Goal: Task Accomplishment & Management: Manage account settings

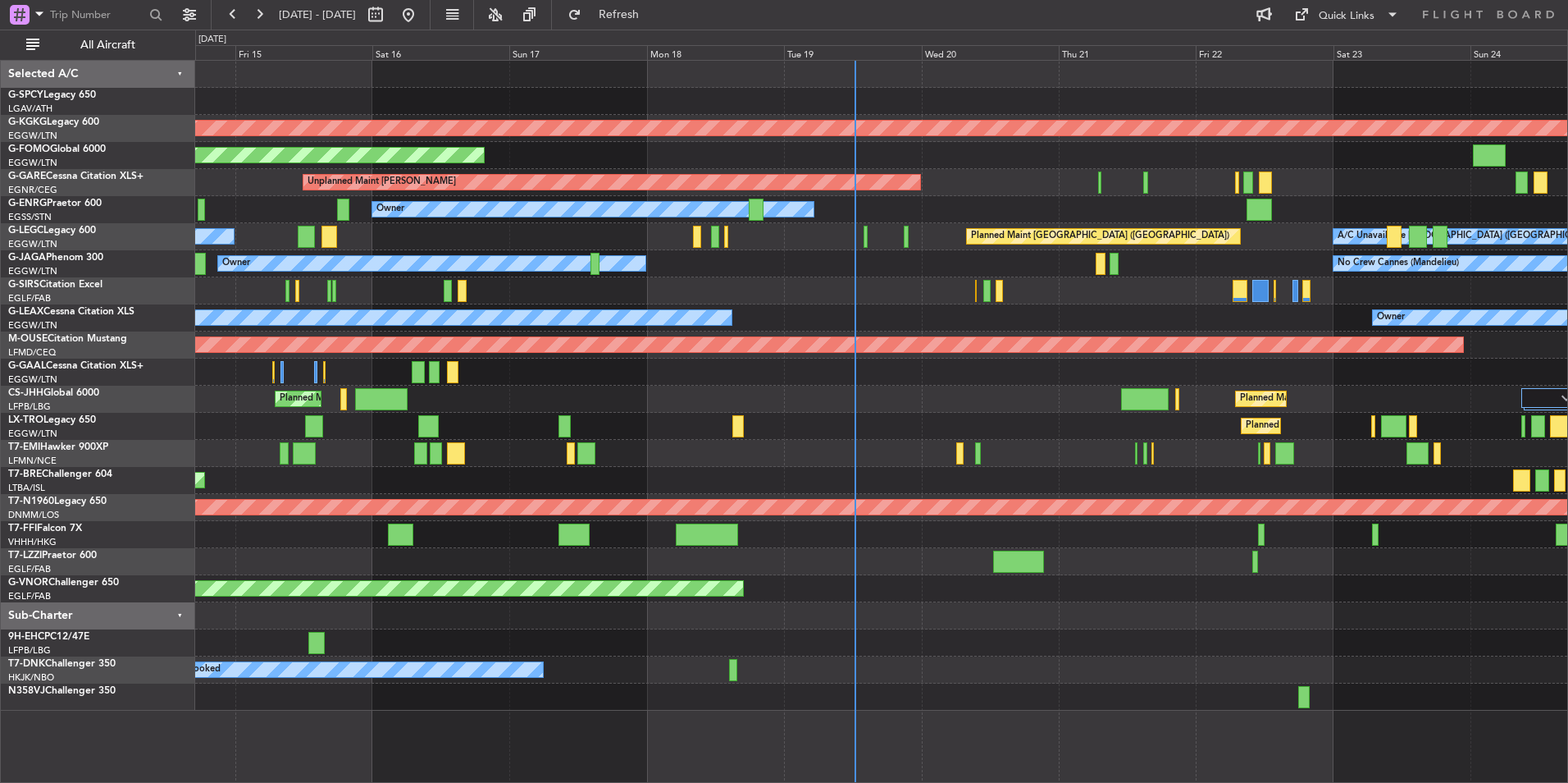
click at [861, 305] on div "AOG Maint [GEOGRAPHIC_DATA] (Ataturk) Planned Maint Windsor Locks ([PERSON_NAME…" at bounding box center [881, 385] width 1372 height 650
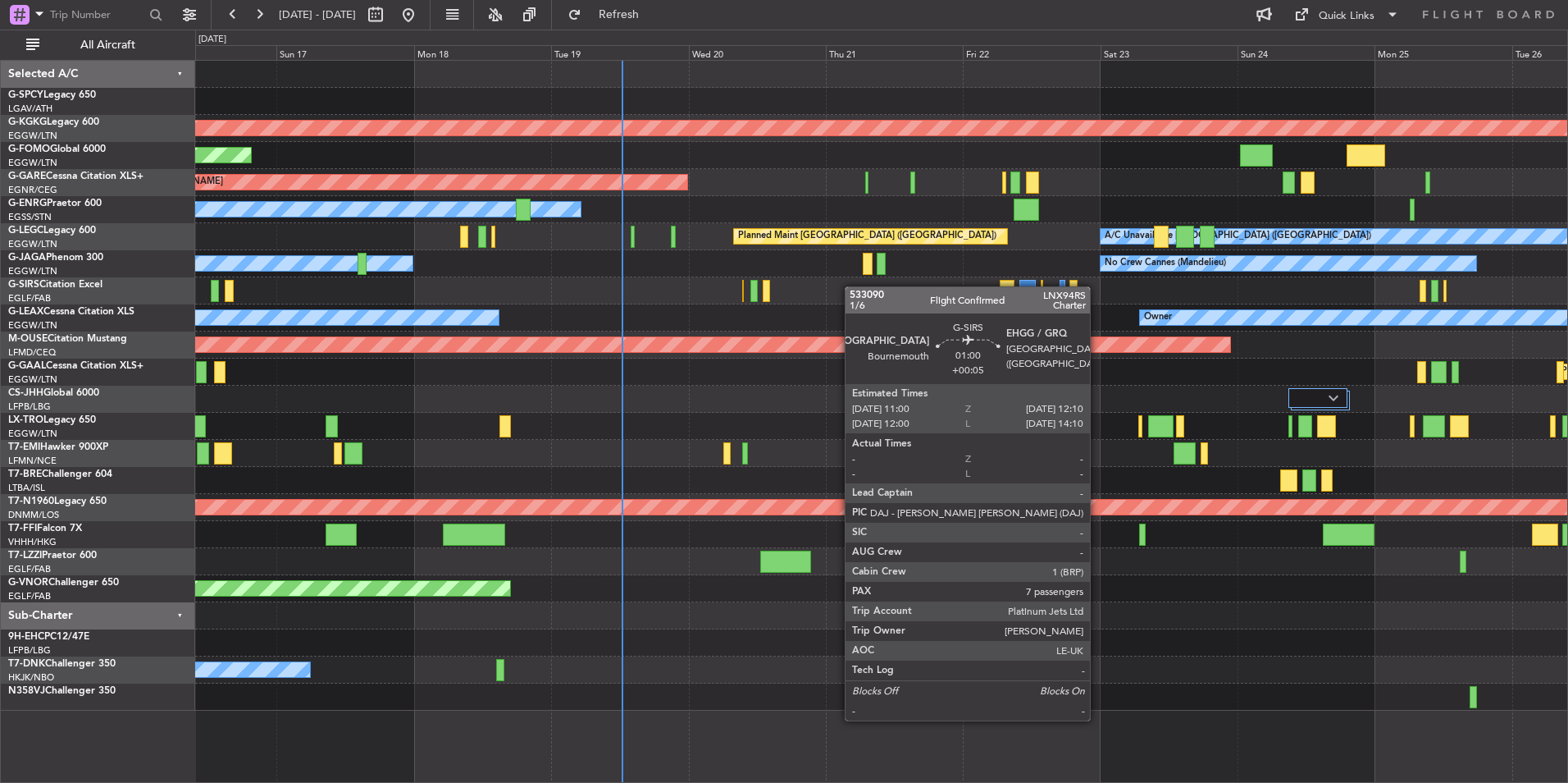
click at [693, 302] on div at bounding box center [881, 291] width 1372 height 27
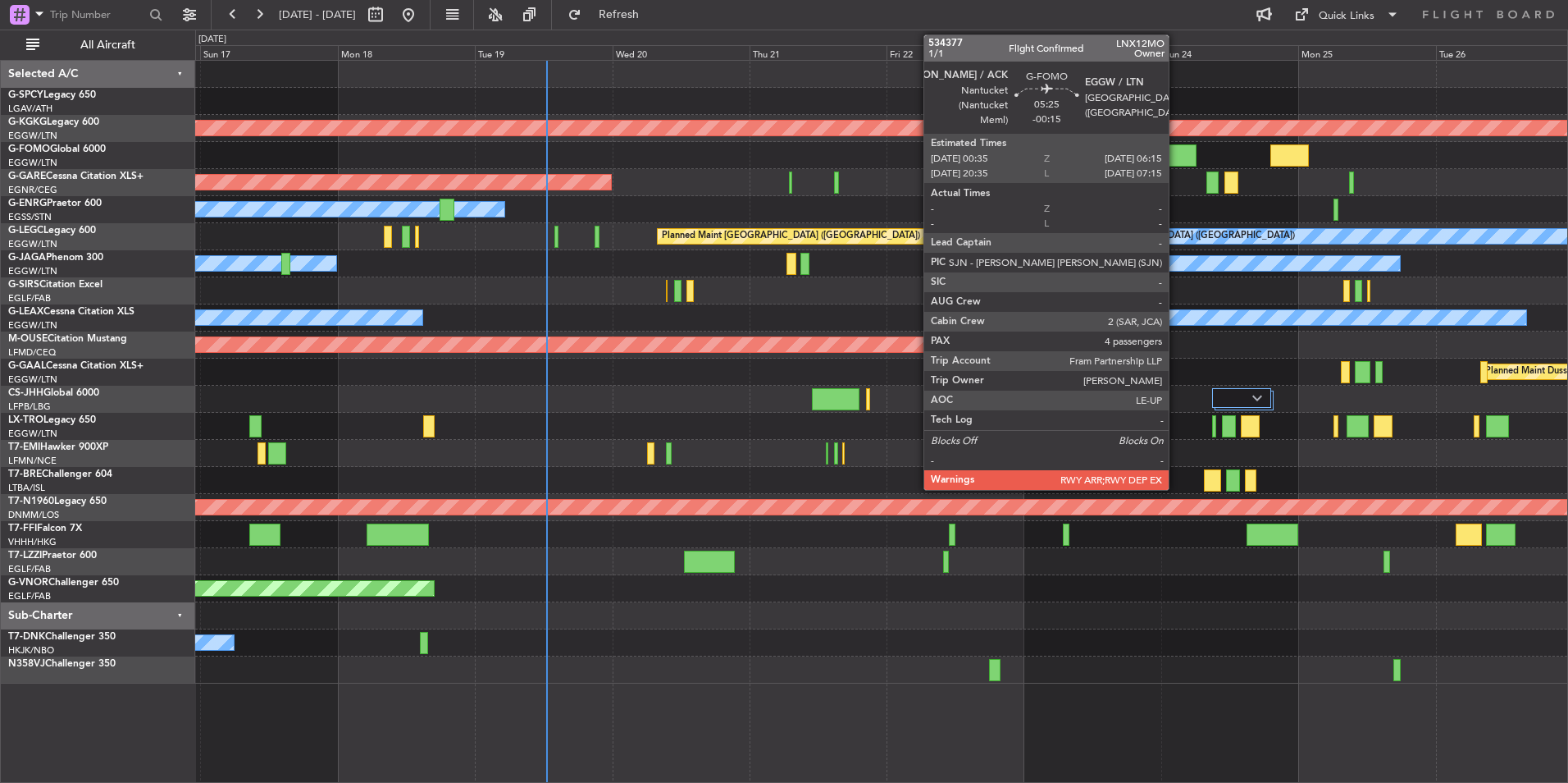
click at [1181, 149] on div at bounding box center [1180, 155] width 33 height 22
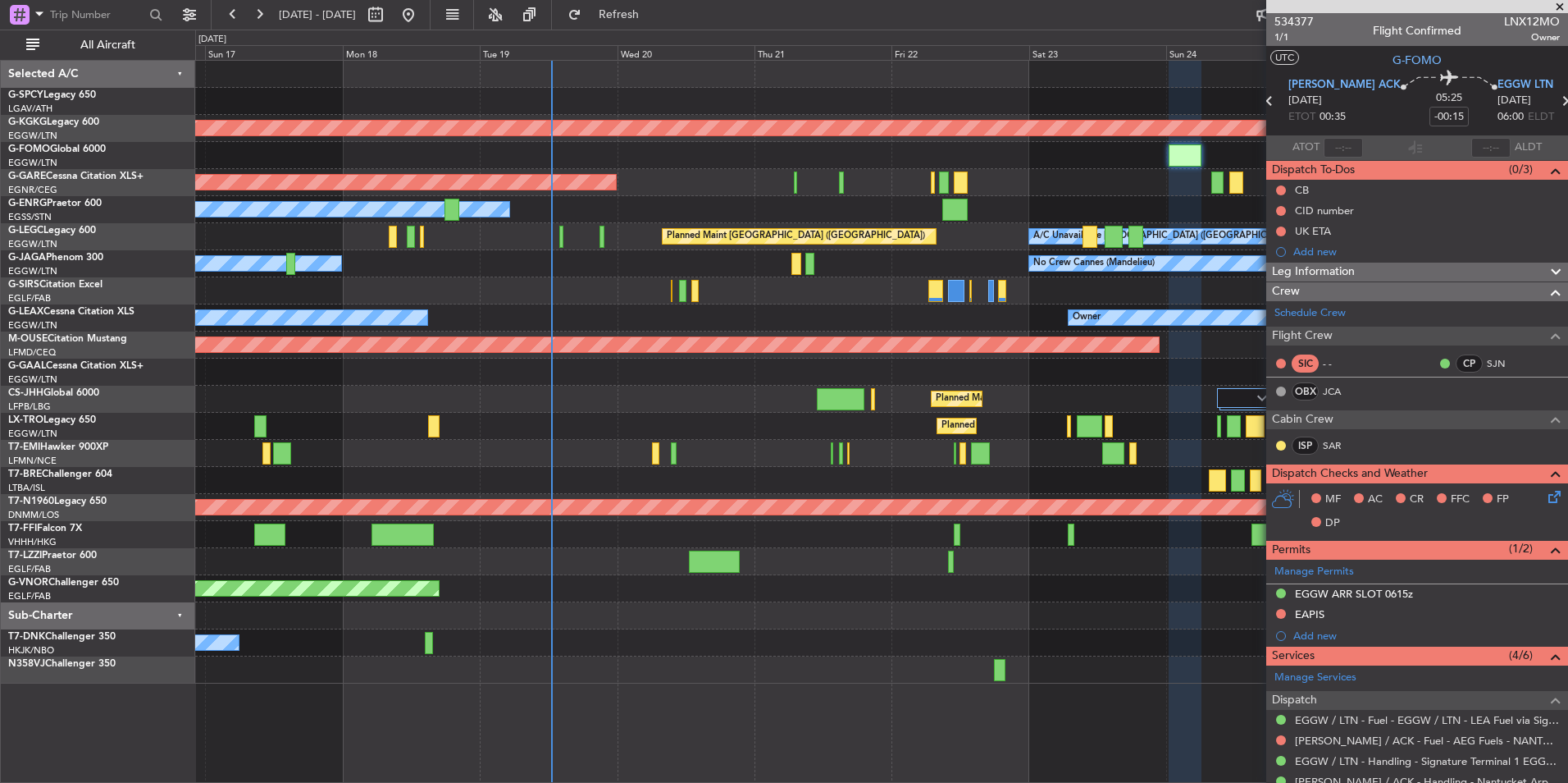
click at [1558, 7] on span at bounding box center [1560, 7] width 17 height 15
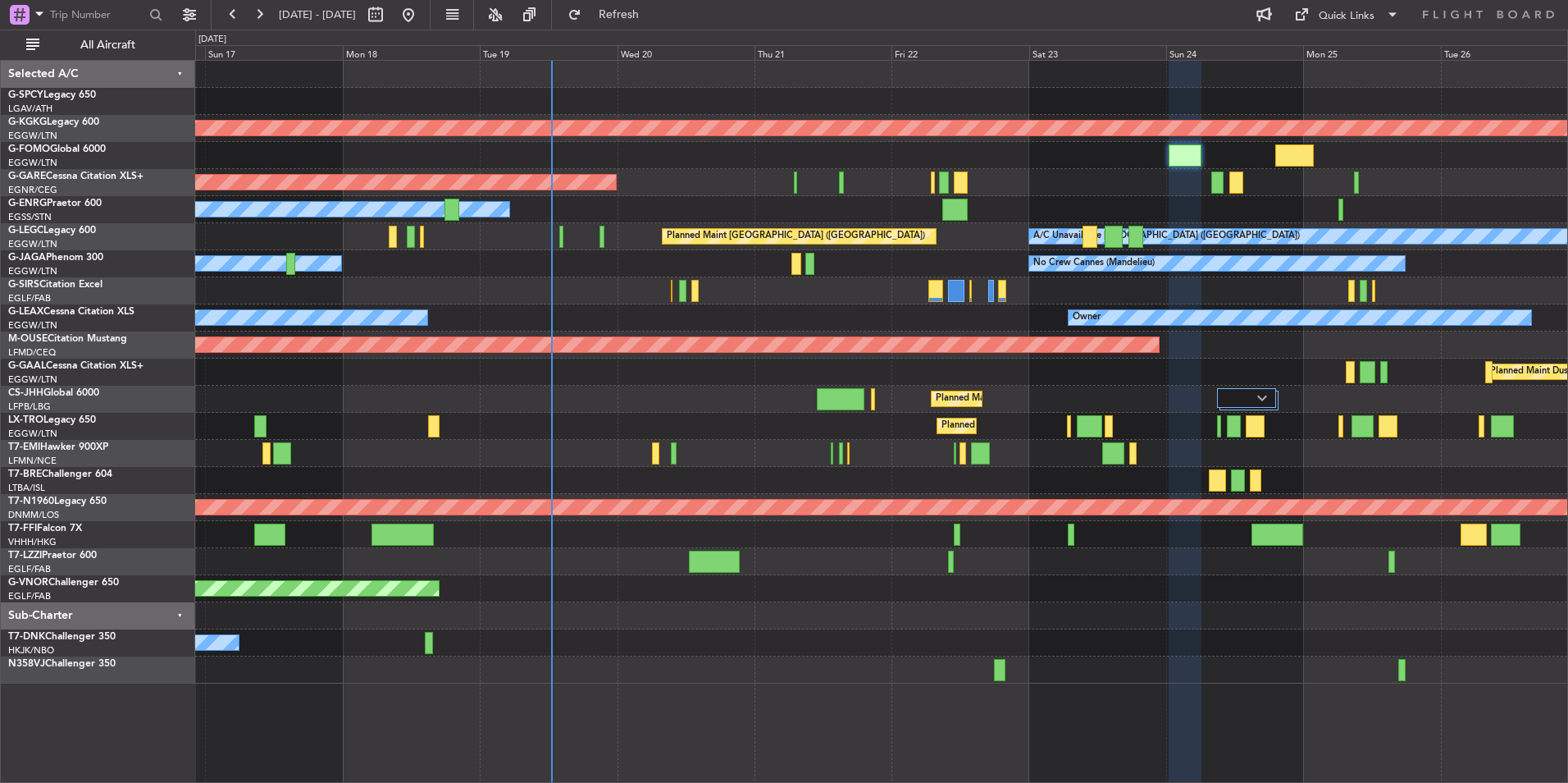
type input "0"
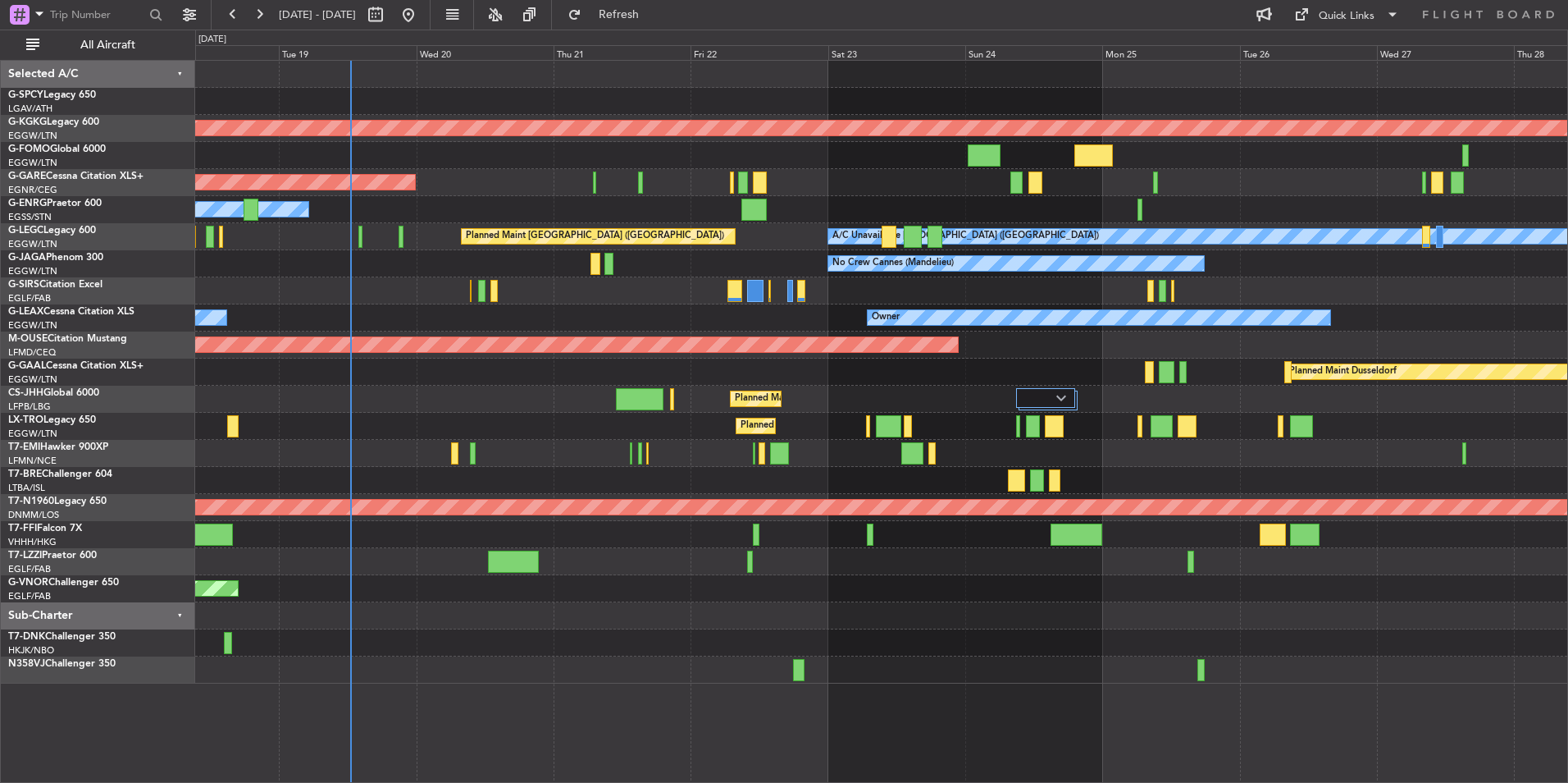
click at [1053, 177] on div "AOG Maint [GEOGRAPHIC_DATA] (Ataturk) Planned Maint Windsor Locks ([PERSON_NAME…" at bounding box center [881, 372] width 1372 height 622
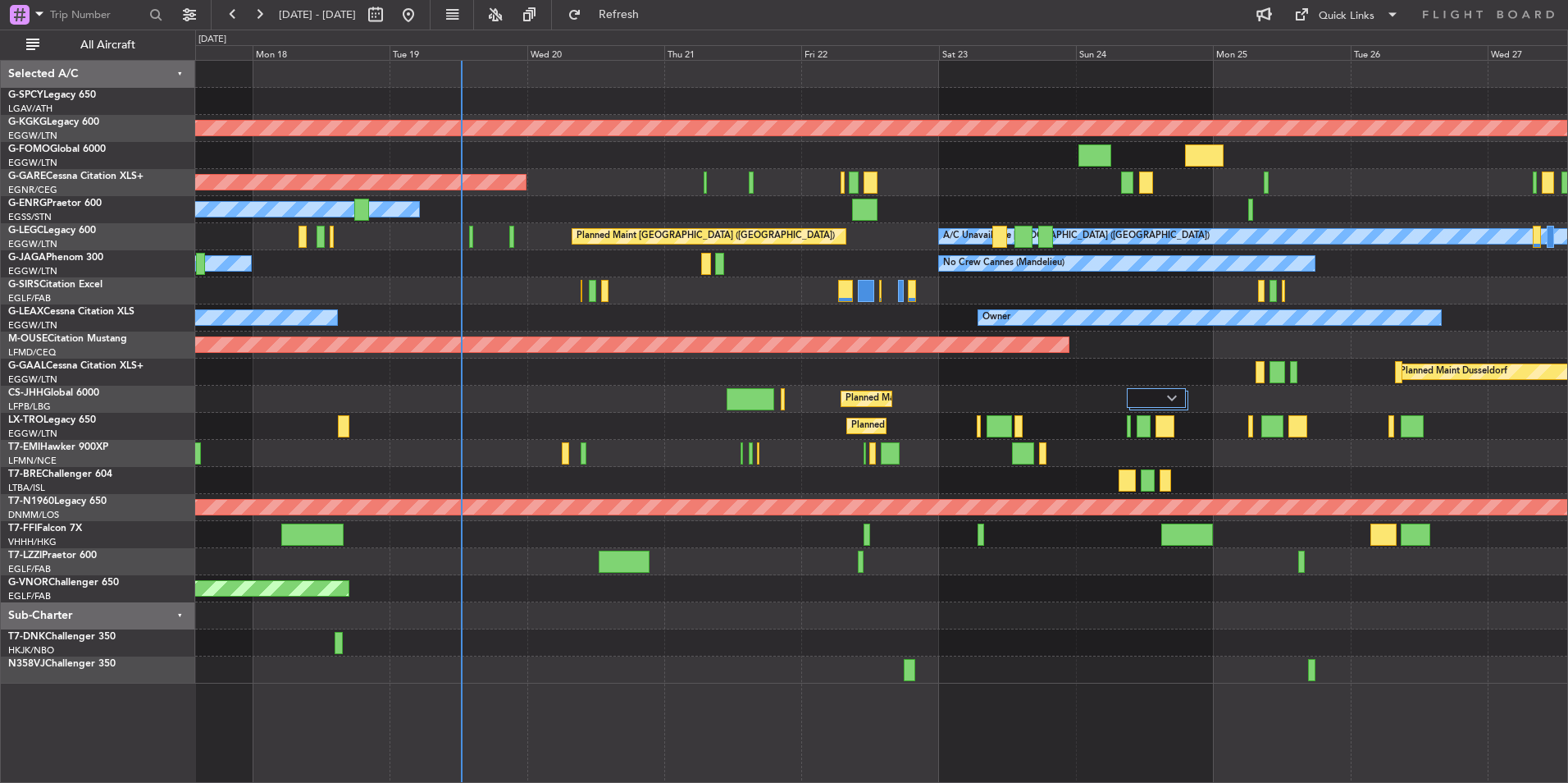
click at [1168, 159] on div "Planned Maint Windsor Locks ([PERSON_NAME] Intl)" at bounding box center [881, 155] width 1372 height 27
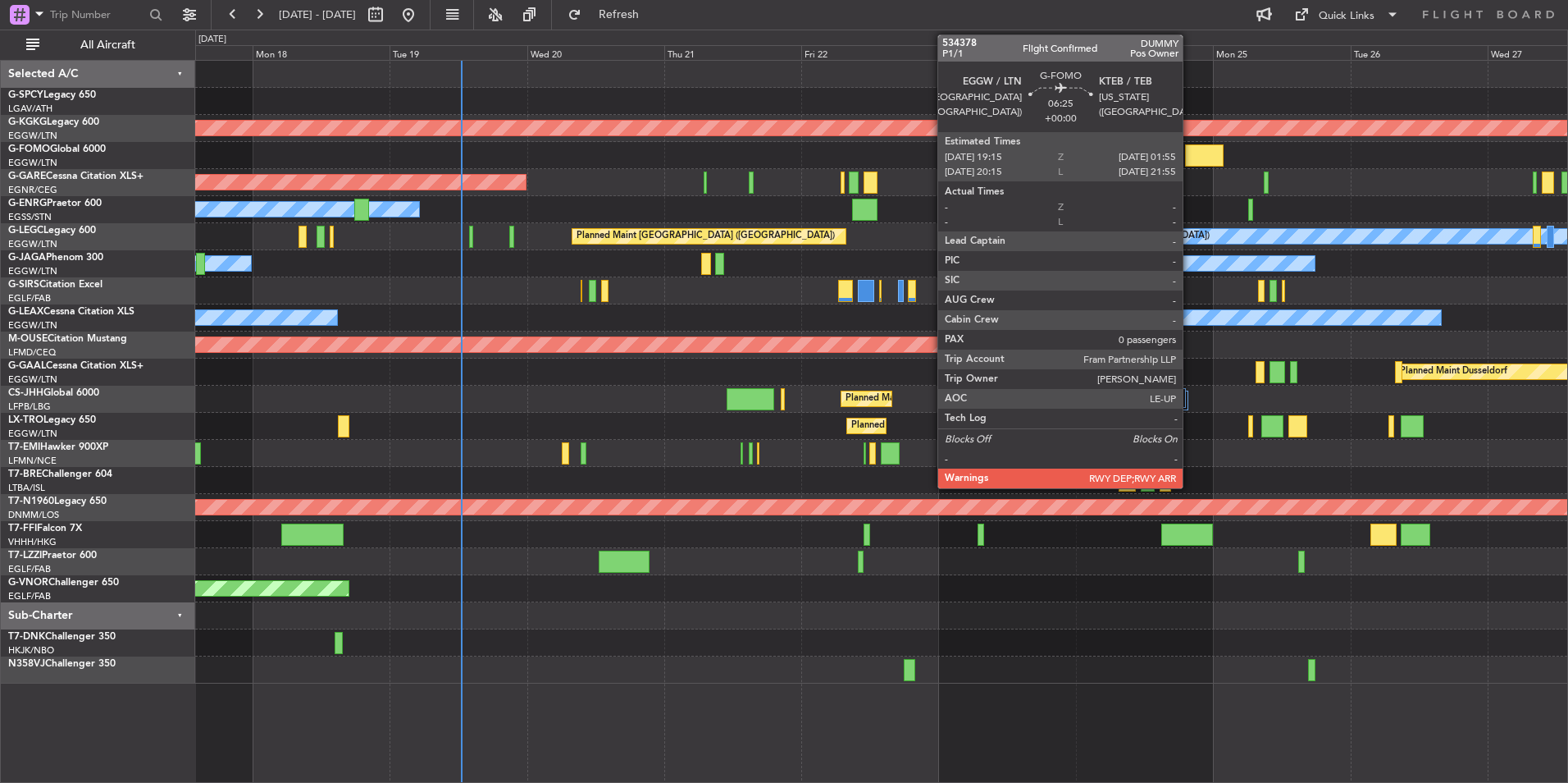
click at [1192, 147] on div at bounding box center [1204, 155] width 38 height 22
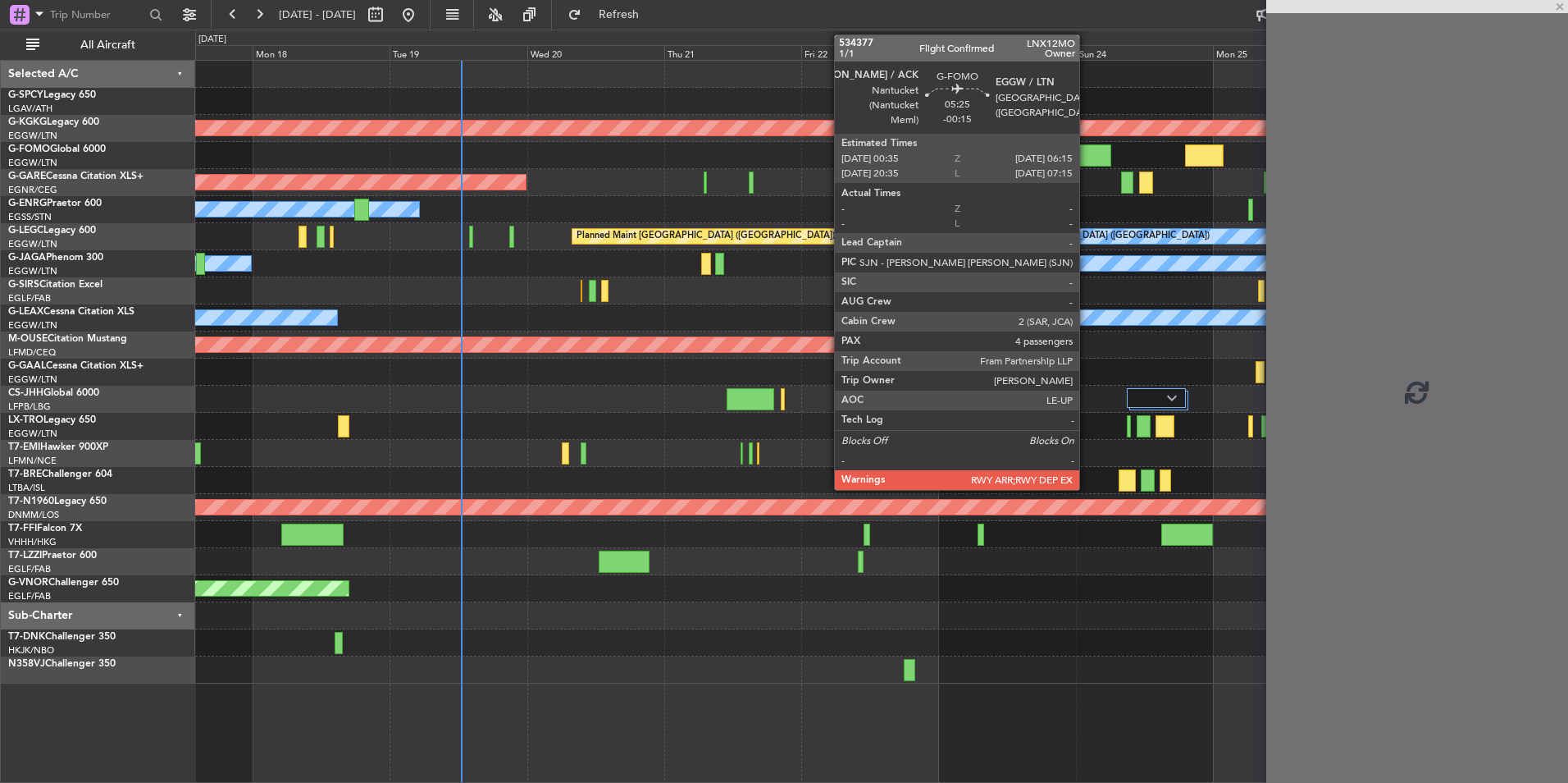
click at [1091, 158] on div at bounding box center [1095, 155] width 33 height 22
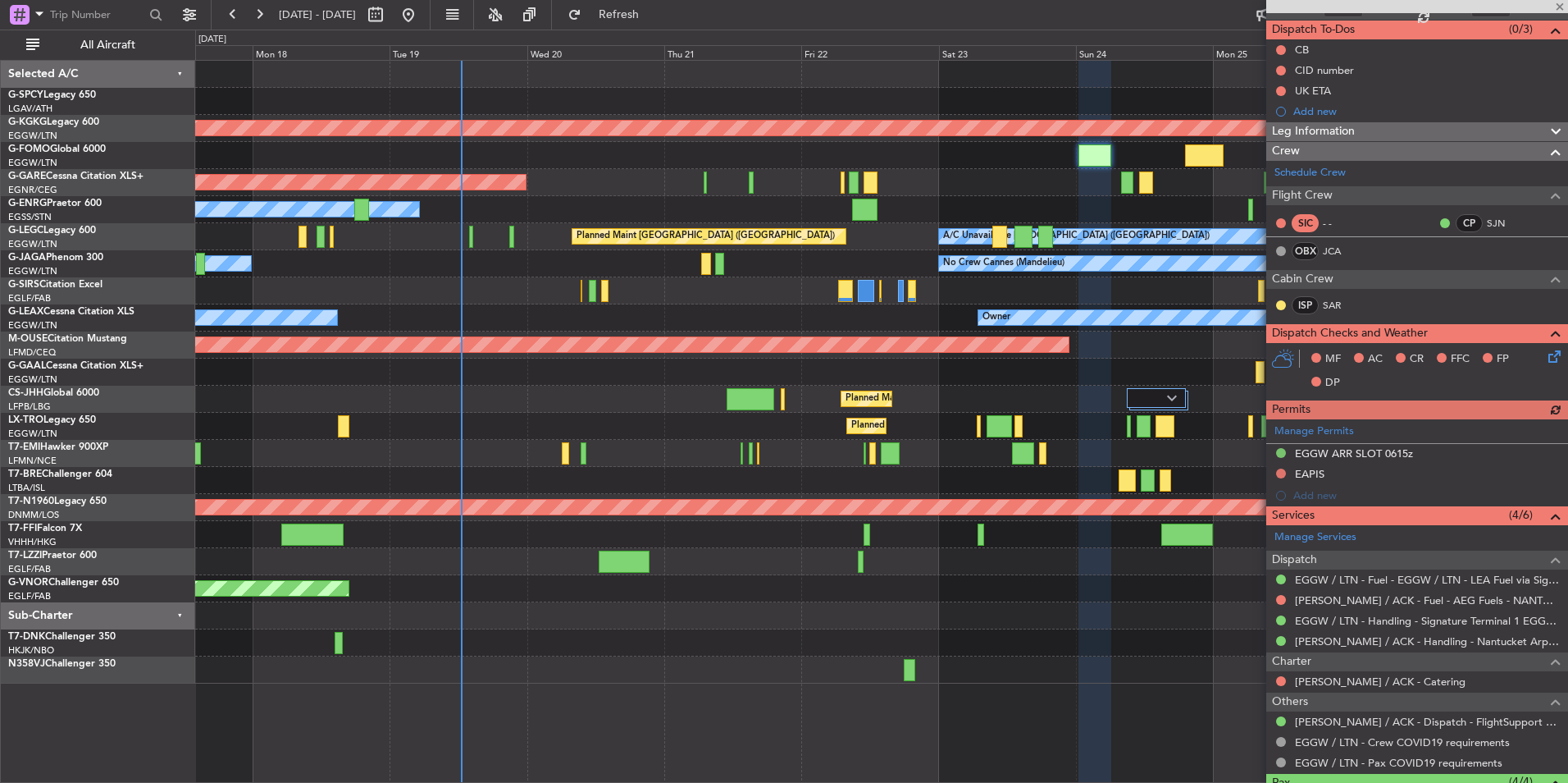
scroll to position [325, 0]
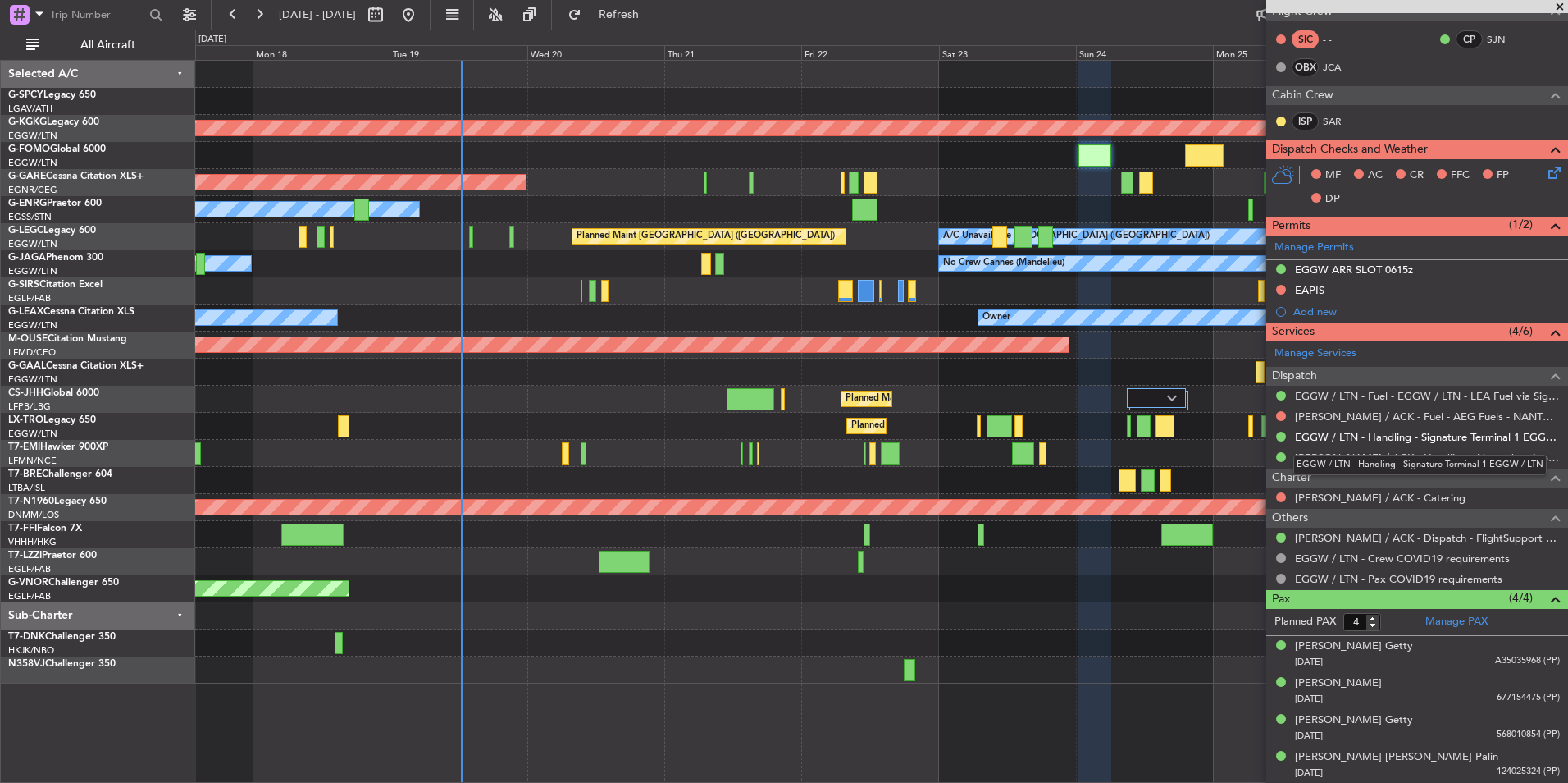
click at [1424, 432] on link "EGGW / LTN - Handling - Signature Terminal 1 EGGW / LTN" at bounding box center [1427, 437] width 265 height 14
click at [659, 24] on button "Refresh" at bounding box center [609, 15] width 98 height 27
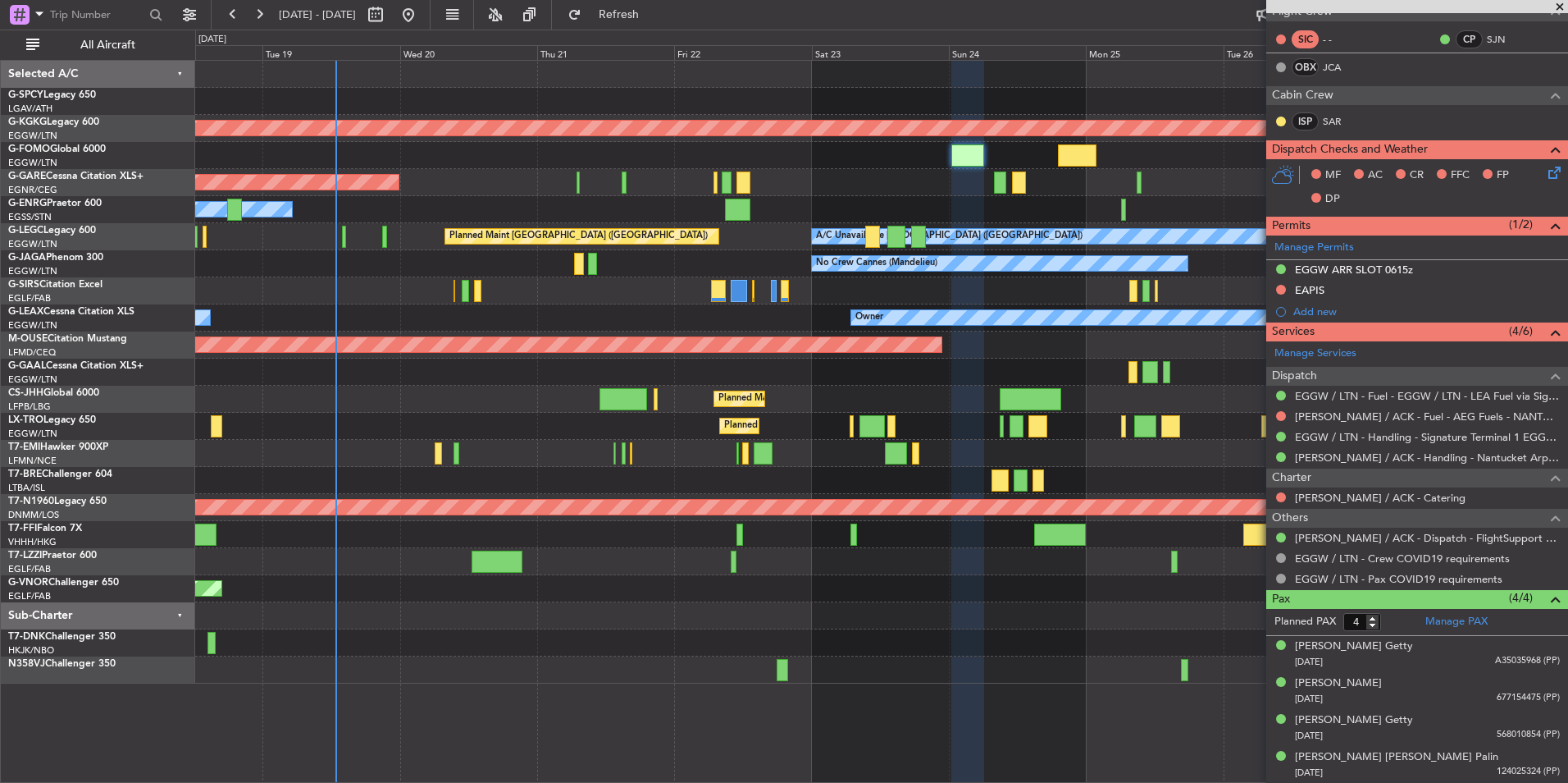
click at [659, 288] on div at bounding box center [881, 291] width 1372 height 27
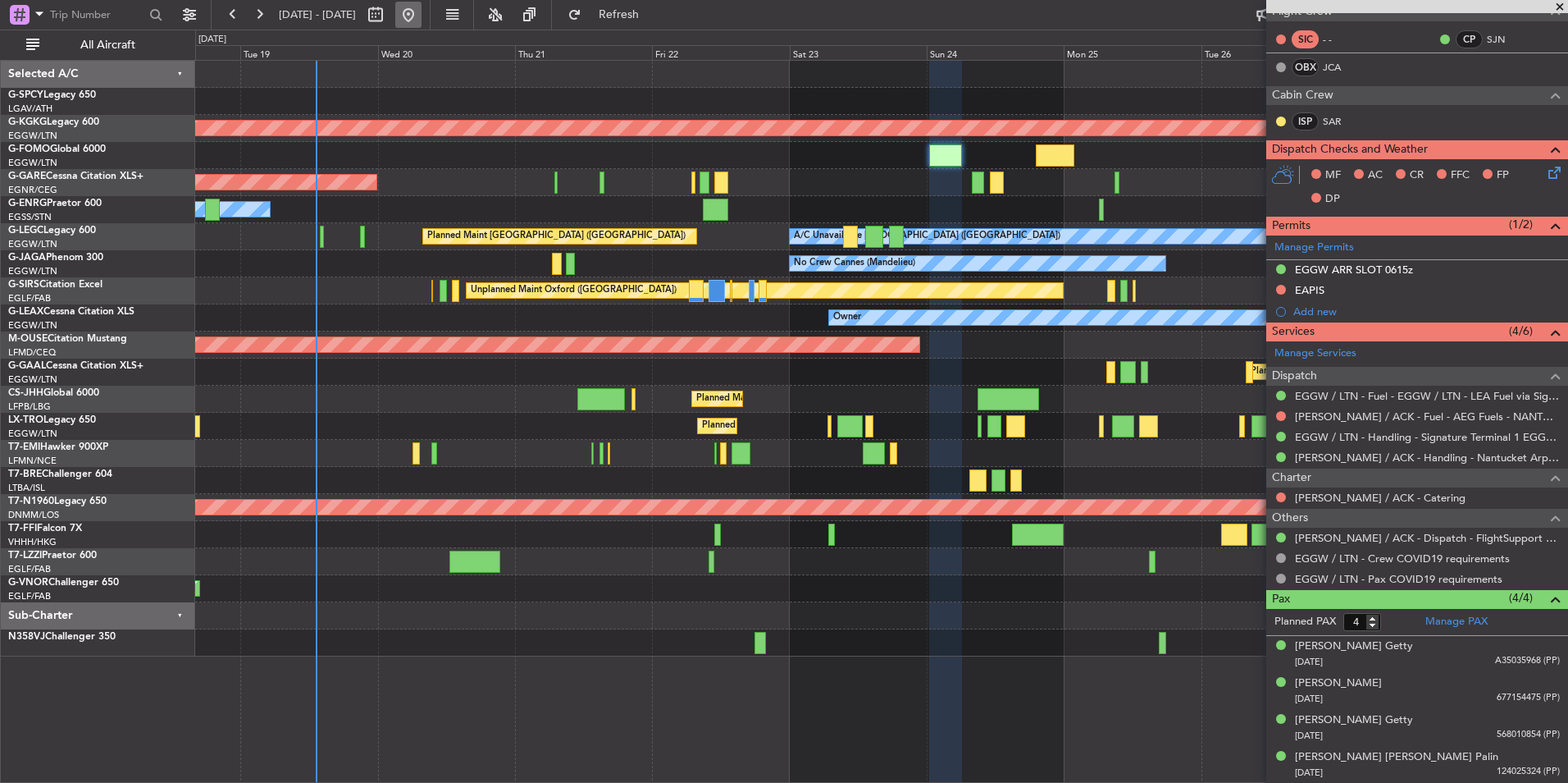
click at [422, 24] on button at bounding box center [409, 15] width 27 height 27
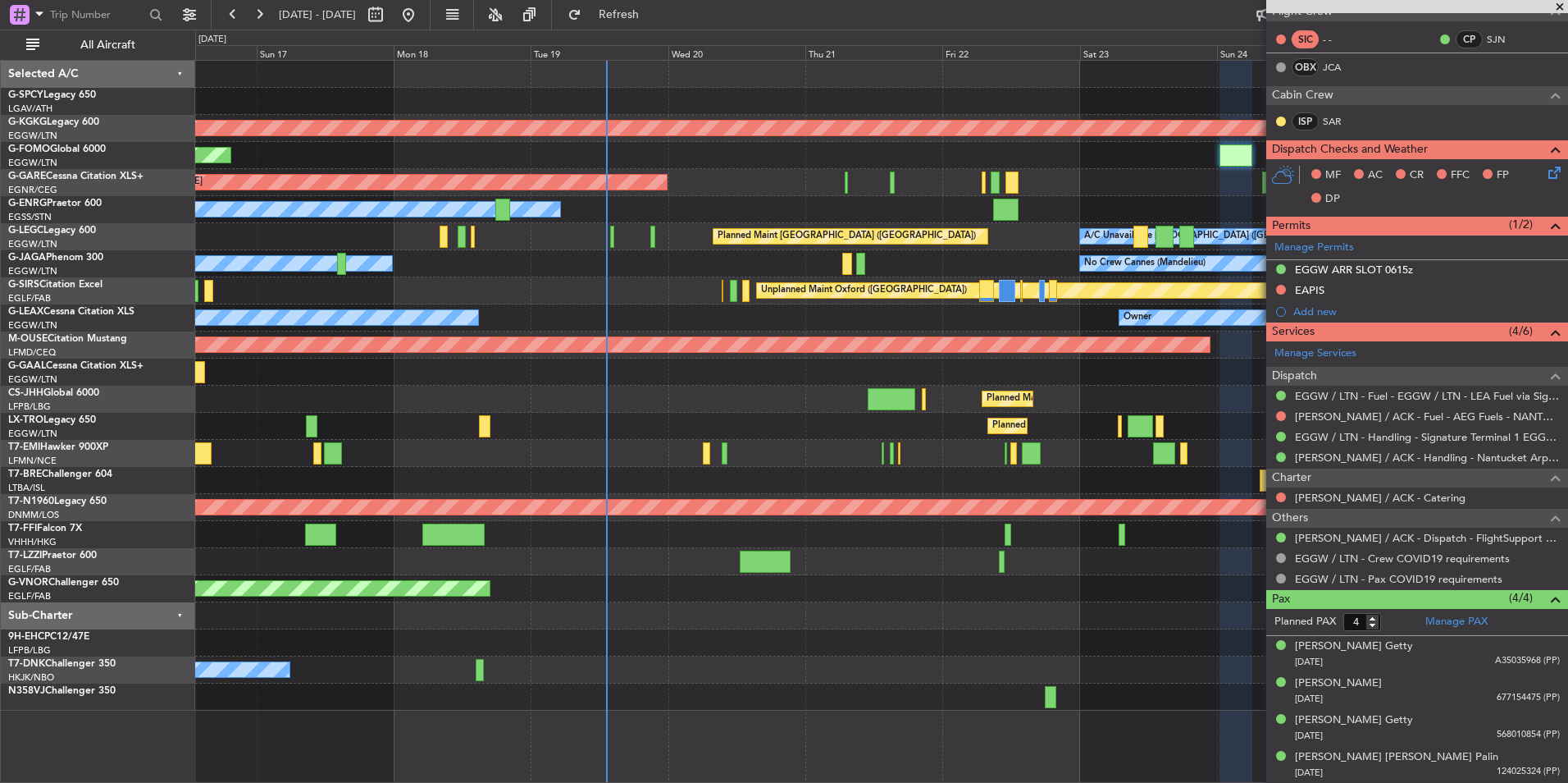
click at [612, 305] on div "AOG Maint [GEOGRAPHIC_DATA] (Ataturk) Planned Maint Windsor Locks ([PERSON_NAME…" at bounding box center [881, 385] width 1372 height 650
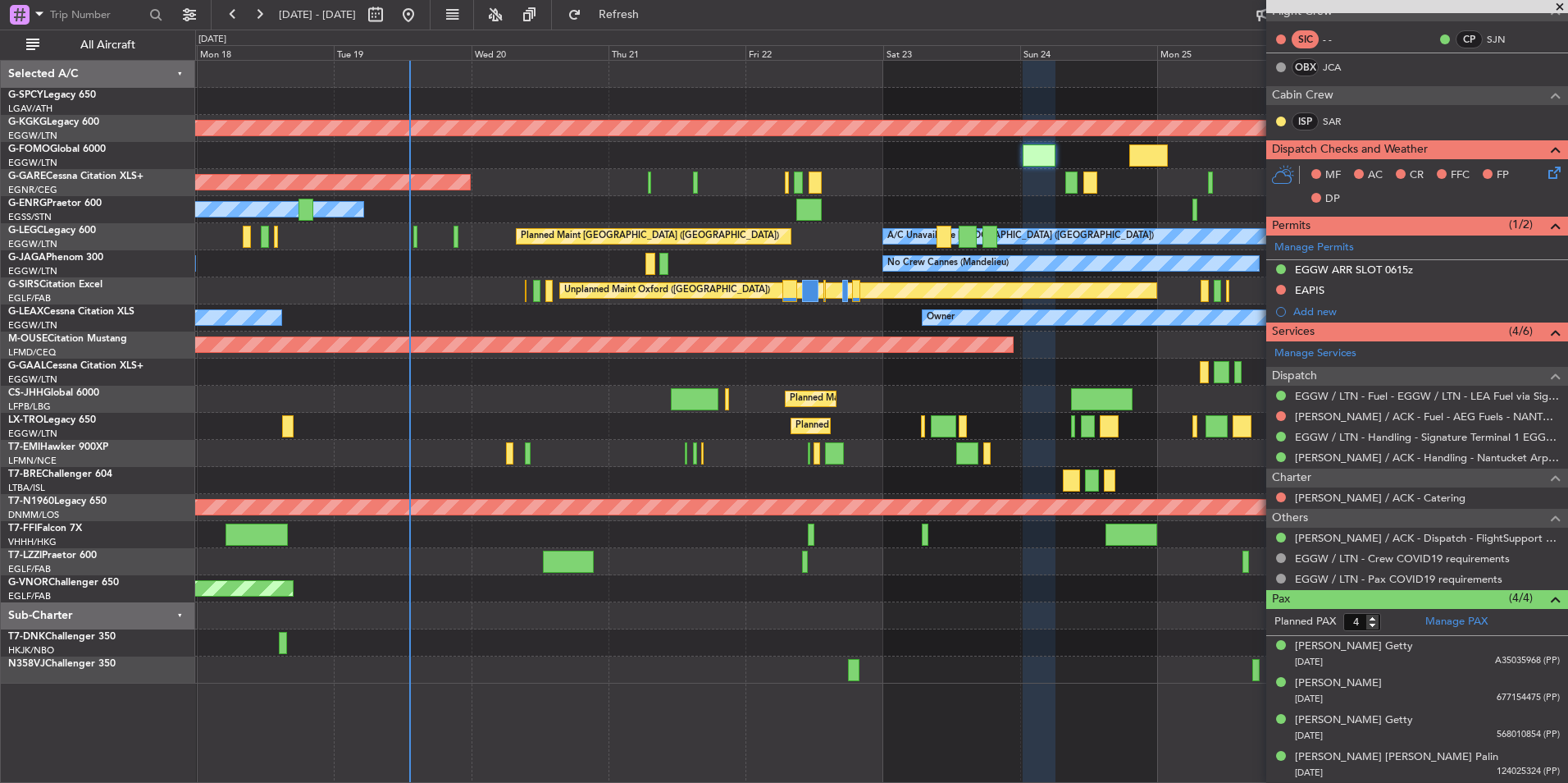
click at [843, 247] on div "A/C Unavailable [GEOGRAPHIC_DATA] ([GEOGRAPHIC_DATA]) Planned Maint [GEOGRAPHIC…" at bounding box center [881, 237] width 1372 height 27
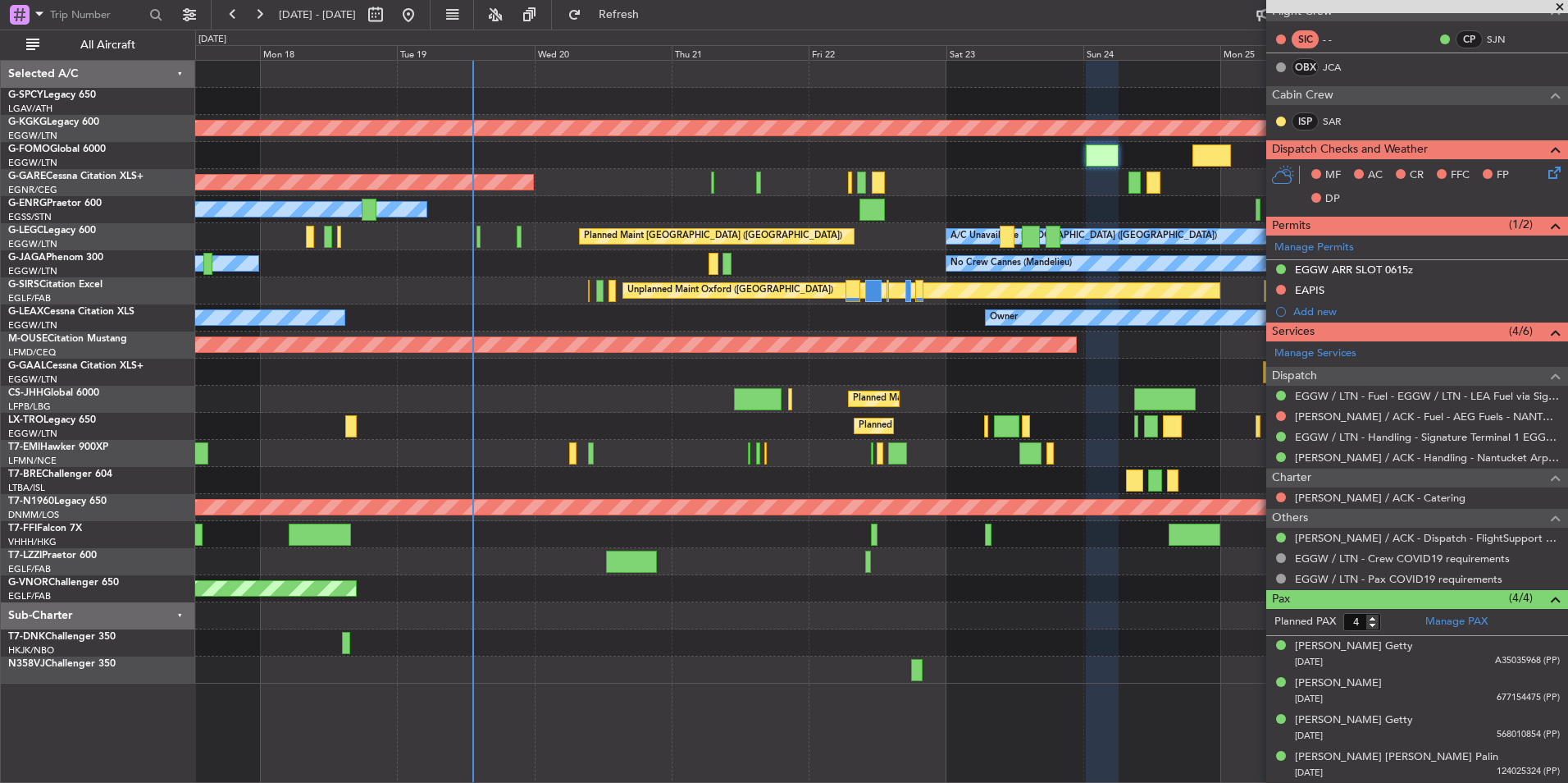
click at [919, 247] on div "A/C Unavailable [GEOGRAPHIC_DATA] ([GEOGRAPHIC_DATA]) Planned Maint [GEOGRAPHIC…" at bounding box center [881, 237] width 1372 height 27
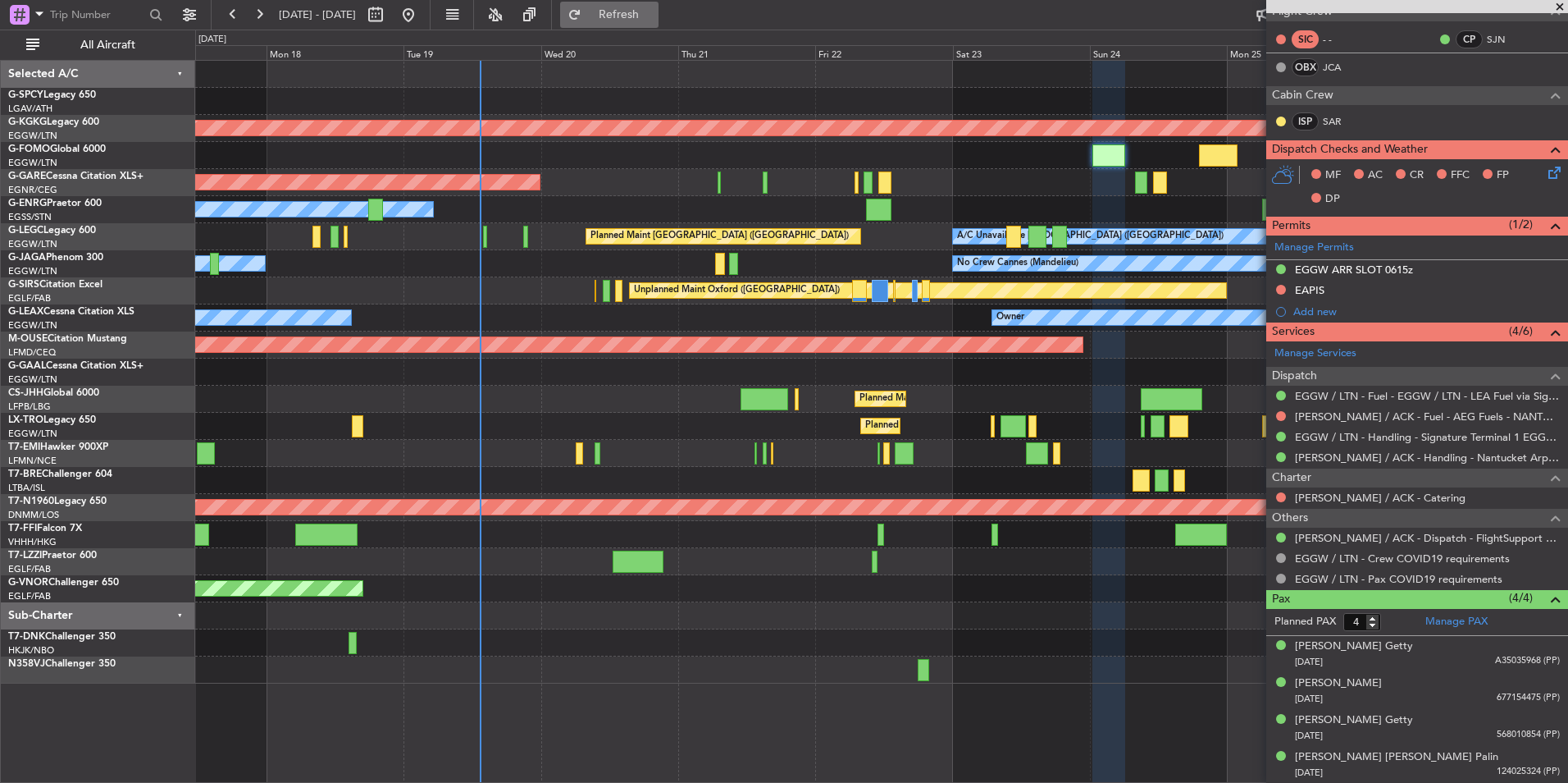
click at [653, 15] on span "Refresh" at bounding box center [620, 14] width 69 height 12
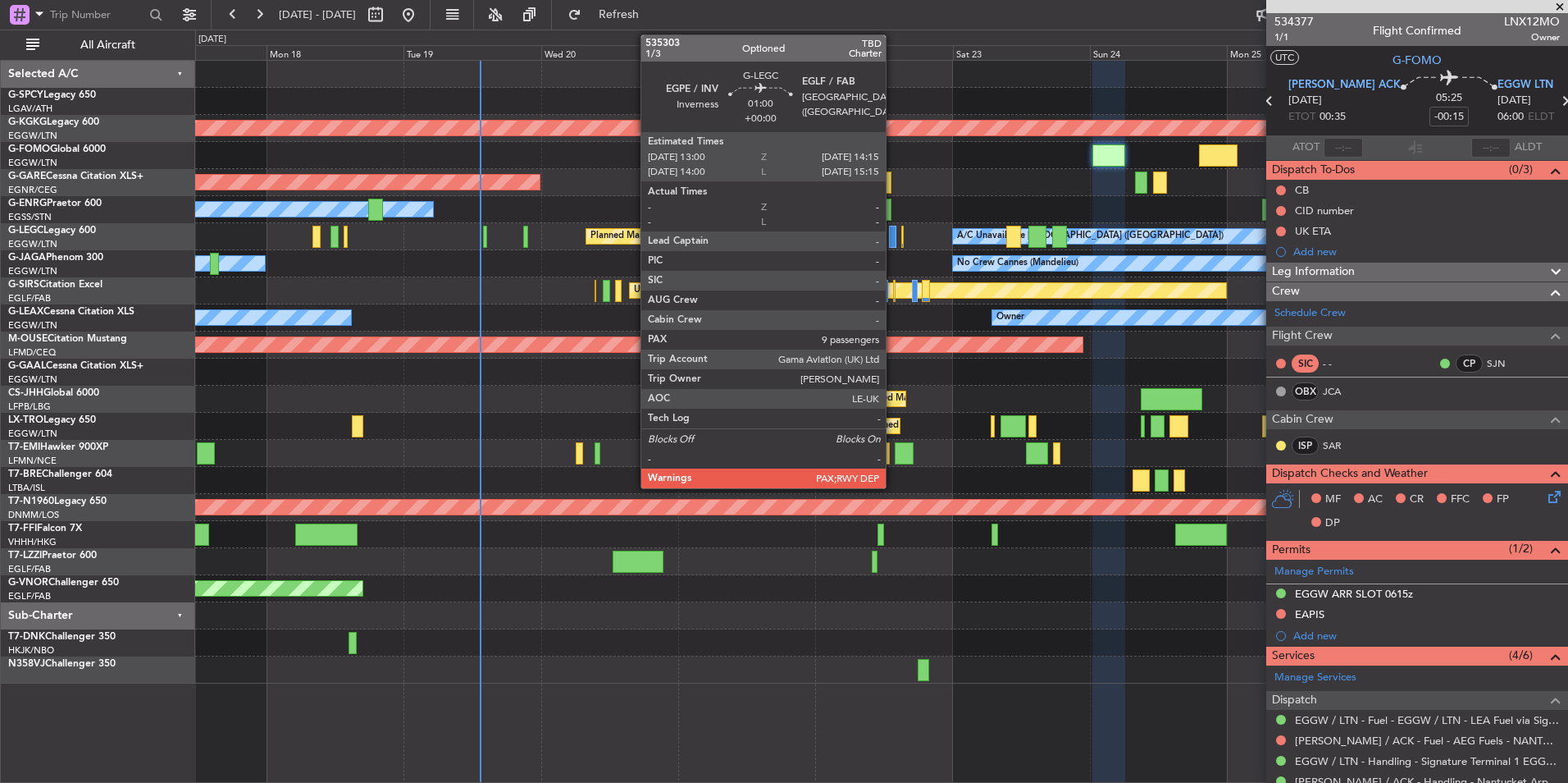
click at [893, 247] on div at bounding box center [893, 236] width 7 height 22
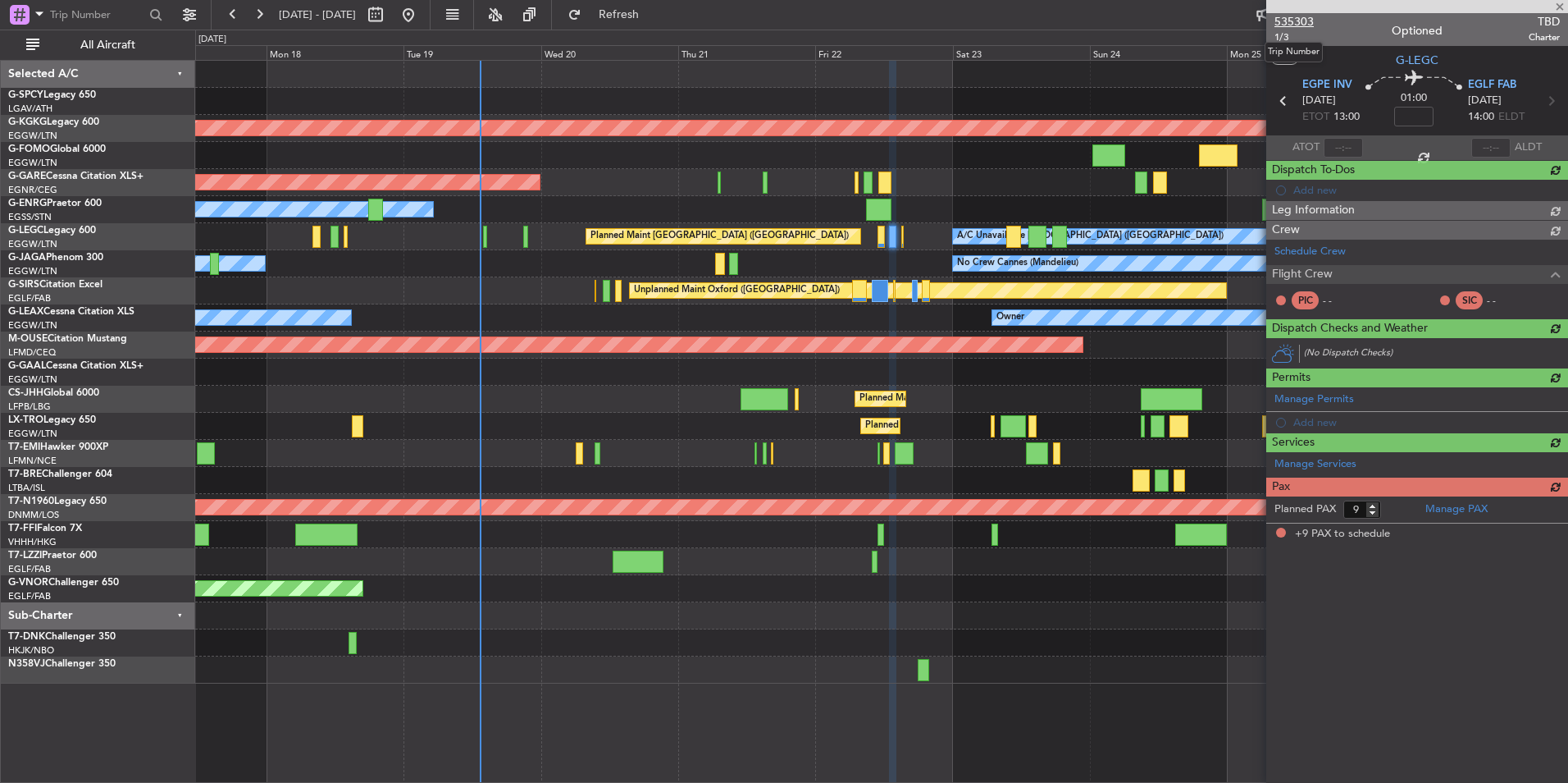
click at [1298, 20] on span "535303" at bounding box center [1294, 21] width 39 height 17
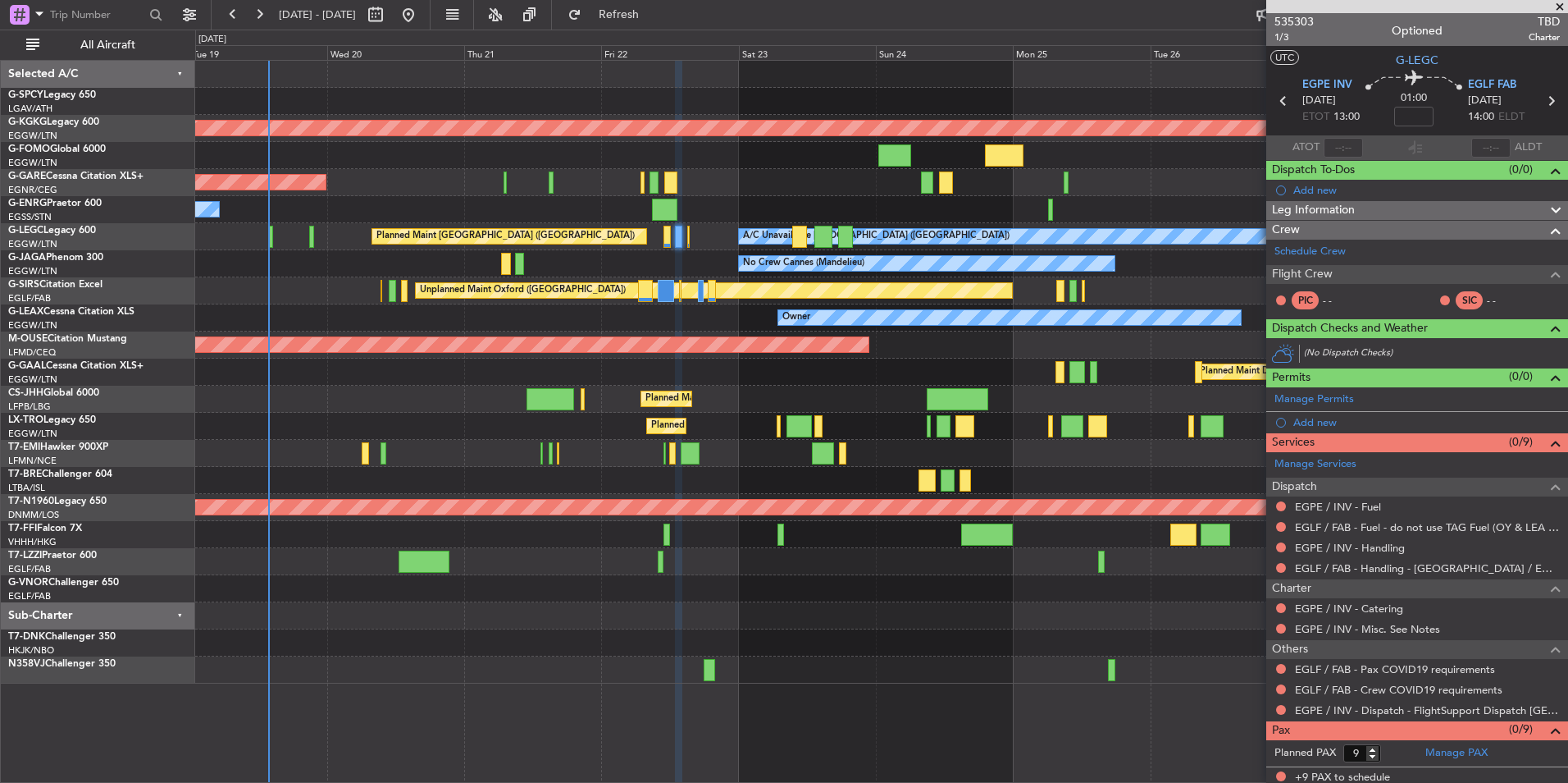
click at [435, 533] on div "AOG Maint [GEOGRAPHIC_DATA] (Ataturk) Planned Maint Windsor Locks ([PERSON_NAME…" at bounding box center [881, 372] width 1372 height 622
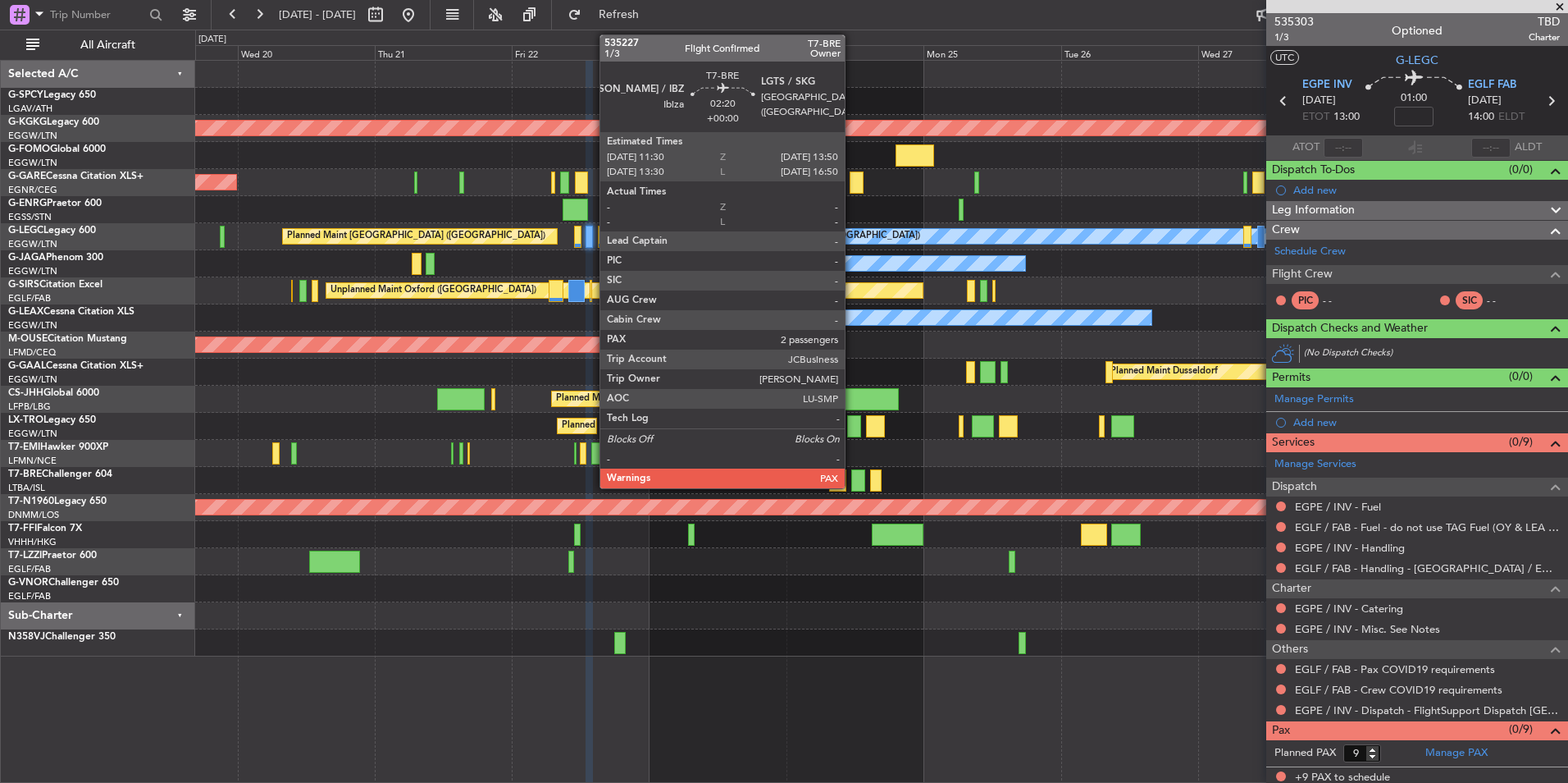
click at [852, 476] on div at bounding box center [858, 480] width 14 height 22
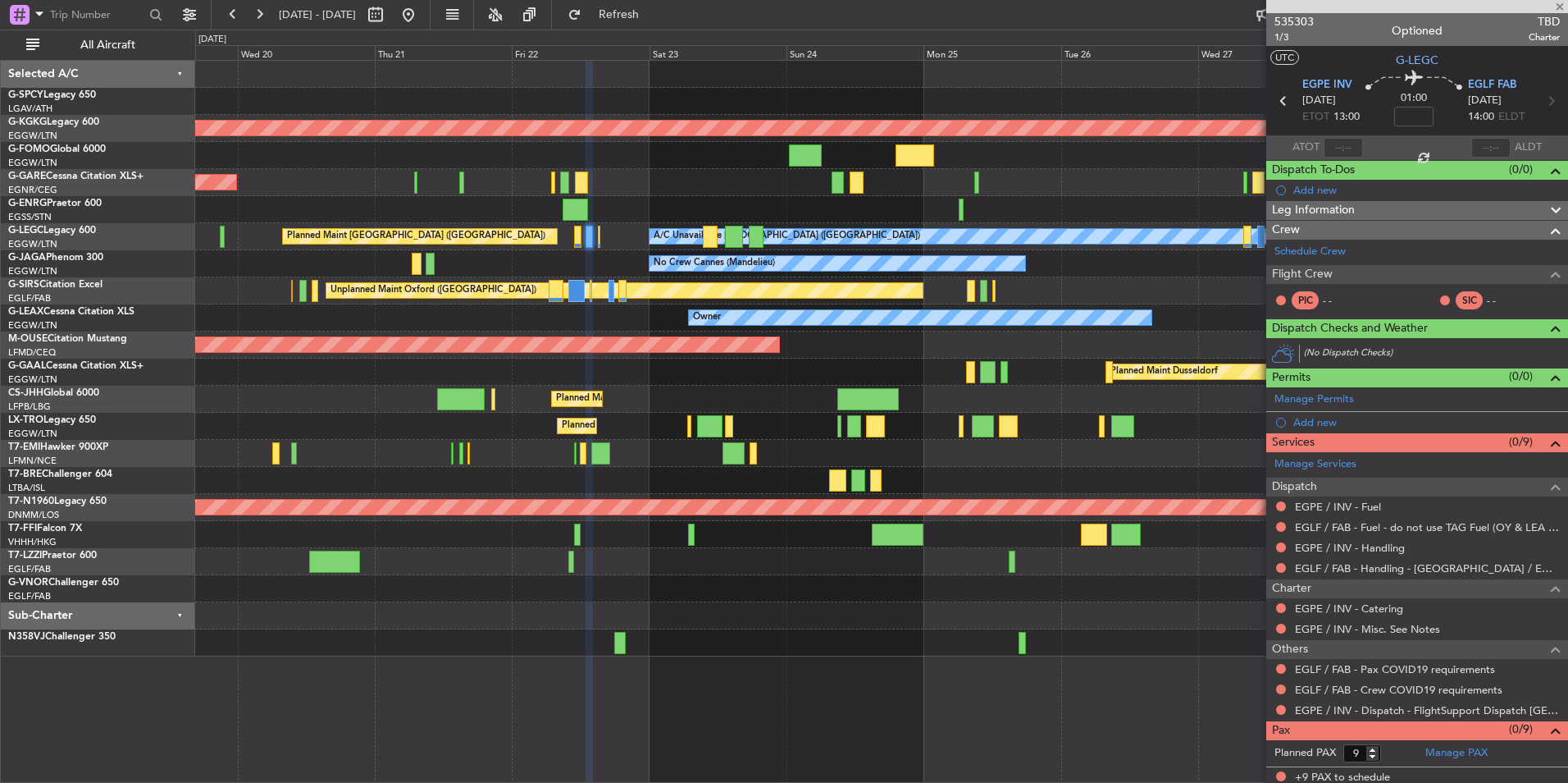
type input "2"
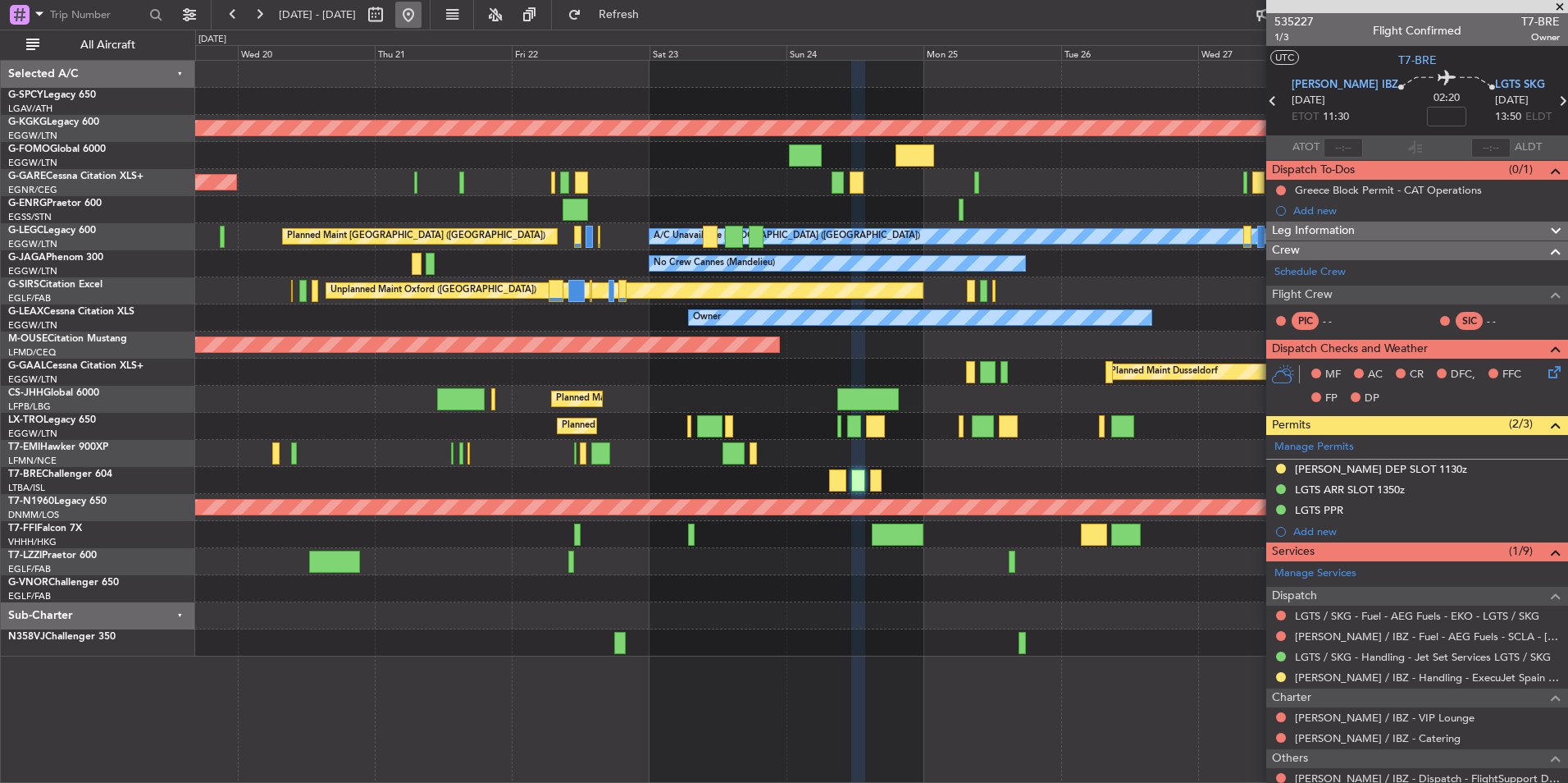
click at [422, 18] on button at bounding box center [409, 15] width 27 height 27
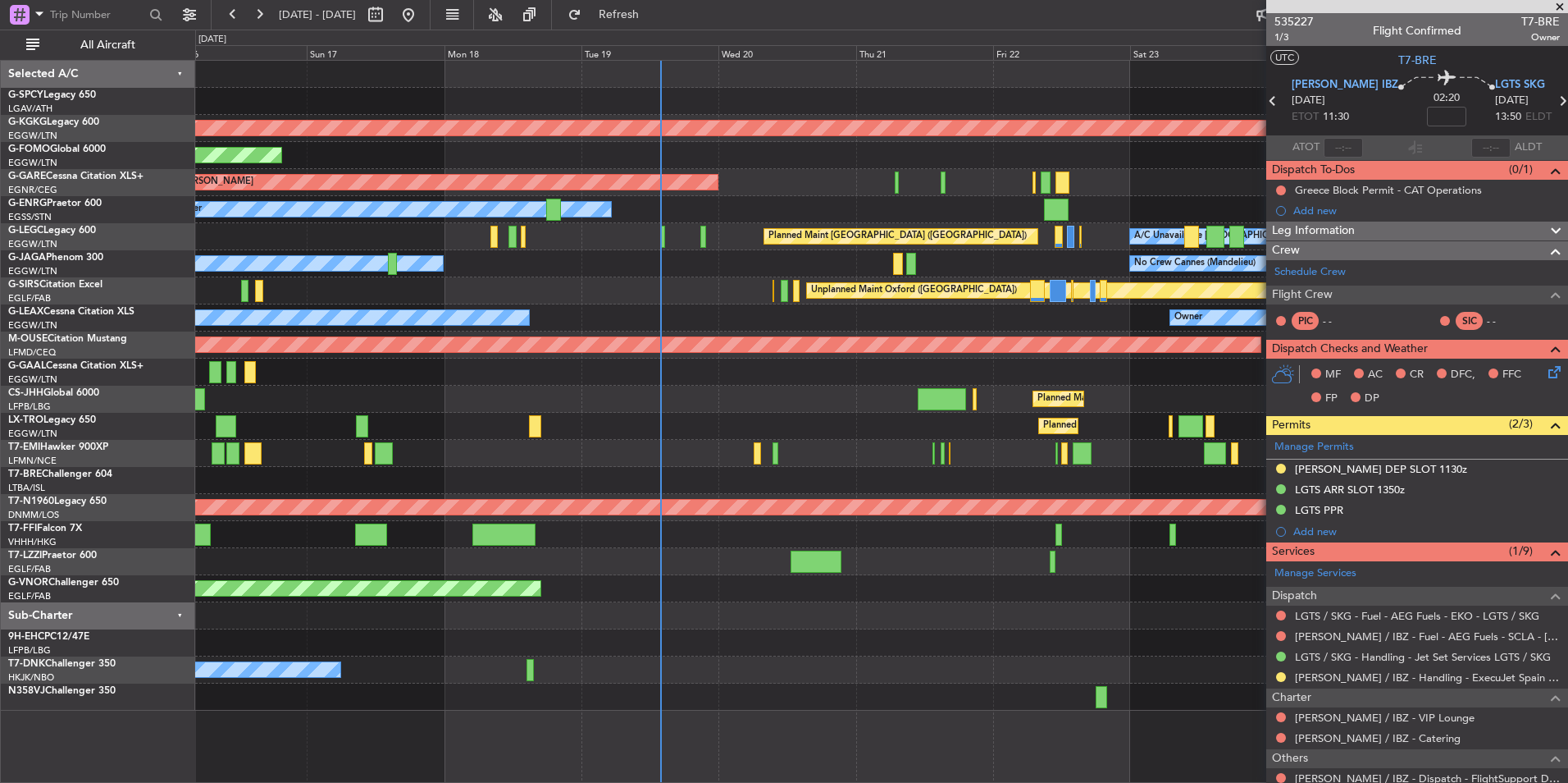
click at [835, 313] on div "Owner Owner" at bounding box center [881, 317] width 1372 height 27
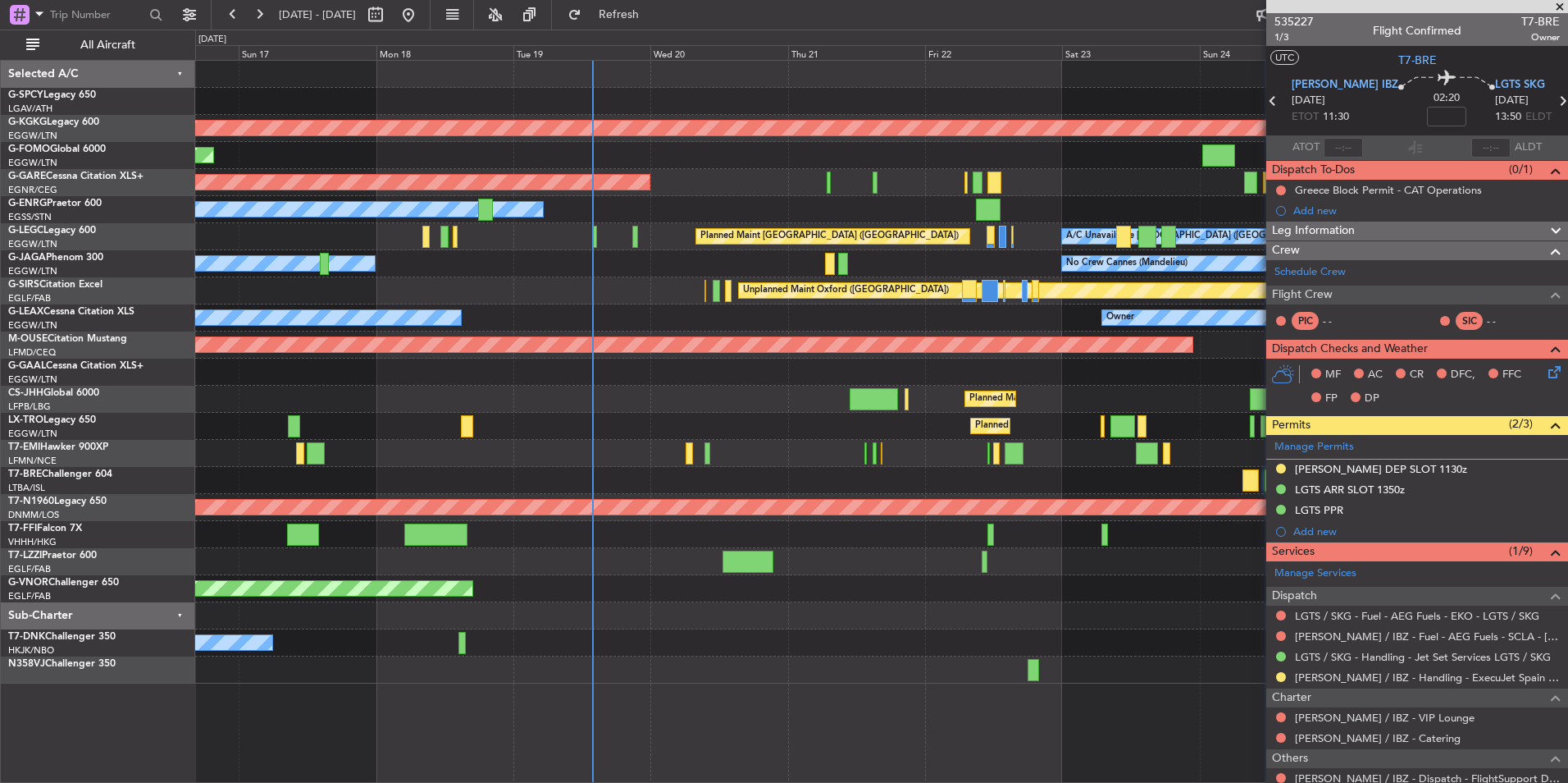
click at [878, 319] on div "Owner Owner" at bounding box center [881, 317] width 1372 height 27
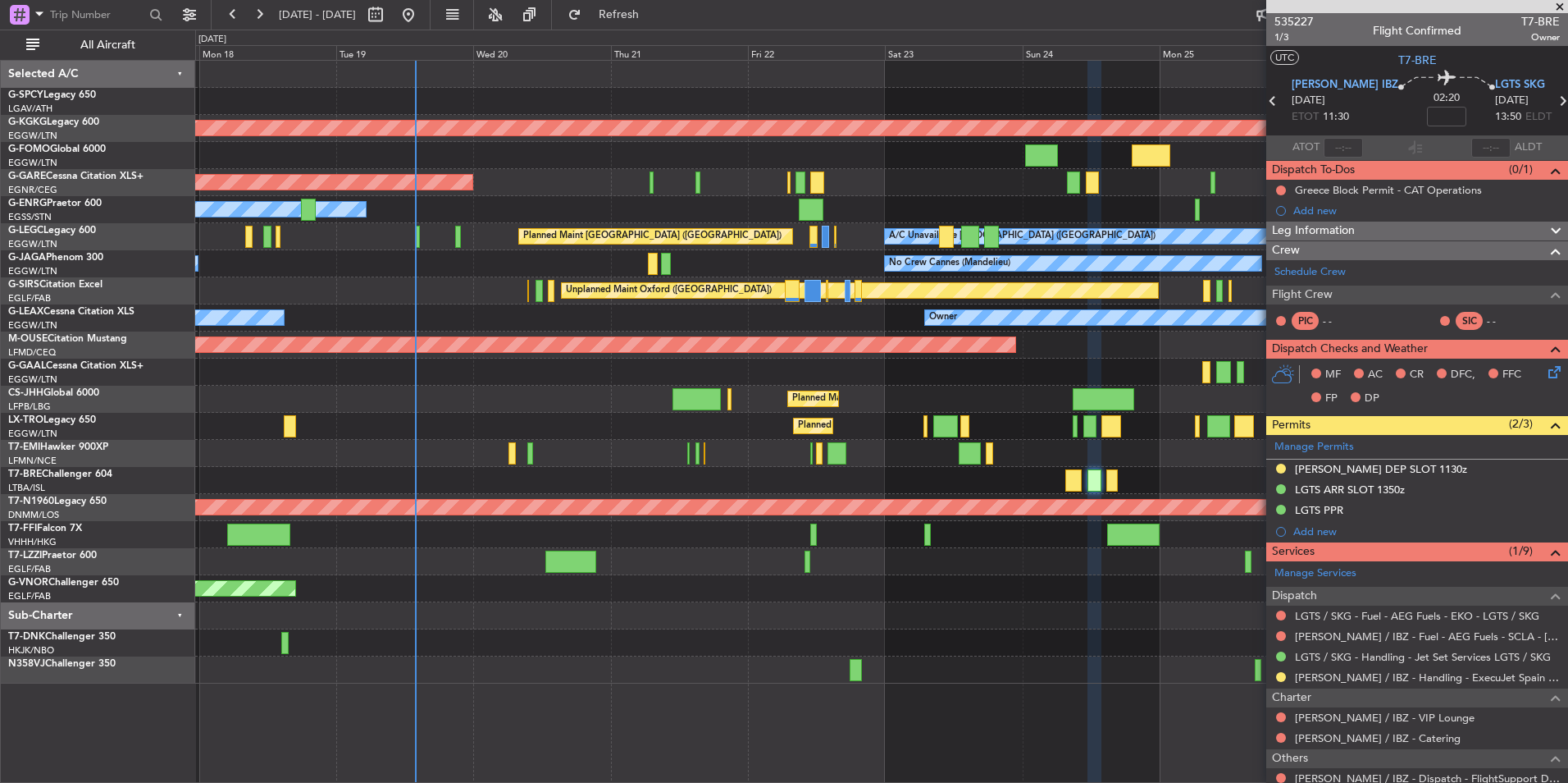
click at [984, 199] on div "AOG Maint [GEOGRAPHIC_DATA] (Ataturk) Planned Maint Windsor Locks ([PERSON_NAME…" at bounding box center [881, 372] width 1372 height 622
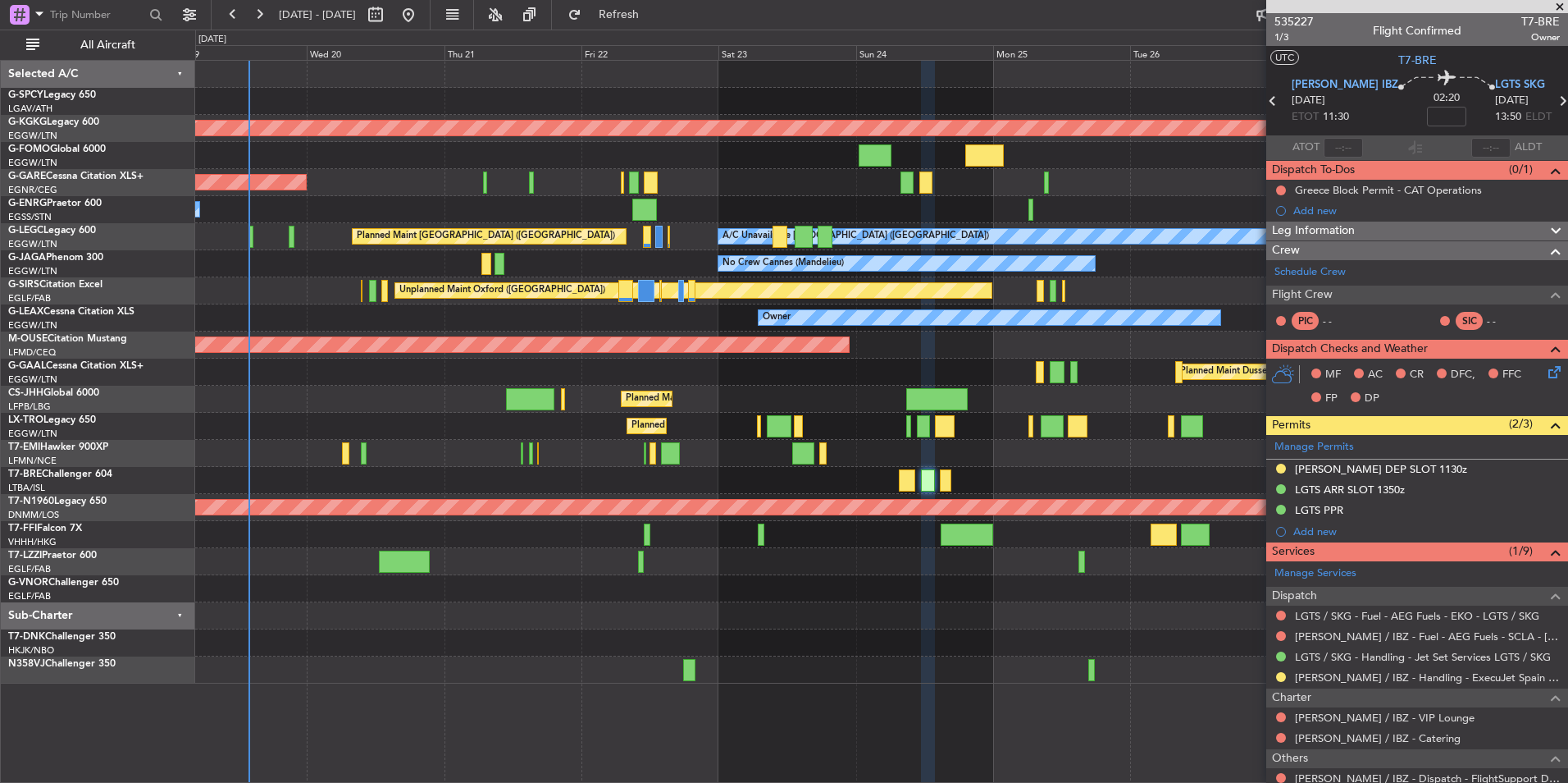
click at [796, 224] on div "AOG Maint [GEOGRAPHIC_DATA] (Ataturk) Planned Maint Windsor Locks ([PERSON_NAME…" at bounding box center [881, 372] width 1372 height 622
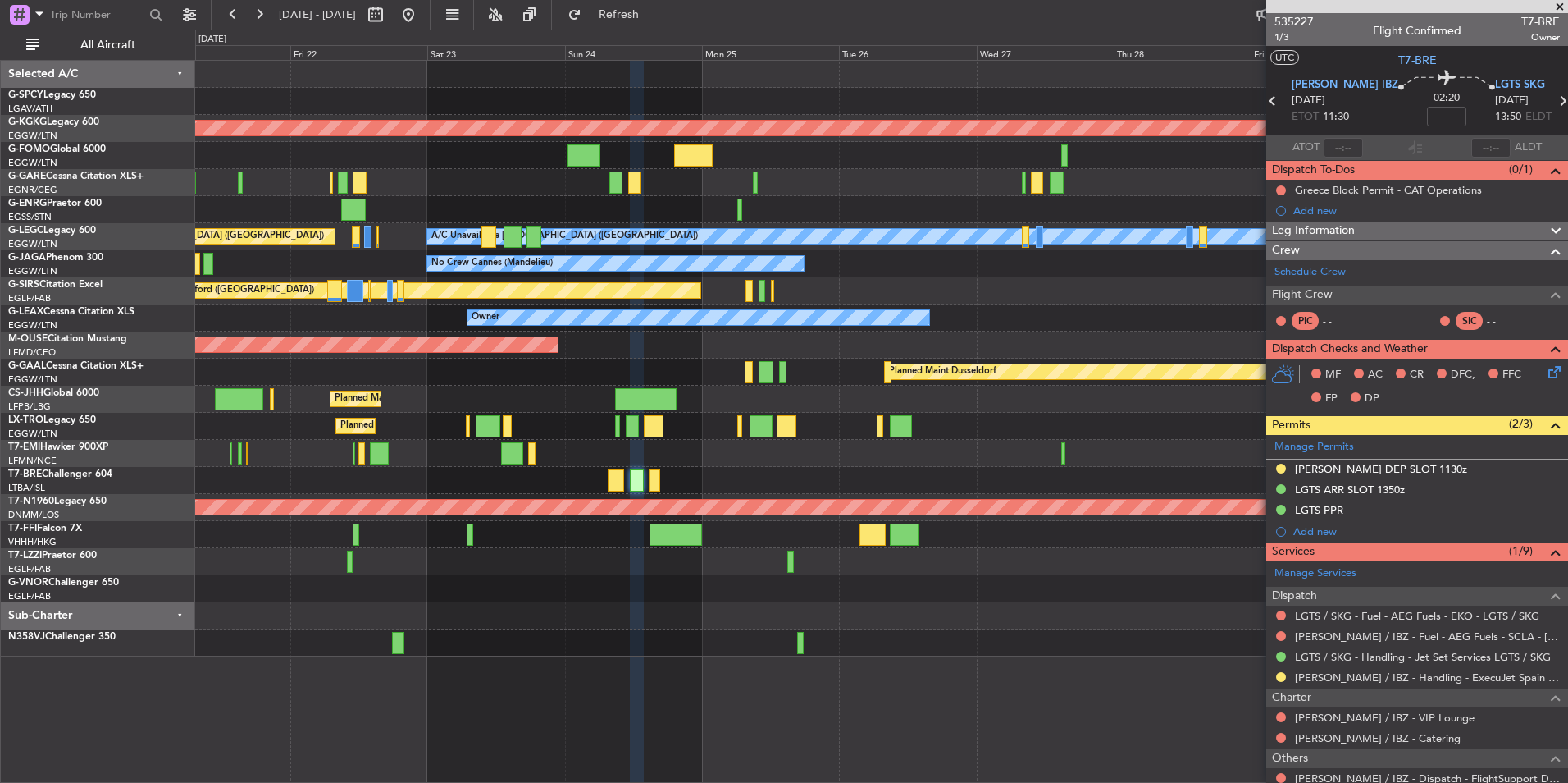
click at [516, 401] on div "Planned Maint [GEOGRAPHIC_DATA] ([GEOGRAPHIC_DATA])" at bounding box center [881, 399] width 1372 height 27
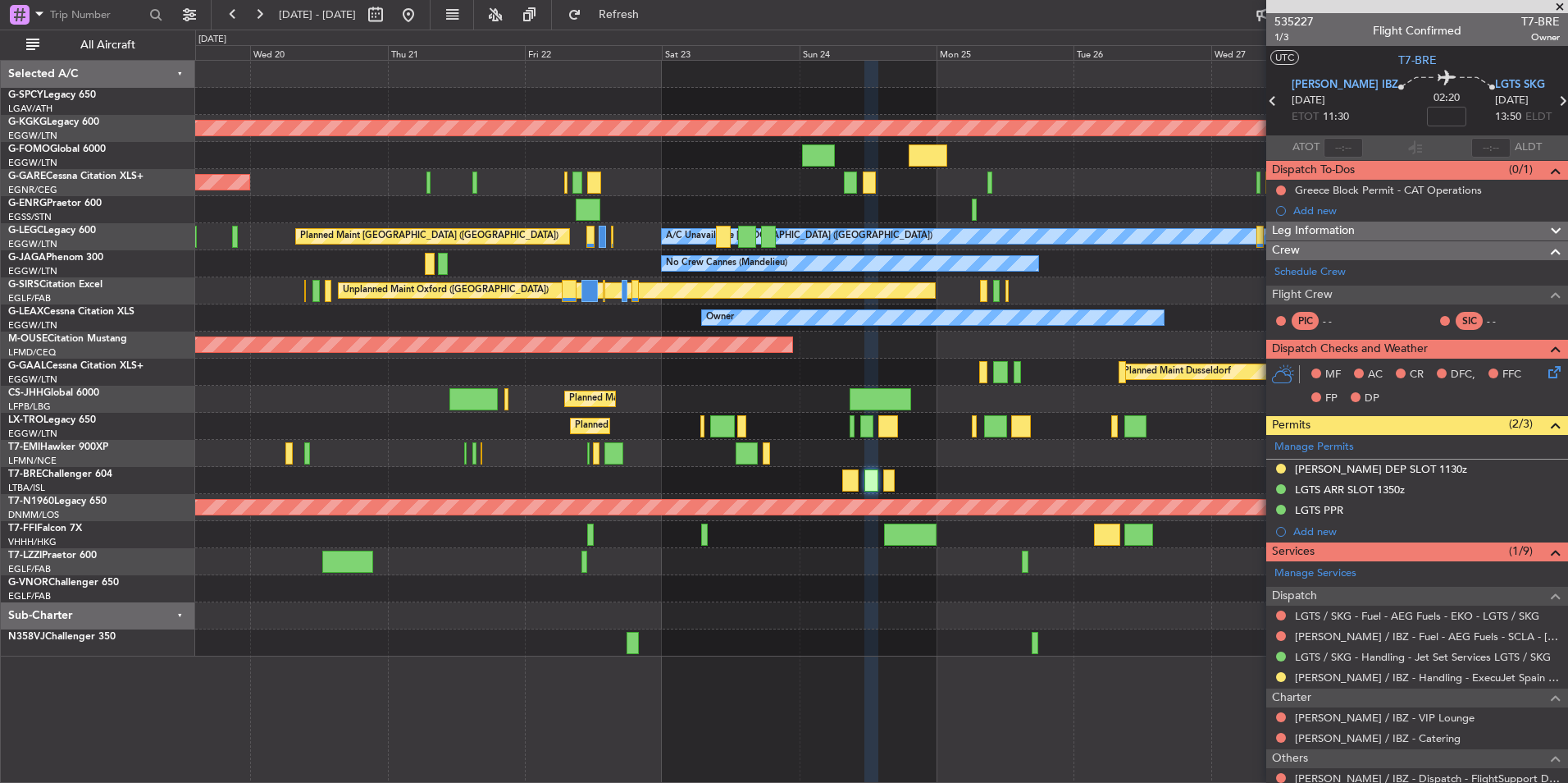
click at [936, 412] on div "Planned Maint [GEOGRAPHIC_DATA] ([GEOGRAPHIC_DATA])" at bounding box center [881, 426] width 1372 height 27
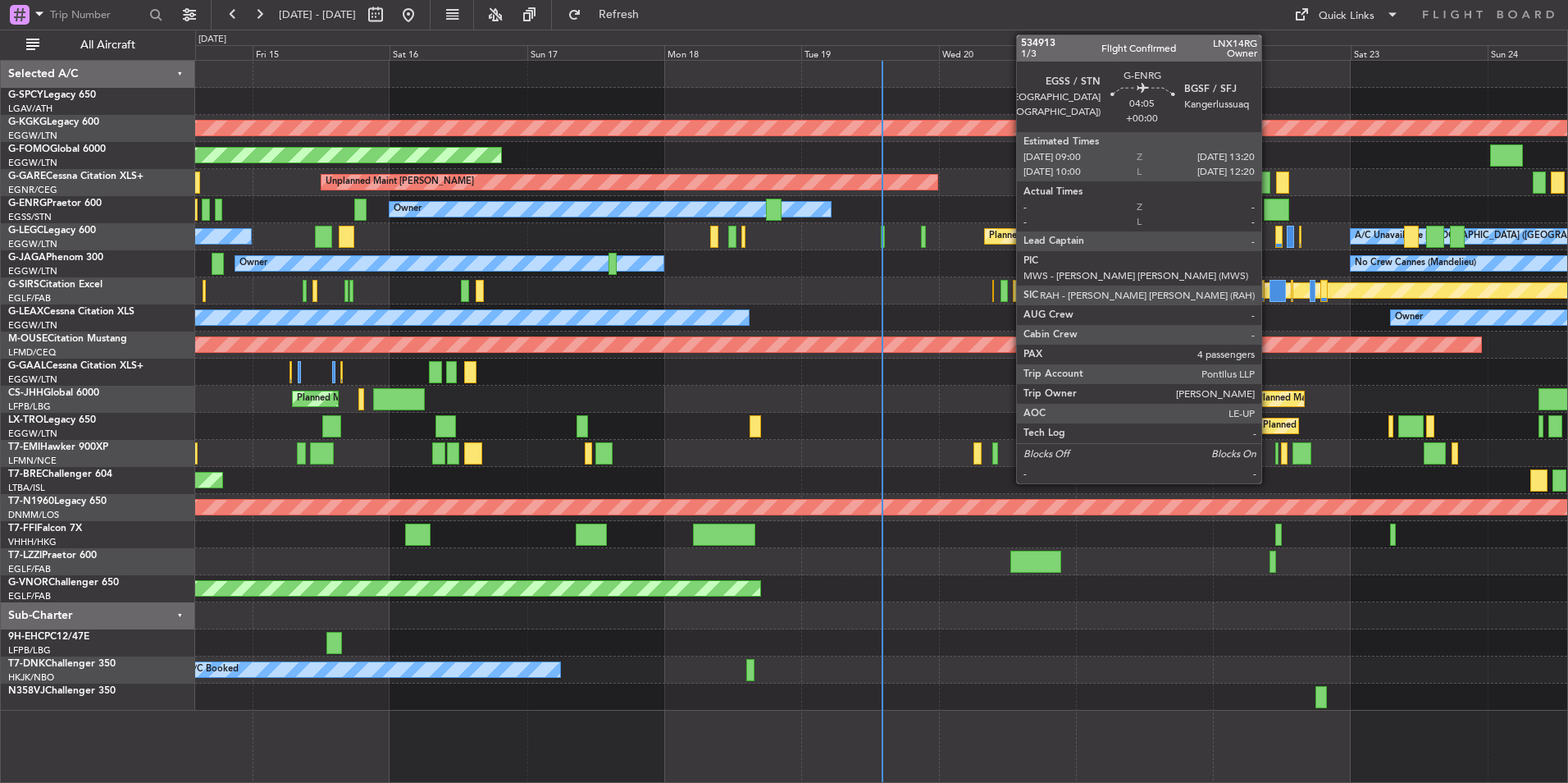
click at [1268, 207] on div at bounding box center [1276, 209] width 26 height 22
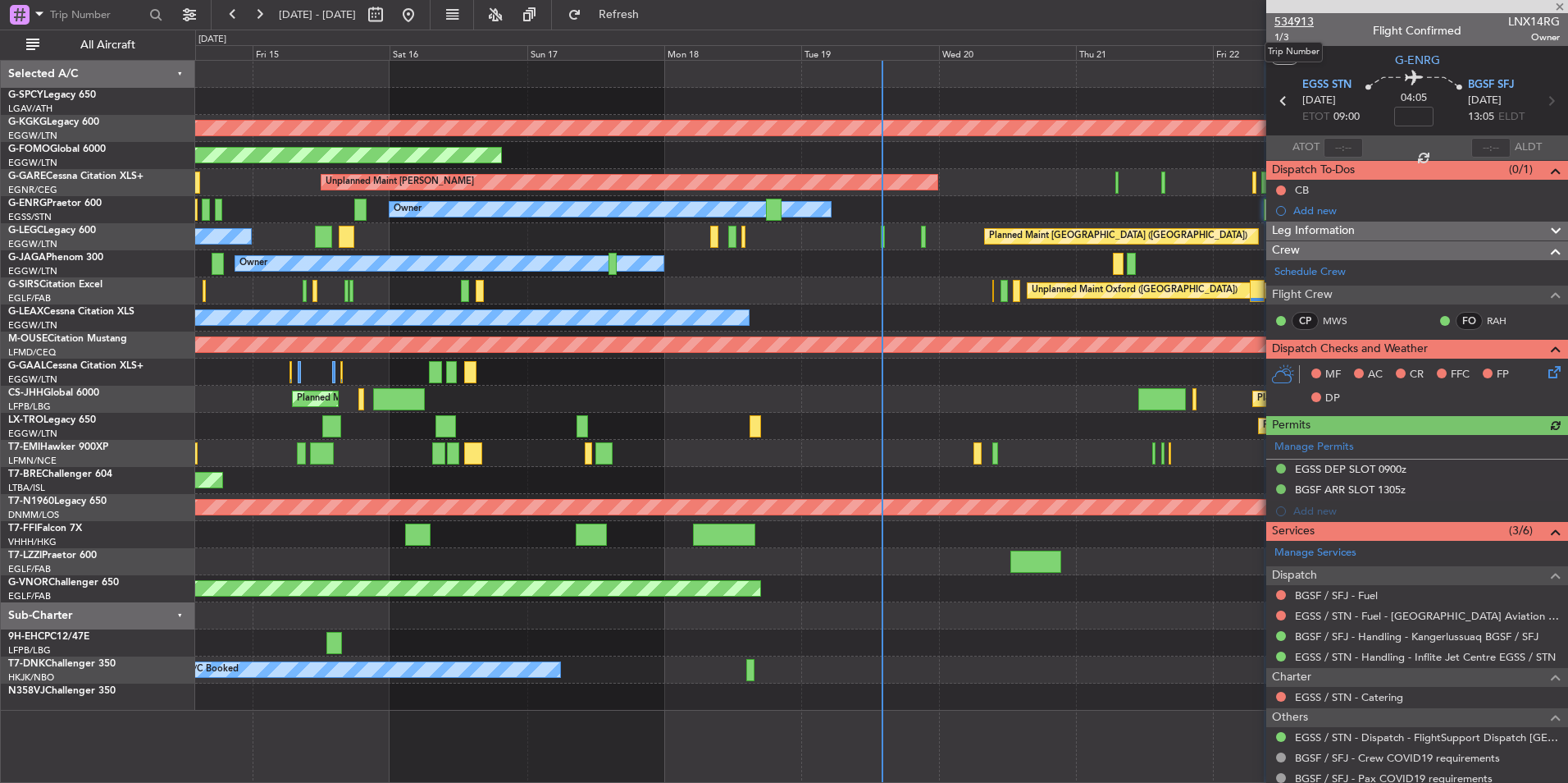
click at [1301, 23] on span "534913" at bounding box center [1294, 21] width 39 height 17
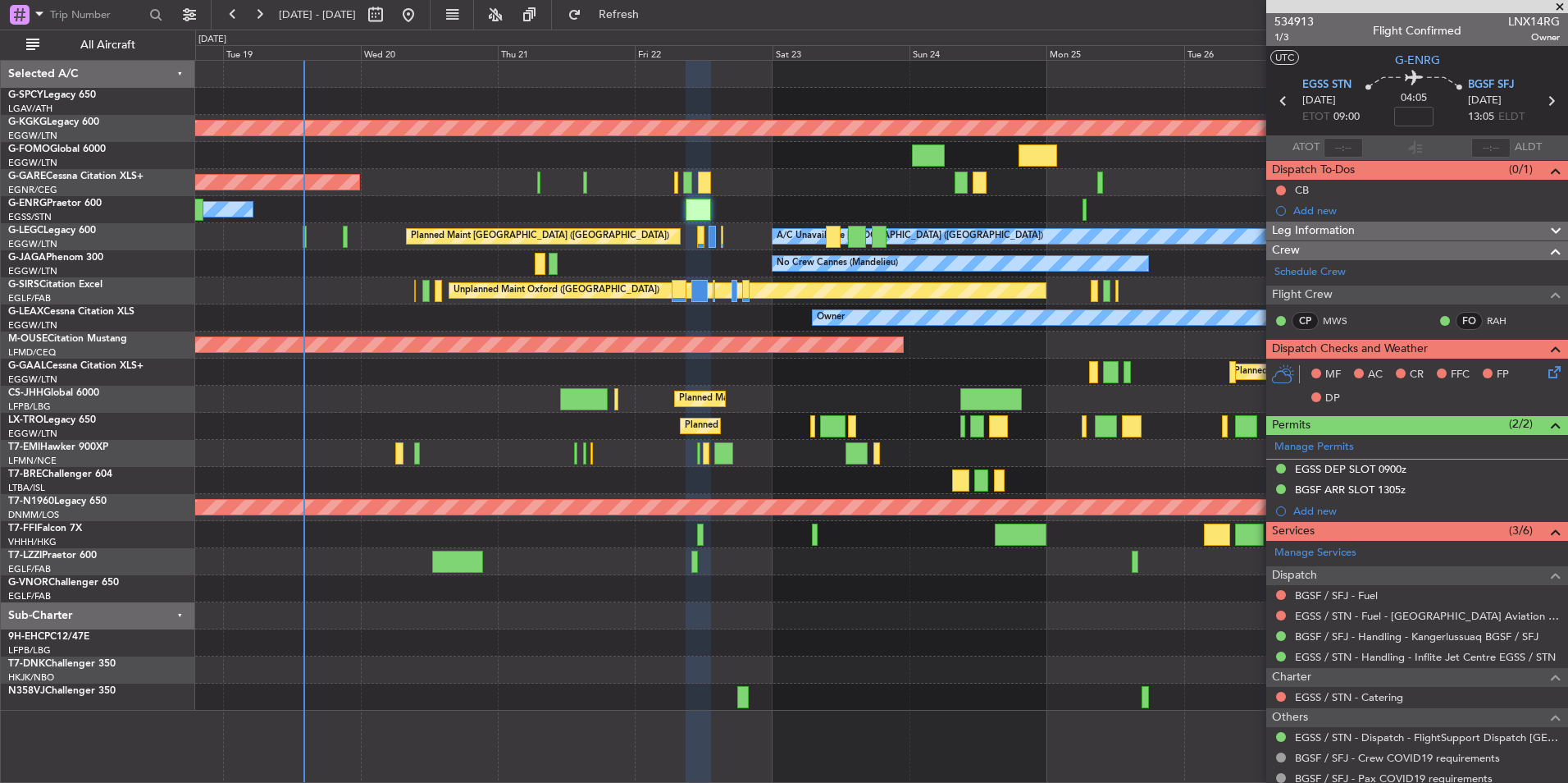
click at [467, 526] on div "AOG Maint [GEOGRAPHIC_DATA] (Ataturk) Planned Maint Windsor Locks ([PERSON_NAME…" at bounding box center [881, 385] width 1372 height 650
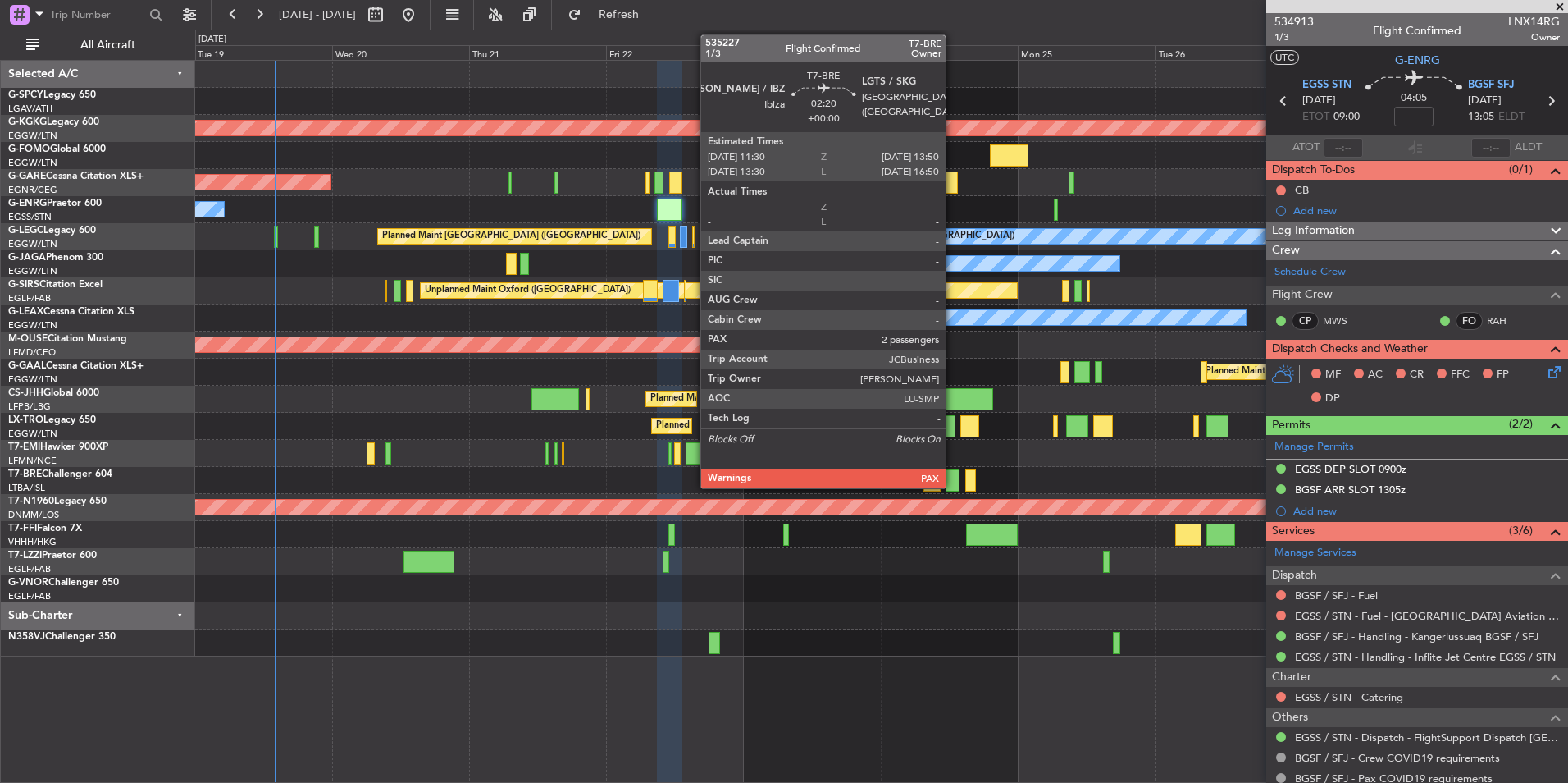
click at [953, 485] on div at bounding box center [953, 480] width 14 height 22
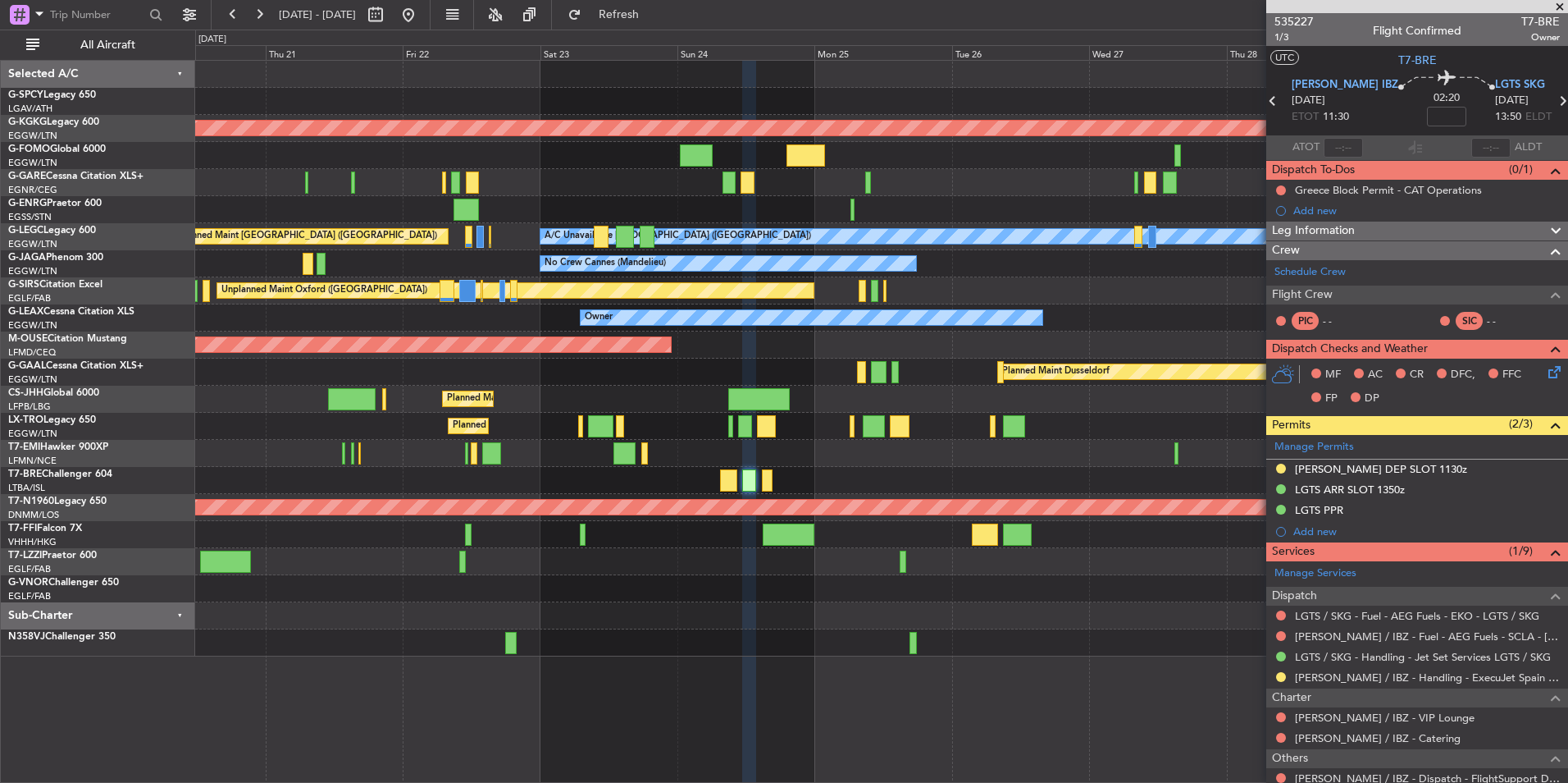
click at [879, 631] on div "AOG Maint [GEOGRAPHIC_DATA] (Ataturk) Unplanned Maint [PERSON_NAME] Owner A/C U…" at bounding box center [881, 358] width 1372 height 596
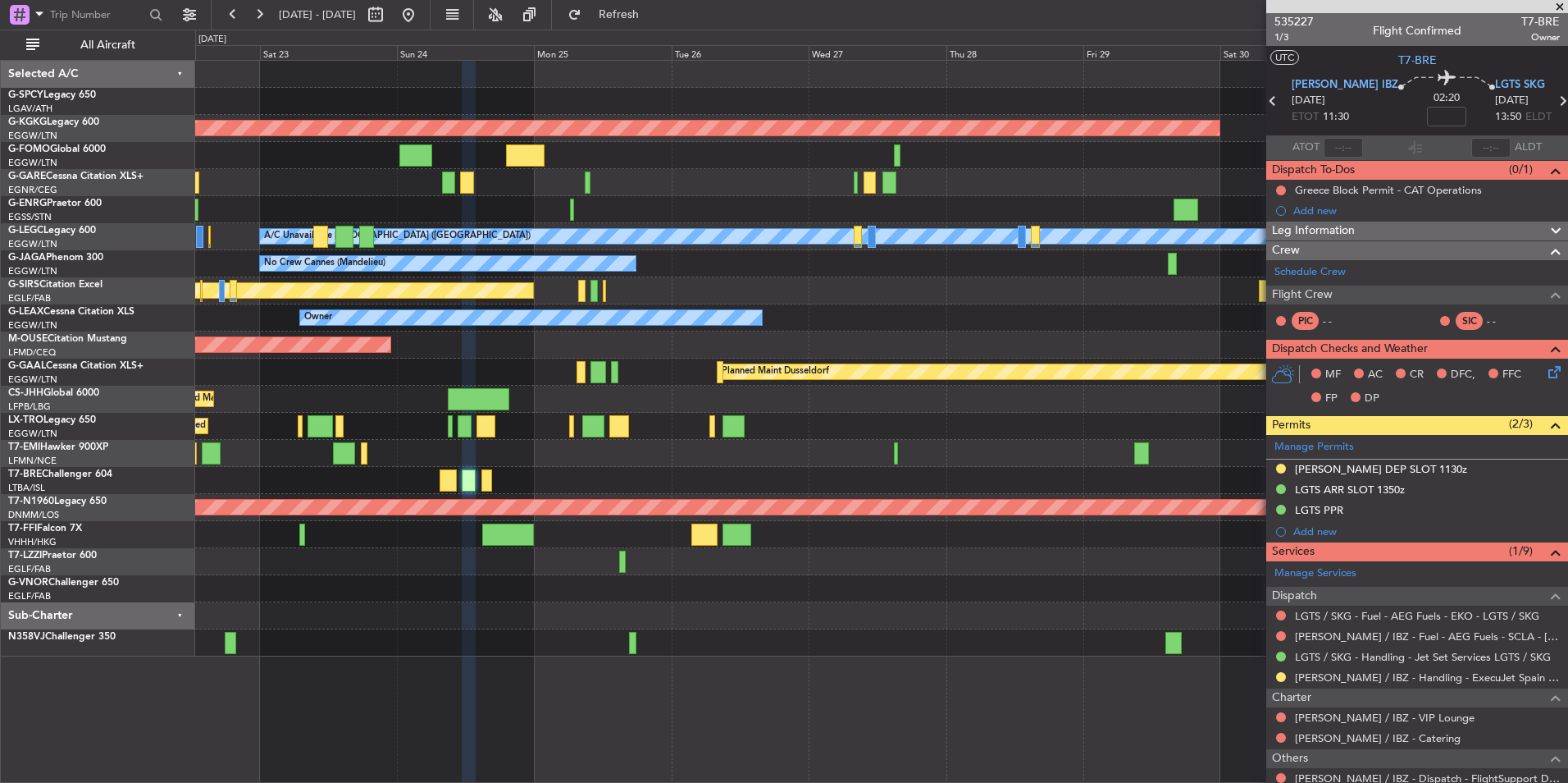
click at [603, 391] on div "Planned Maint [GEOGRAPHIC_DATA] ([GEOGRAPHIC_DATA])" at bounding box center [881, 399] width 1372 height 27
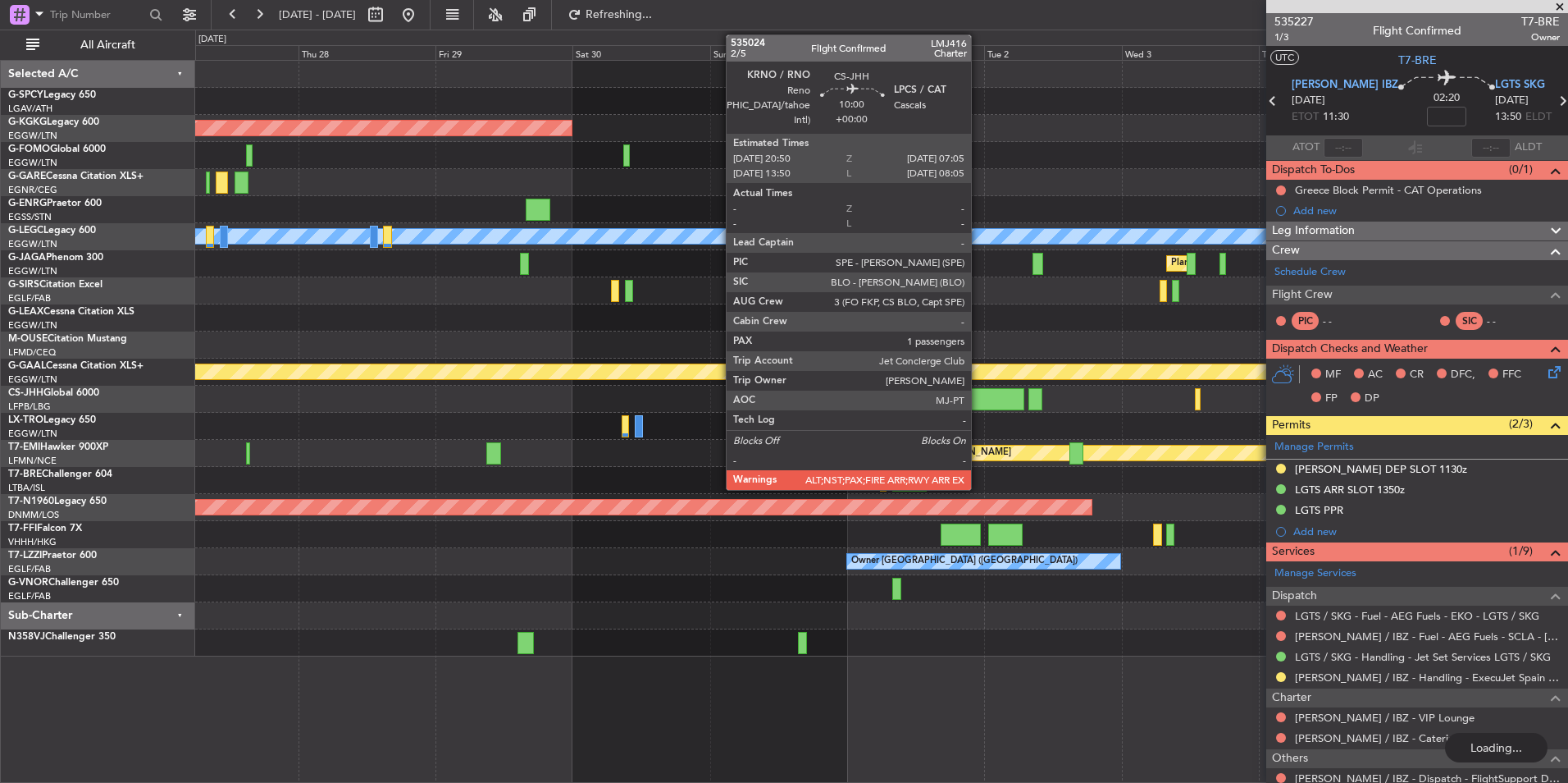
click at [979, 395] on div at bounding box center [995, 399] width 59 height 22
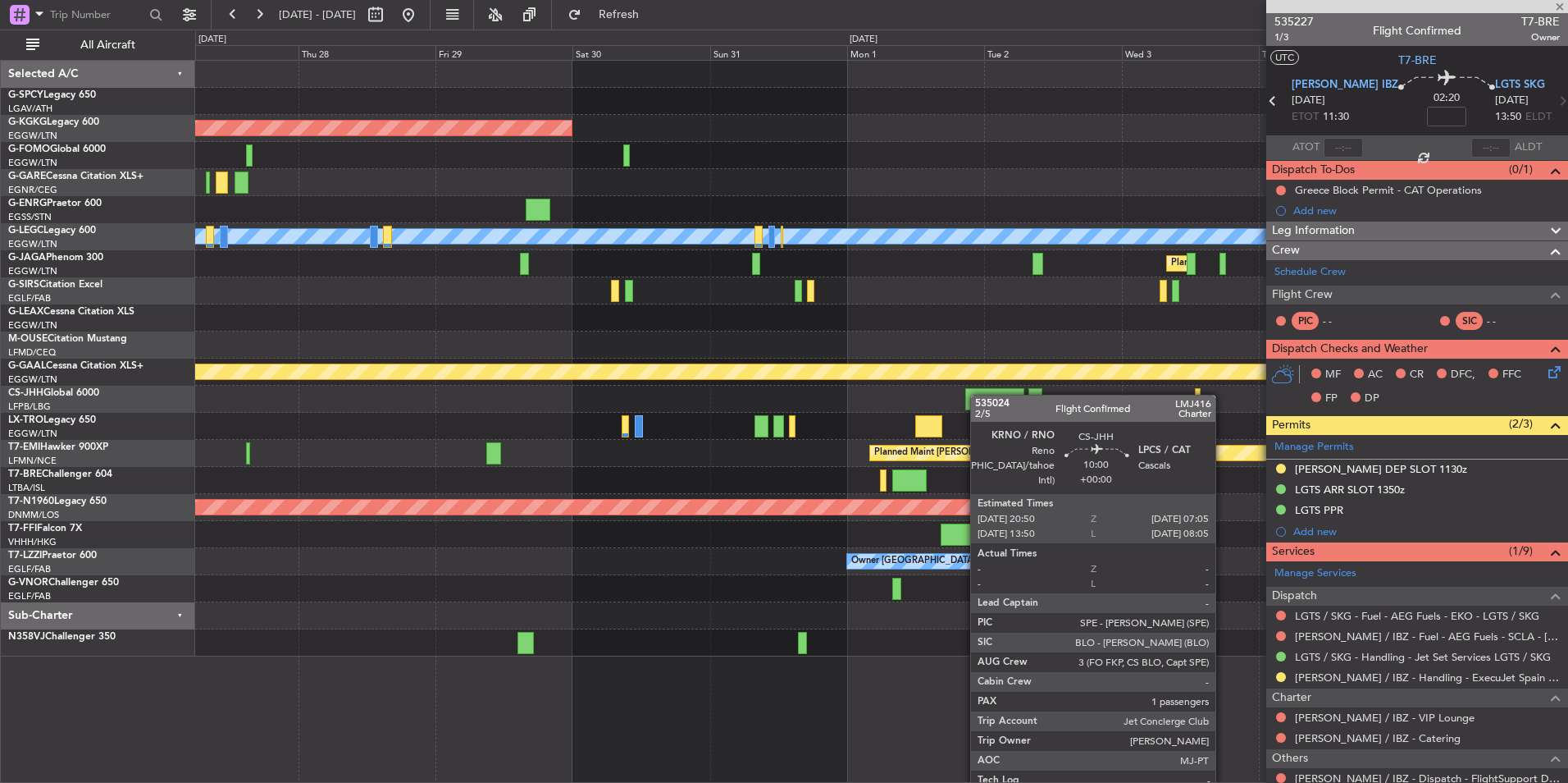
type input "6"
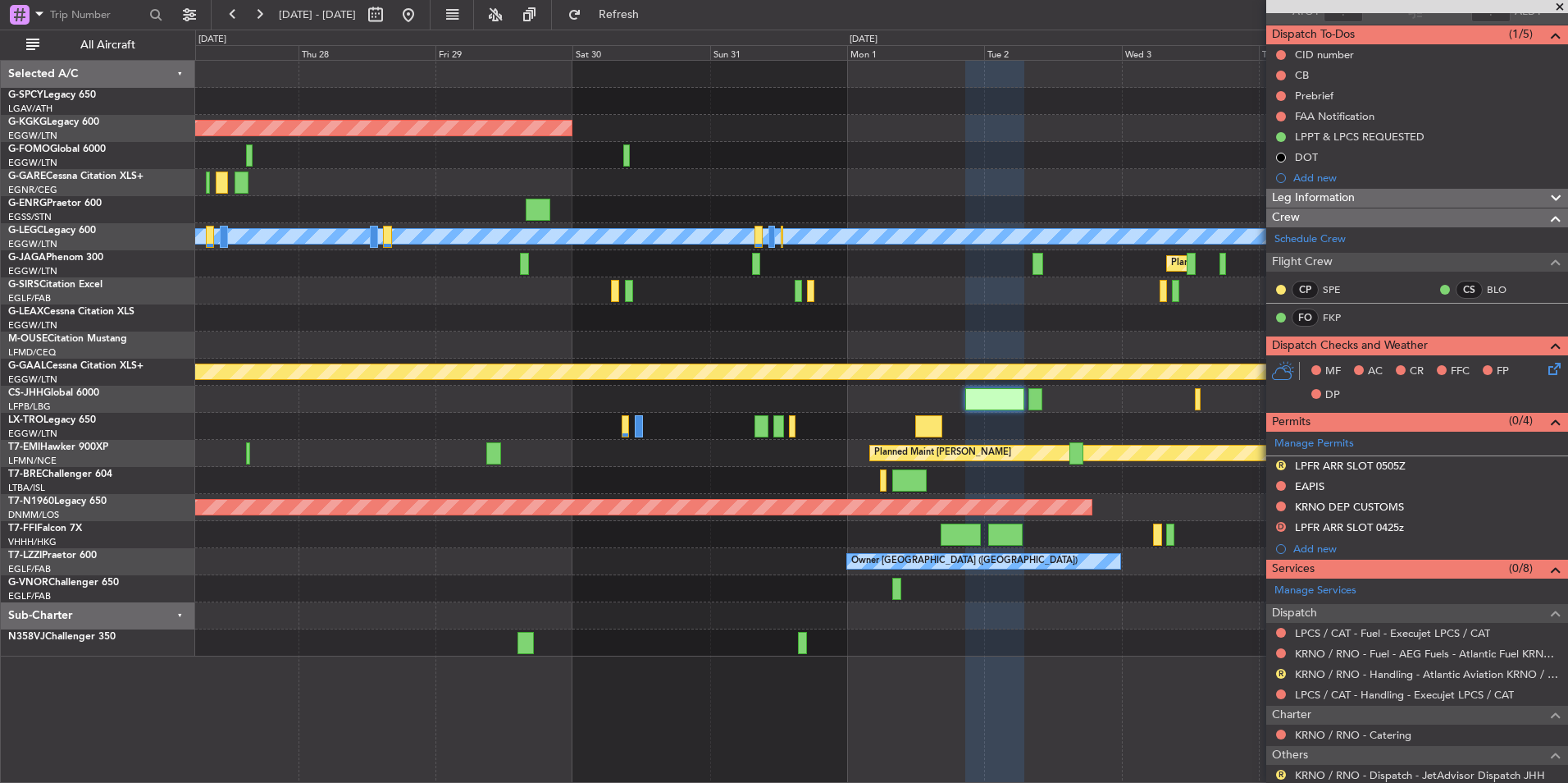
scroll to position [282, 0]
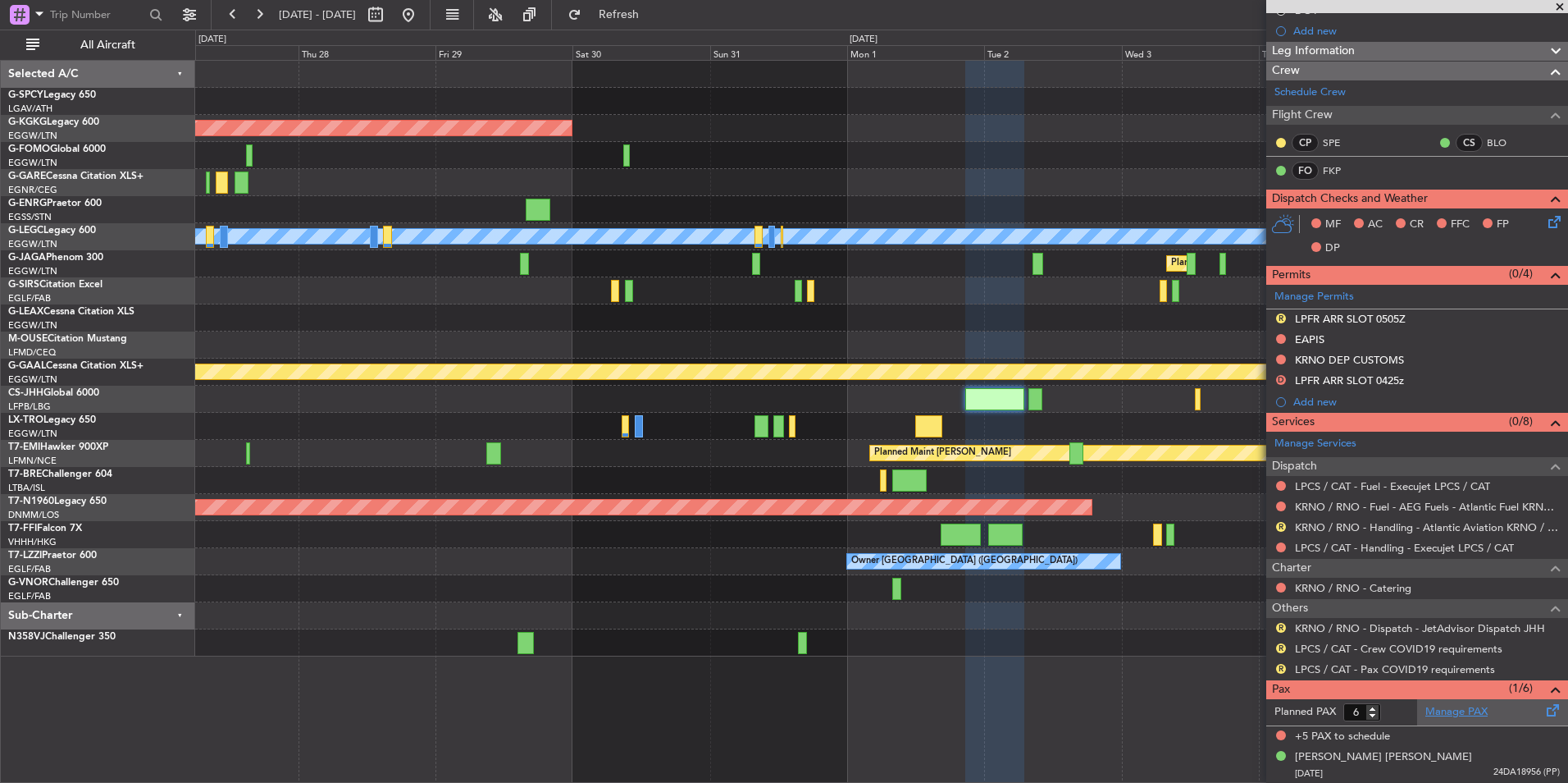
click at [1449, 709] on link "Manage PAX" at bounding box center [1456, 712] width 62 height 17
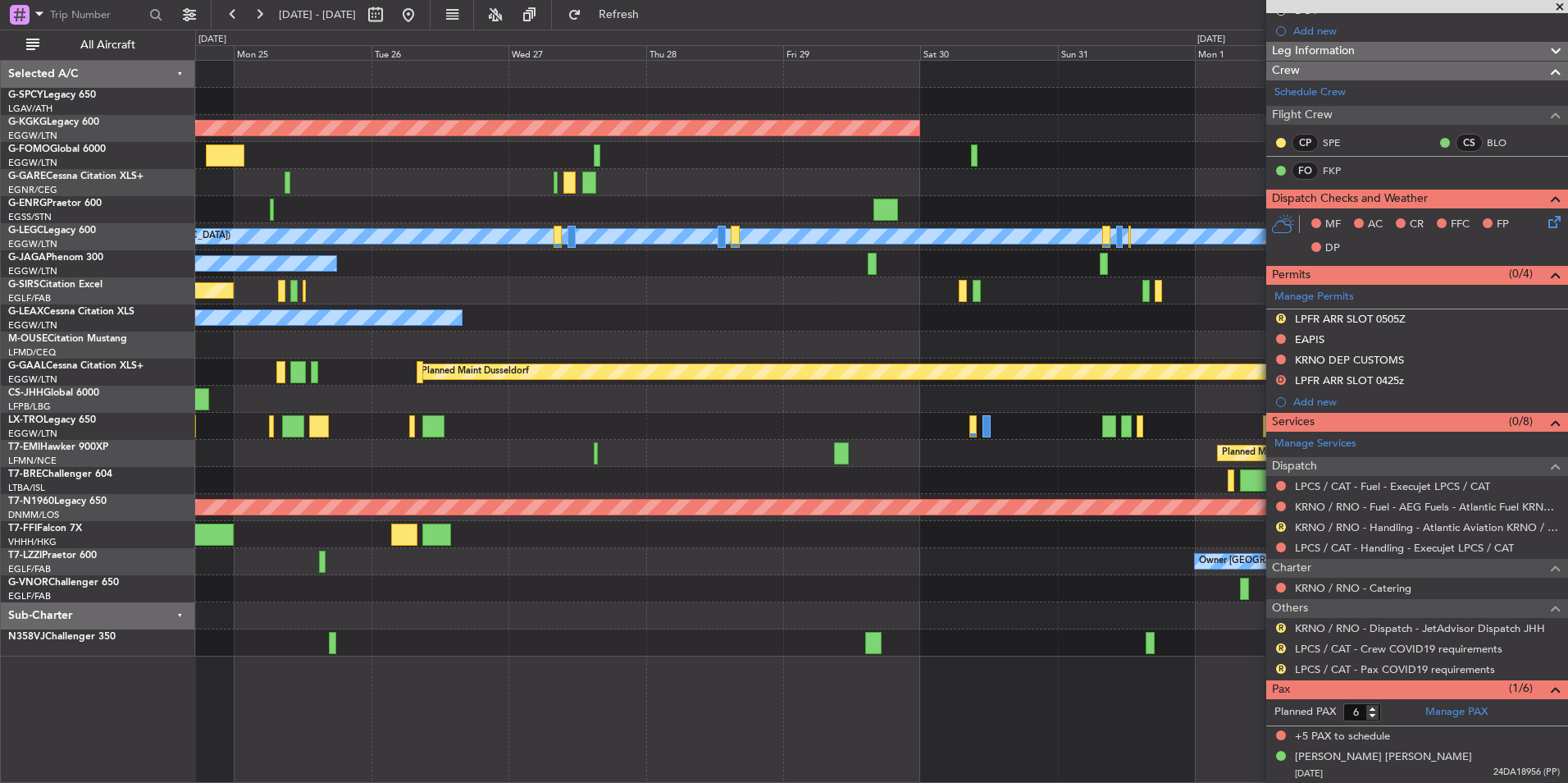
click at [1118, 390] on div "AOG Maint Istanbul (Ataturk) A/C Unavailable London (Luton) Planned Maint Londo…" at bounding box center [881, 358] width 1372 height 596
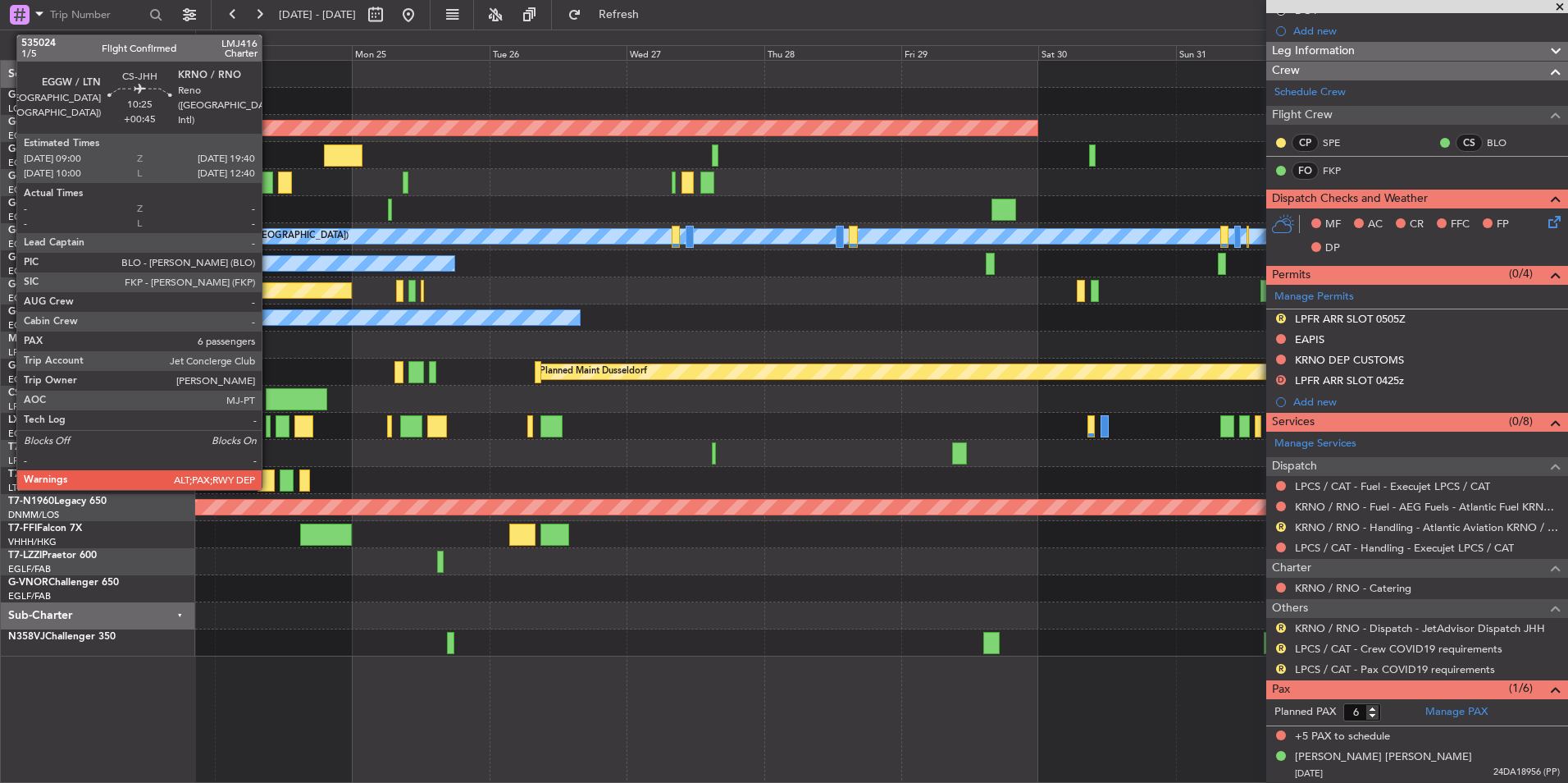
click at [269, 401] on div at bounding box center [296, 399] width 61 height 22
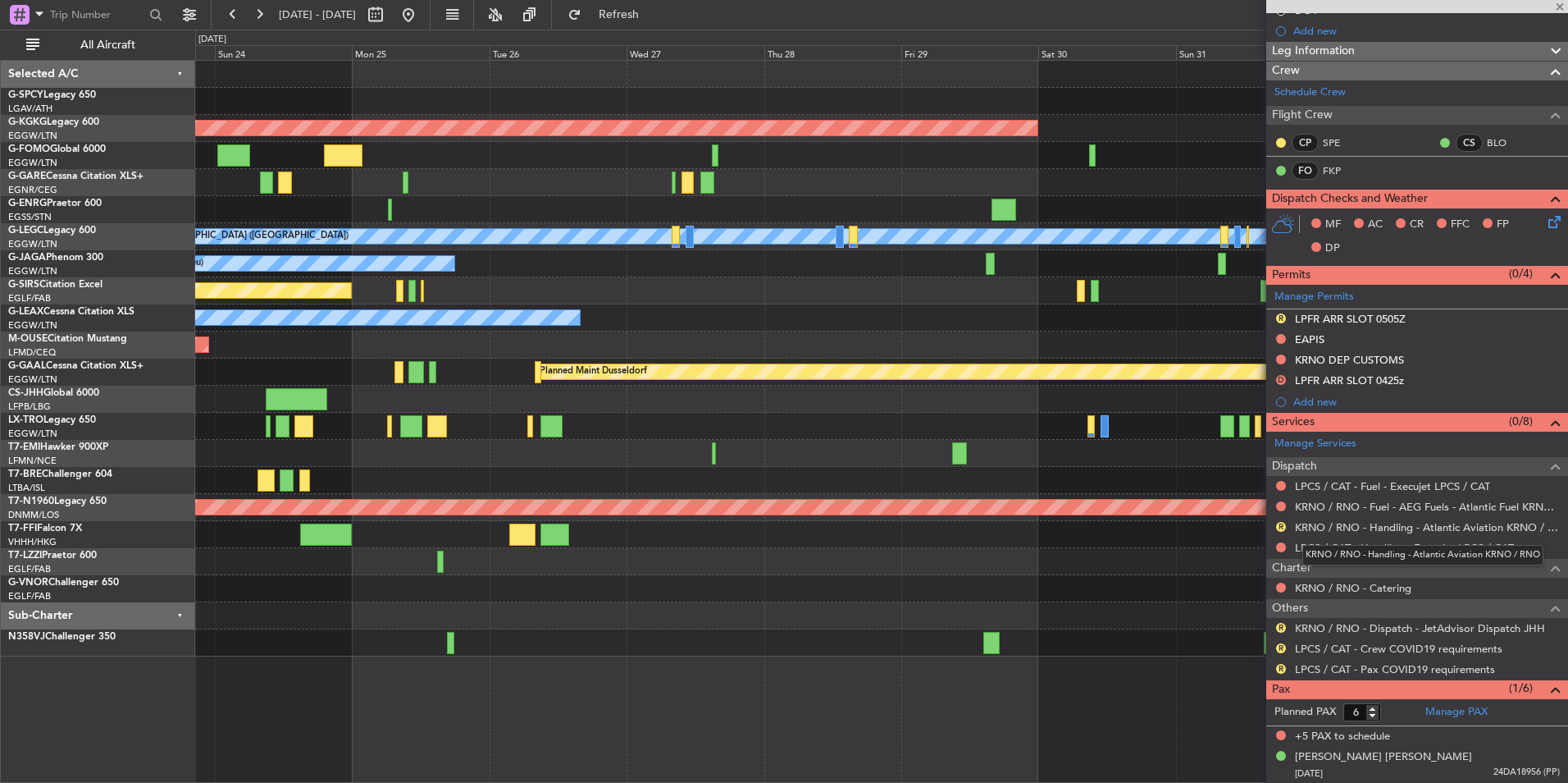
type input "+00:45"
type input "10"
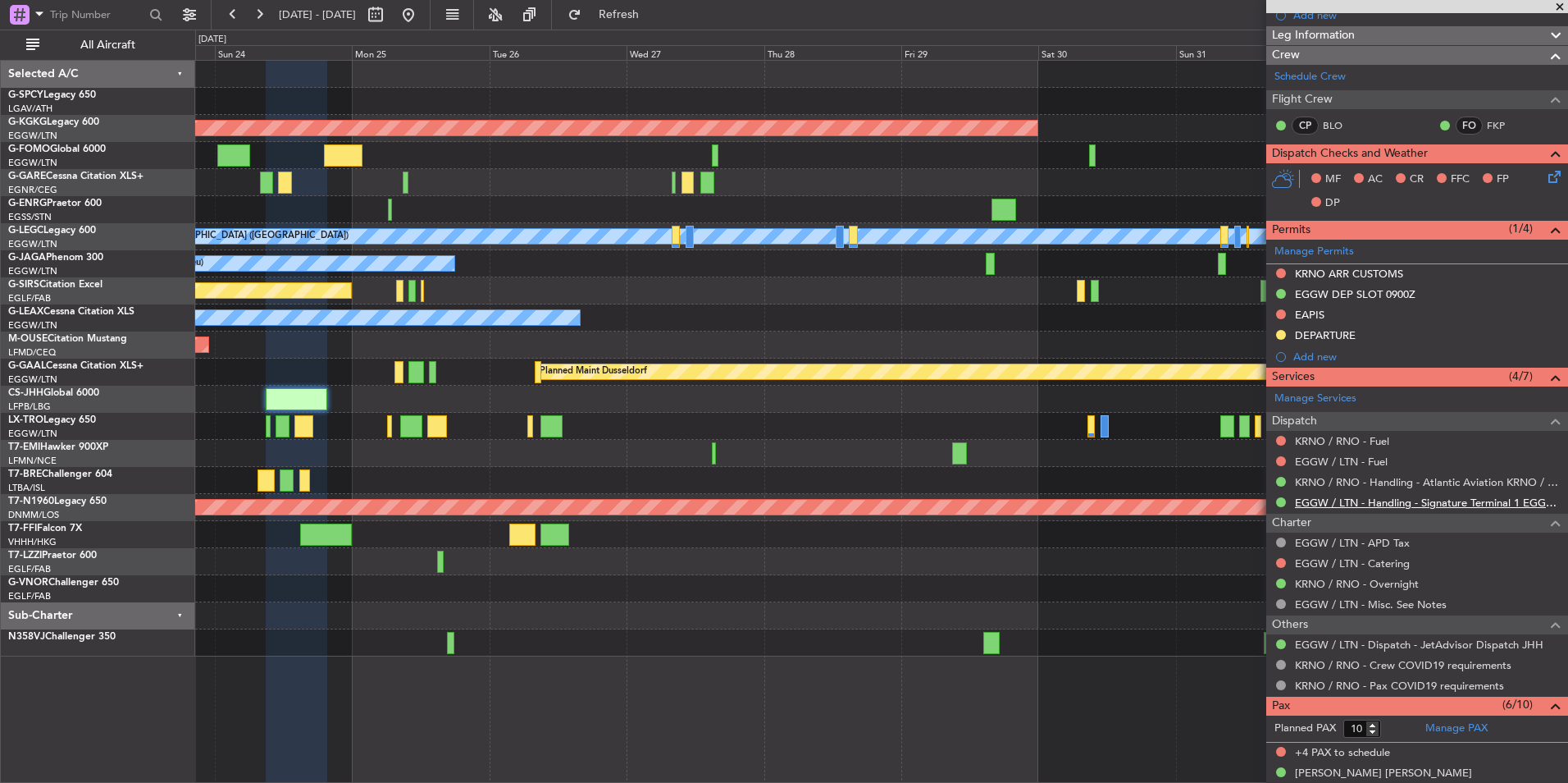
scroll to position [273, 0]
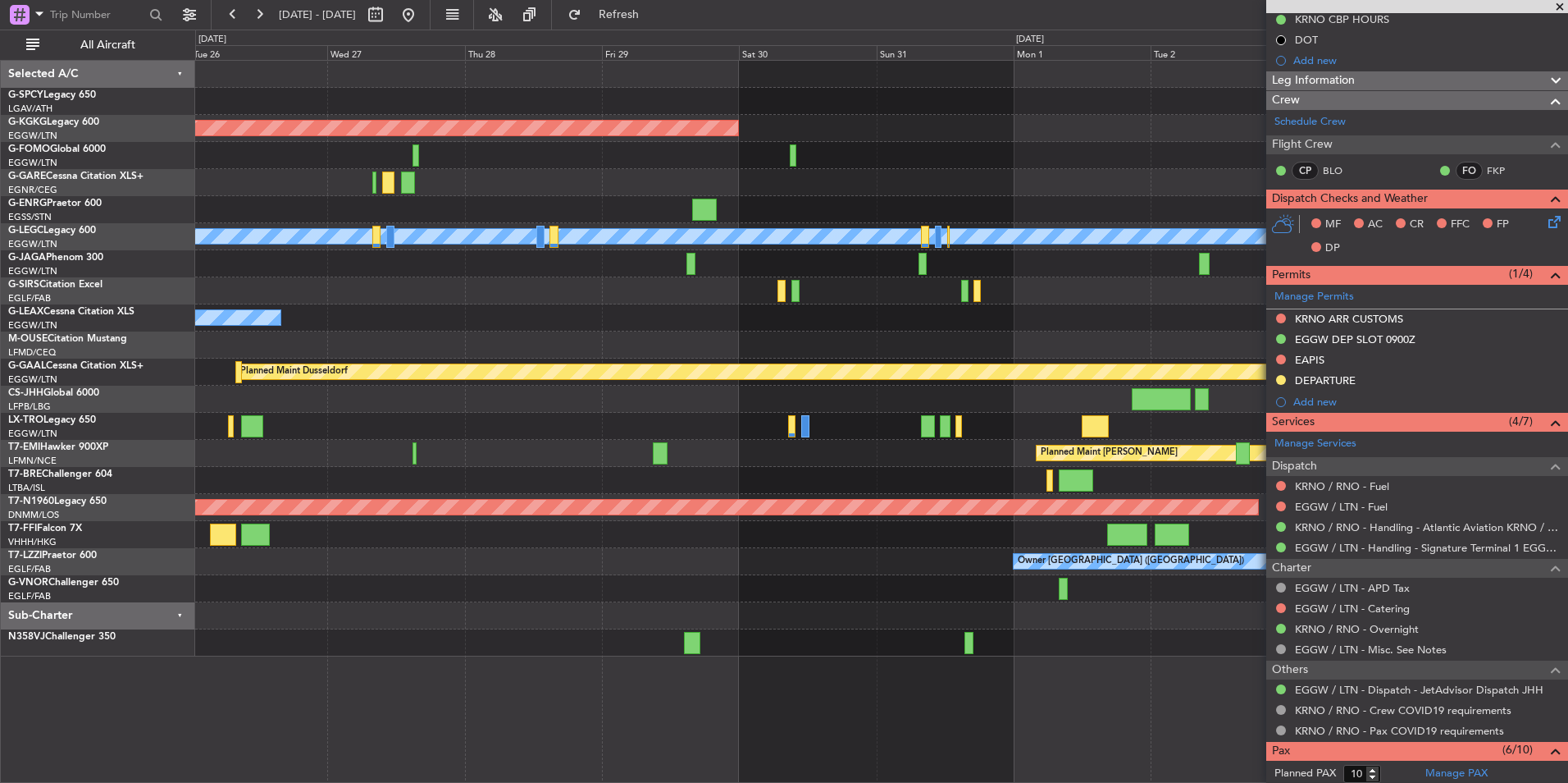
click at [227, 432] on div "AOG Maint Istanbul (Ataturk) Owner A/C Unavailable London (Luton) Planned Maint…" at bounding box center [881, 358] width 1372 height 596
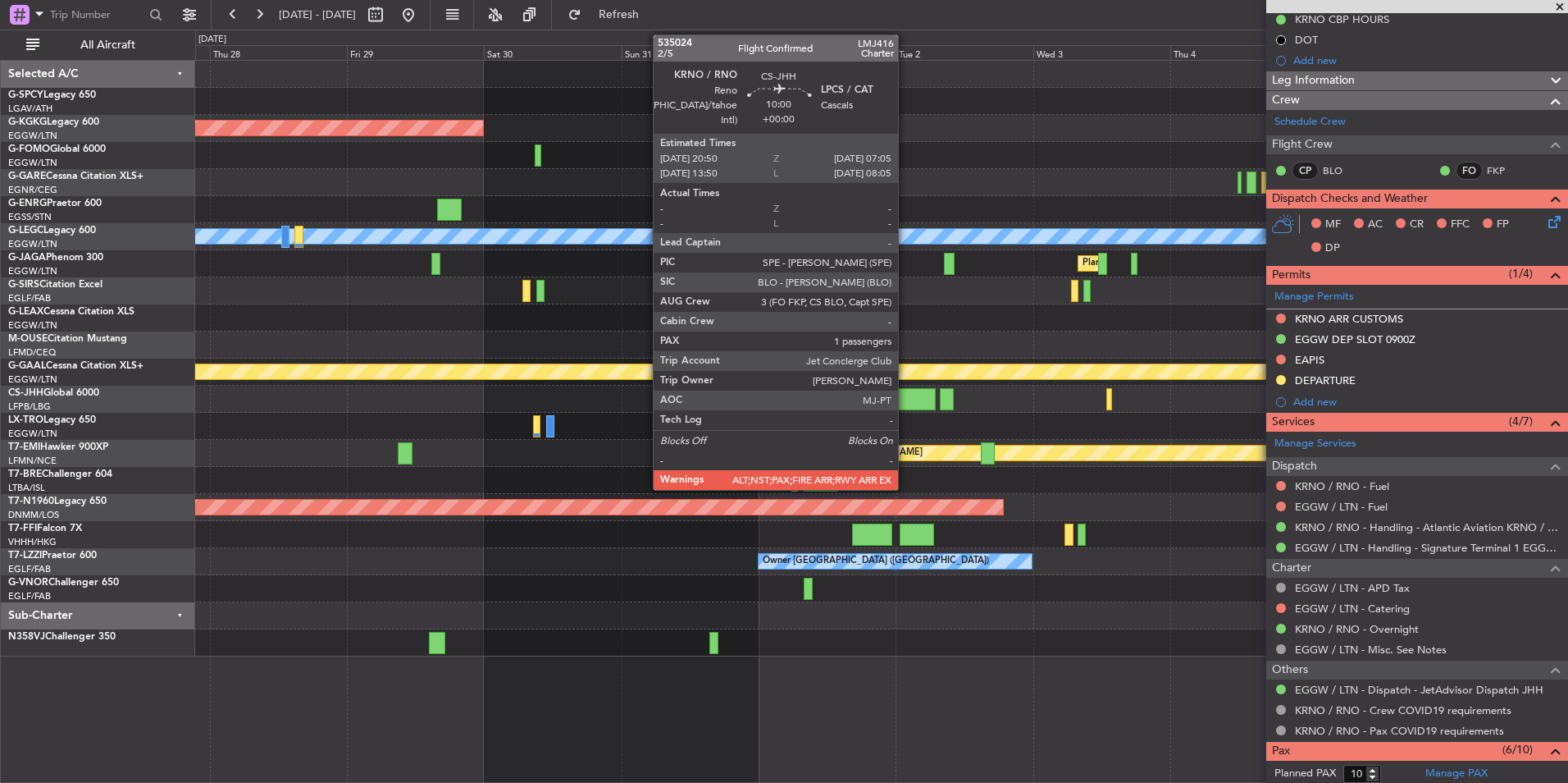
click at [906, 400] on div at bounding box center [906, 399] width 59 height 22
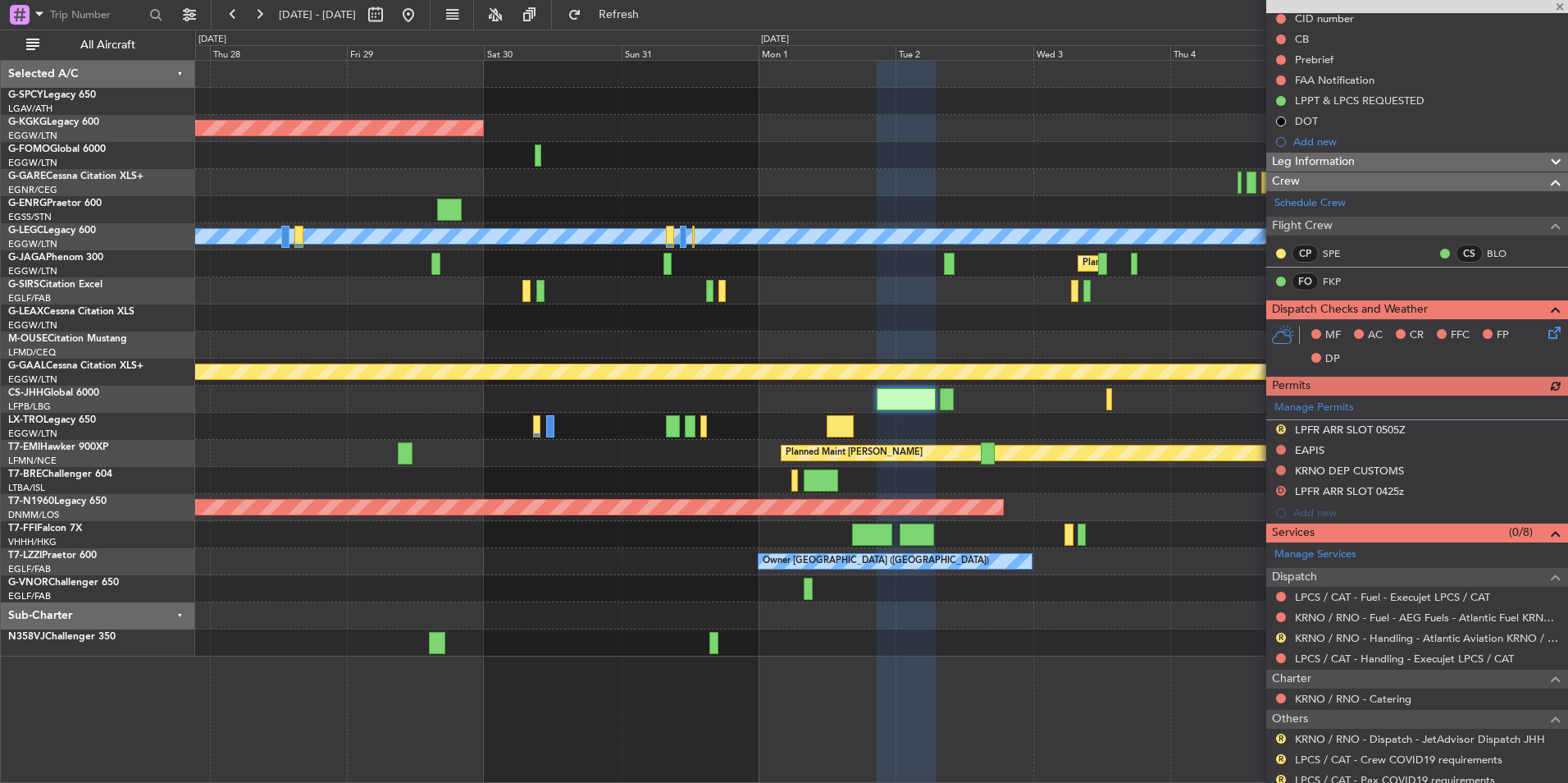
scroll to position [282, 0]
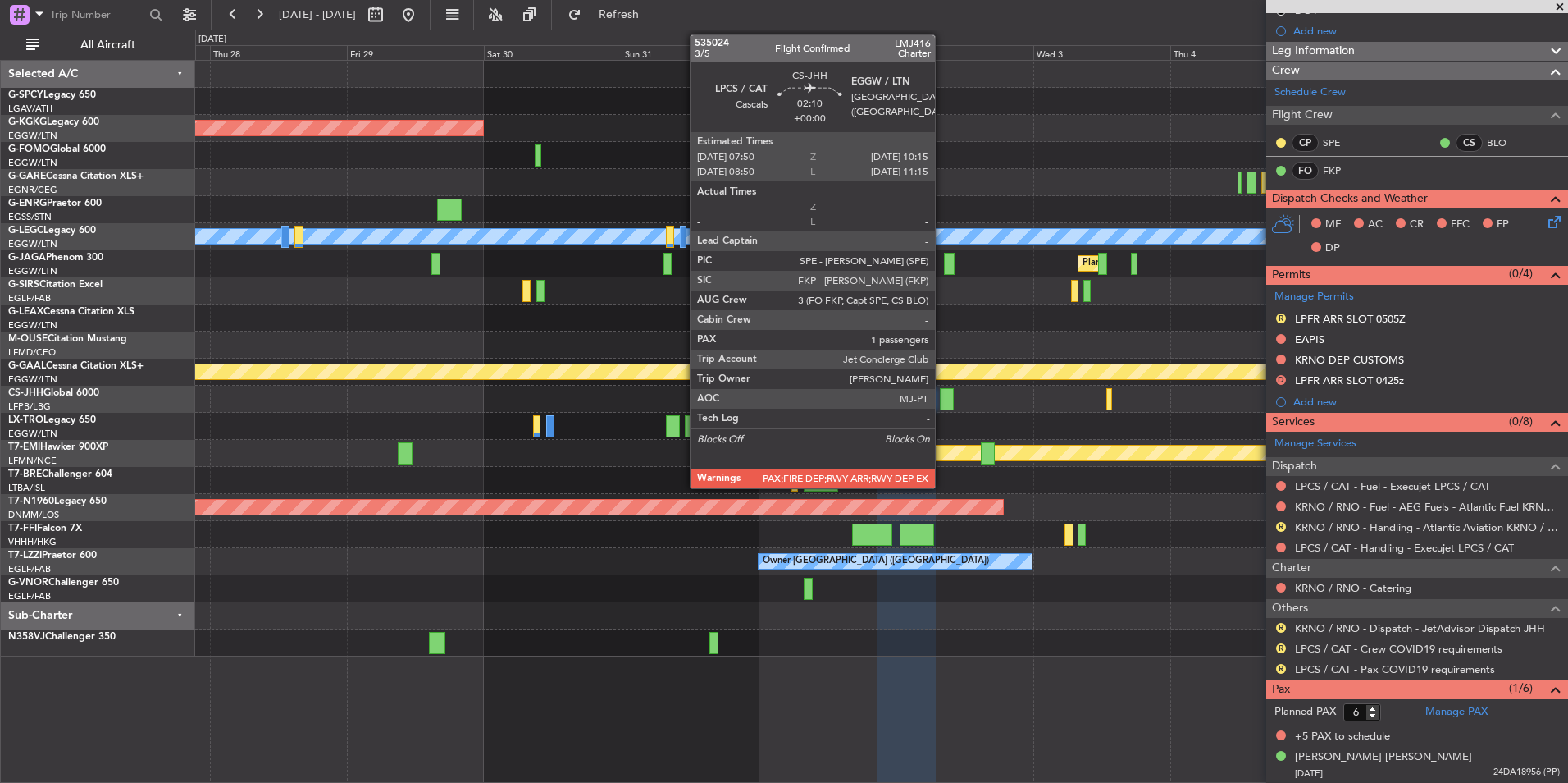
click at [942, 406] on div at bounding box center [947, 399] width 14 height 22
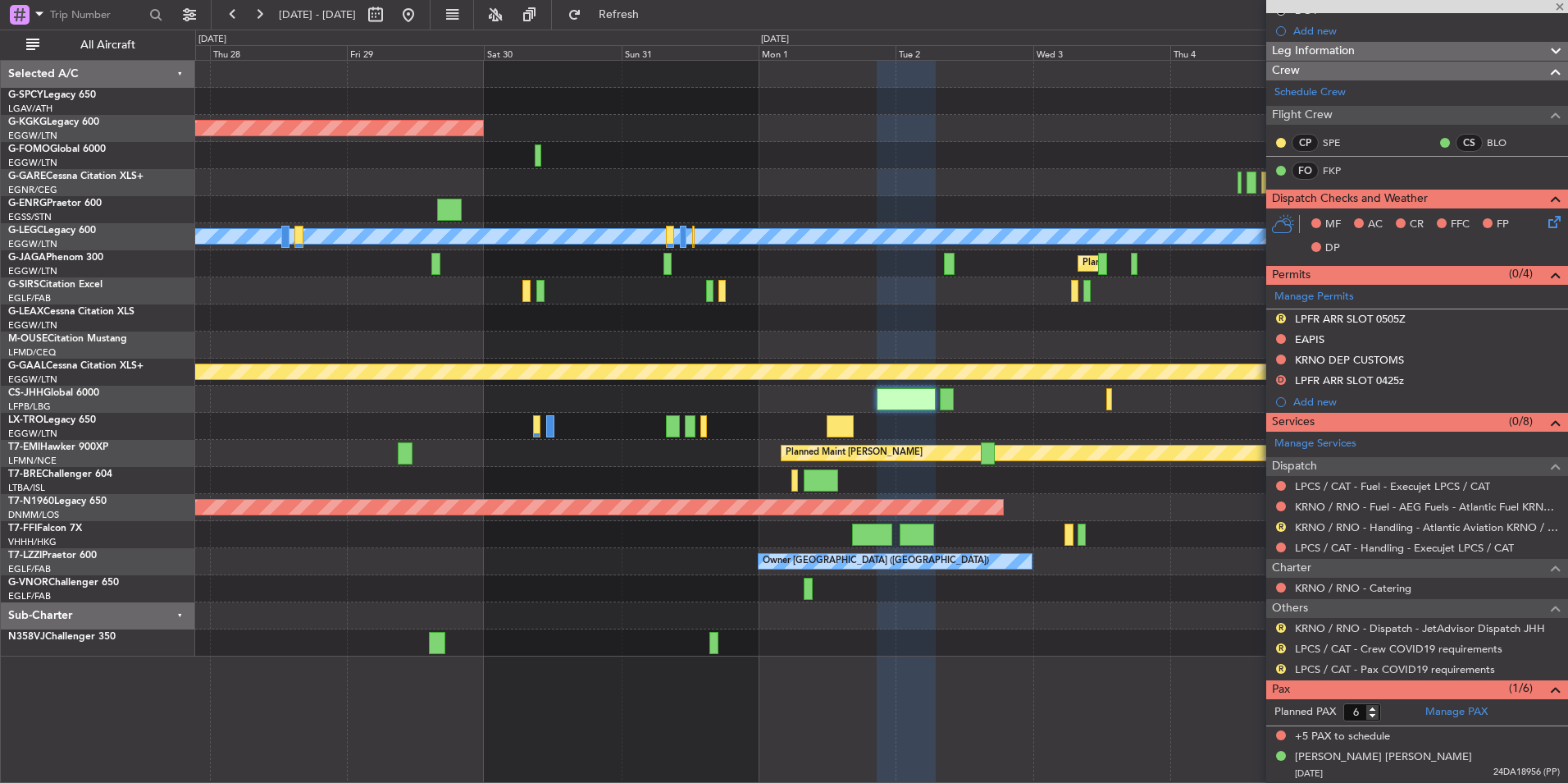
type input "4"
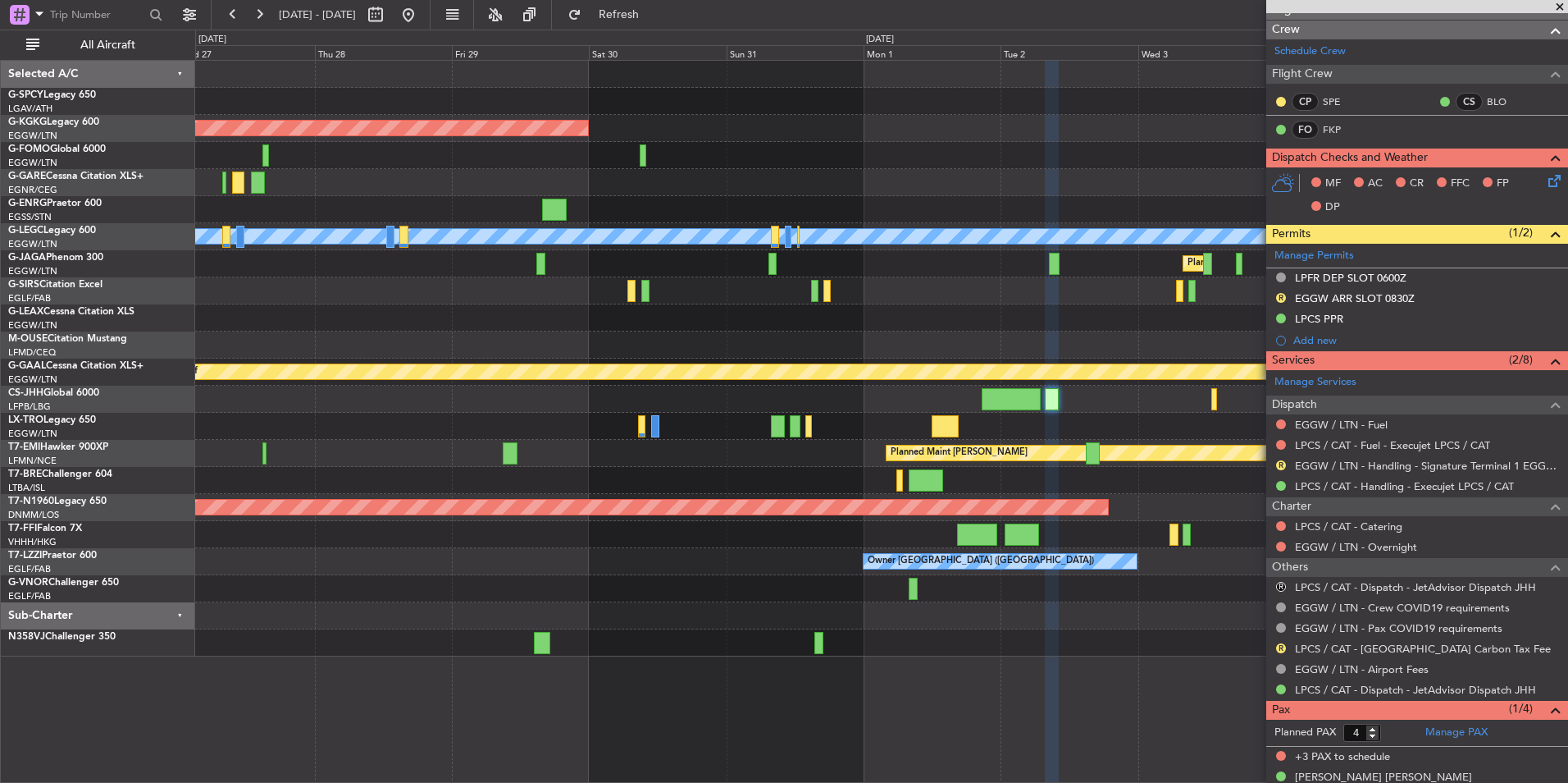
click at [982, 291] on div "Unplanned Maint Oxford ([GEOGRAPHIC_DATA])" at bounding box center [881, 291] width 1372 height 27
click at [632, 9] on button "Refresh" at bounding box center [609, 15] width 98 height 27
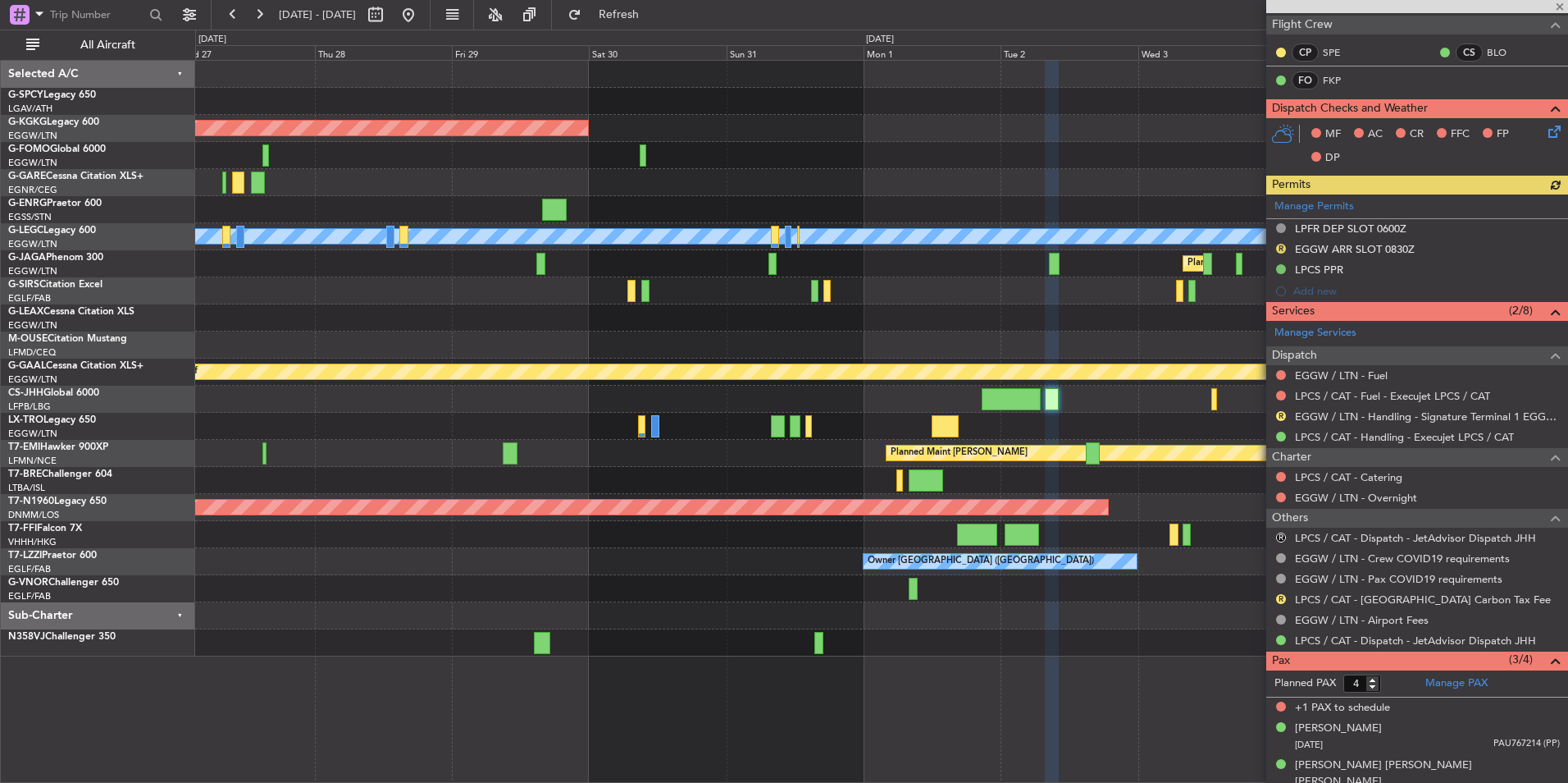
scroll to position [377, 0]
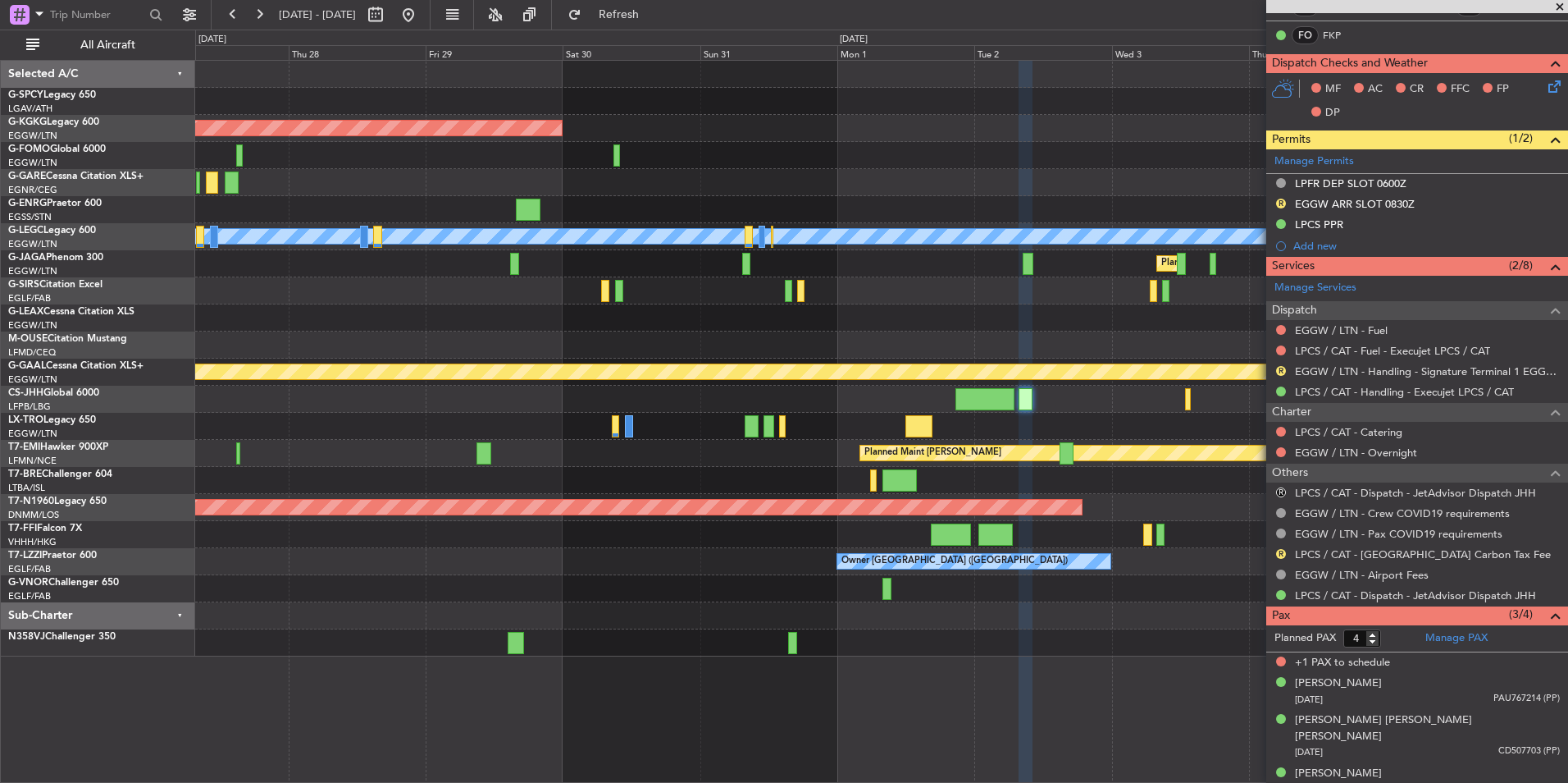
click at [427, 359] on div "AOG Maint Istanbul (Ataturk) Owner A/C Unavailable London (Luton) Planned Maint…" at bounding box center [881, 358] width 1372 height 596
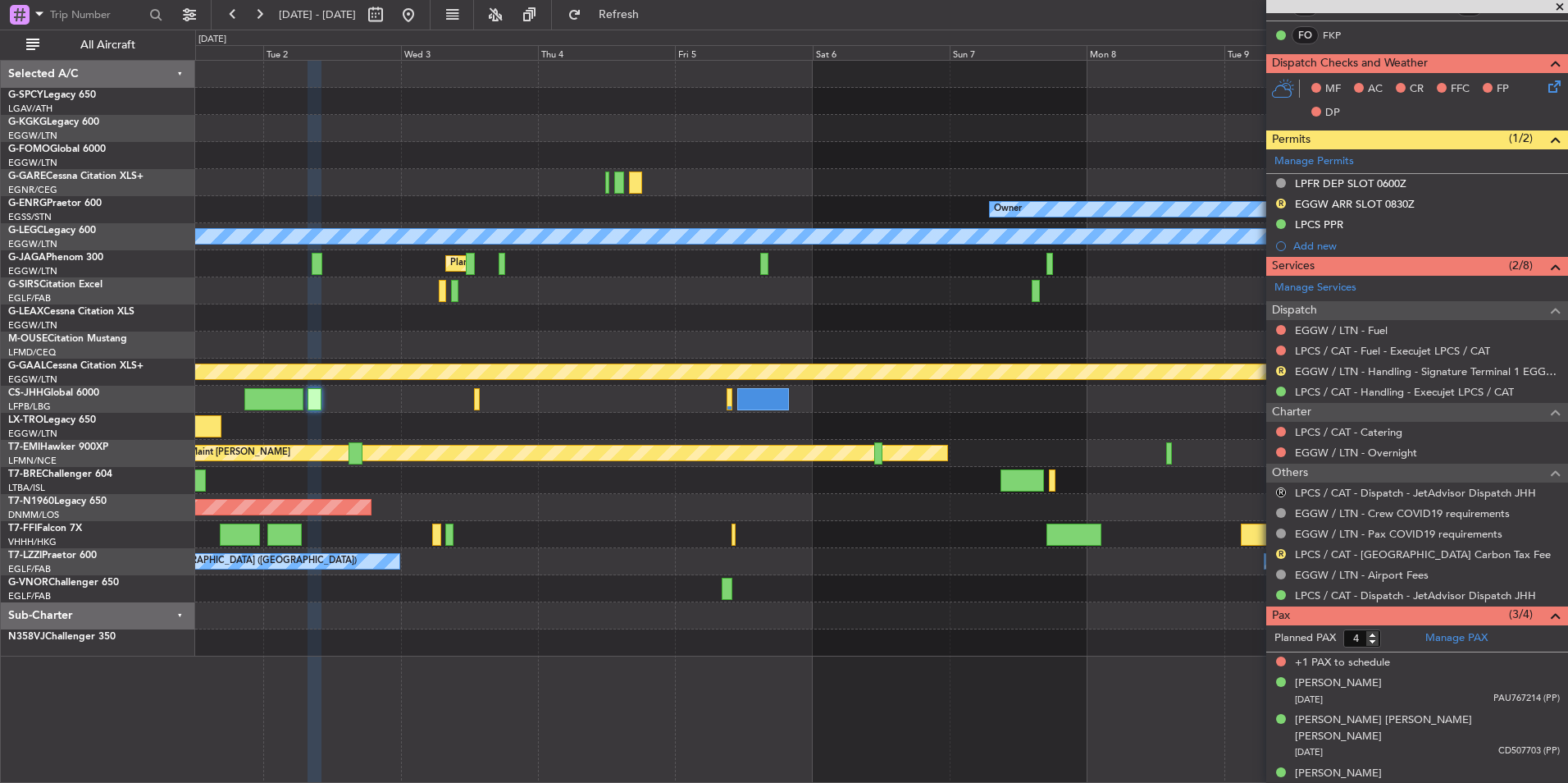
click at [346, 378] on div "Owner A/C Unavailable London (Luton) Planned Maint London (Luton) Planned Maint…" at bounding box center [881, 358] width 1372 height 596
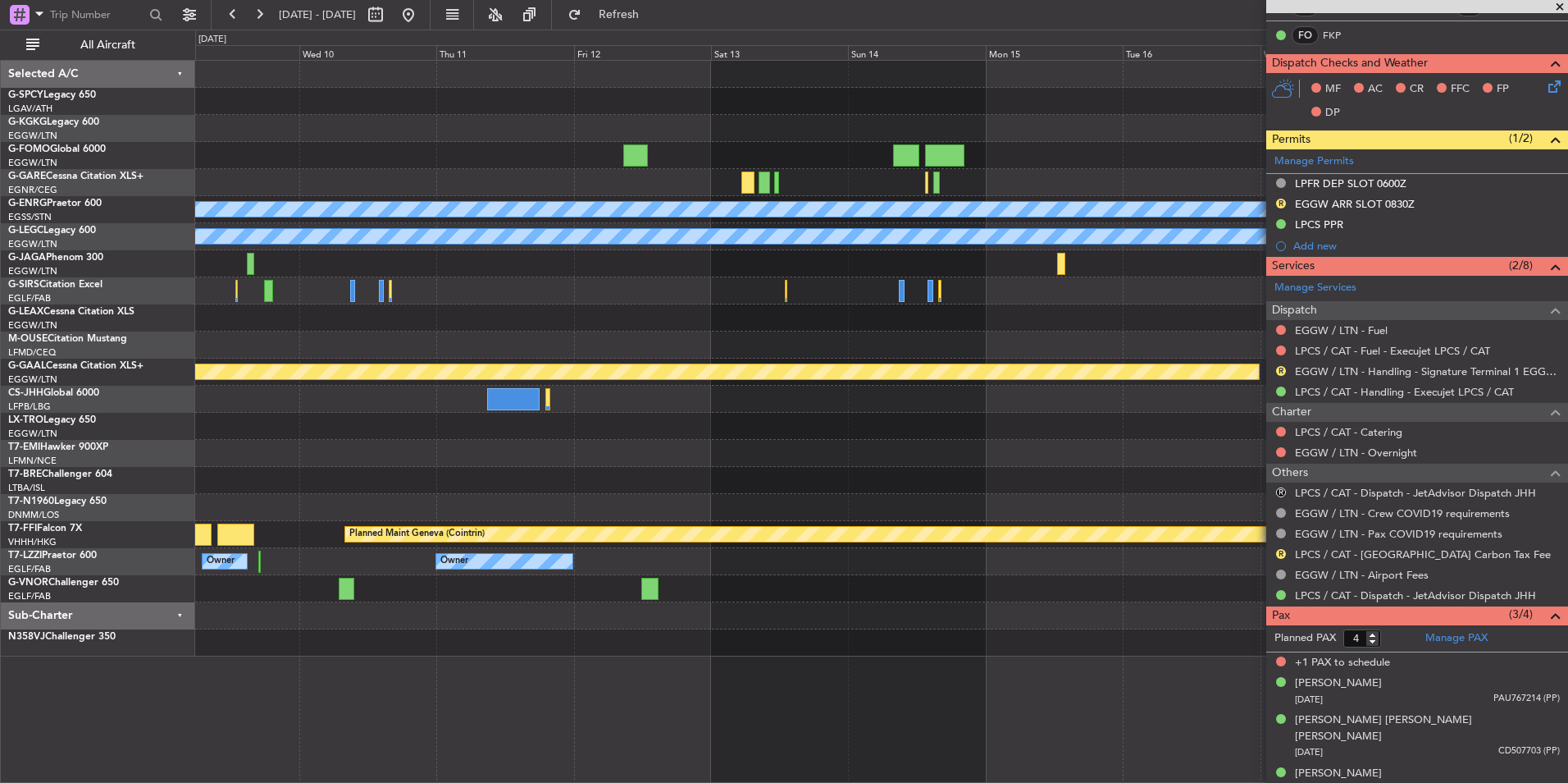
click at [274, 348] on div "Owner A/C Unavailable London (Luton) Planned Maint Dusseldorf Planned Maint Che…" at bounding box center [881, 358] width 1372 height 596
click at [406, 348] on div "Owner A/C Unavailable London (Luton) Planned Maint Dusseldorf Planned Maint Che…" at bounding box center [881, 358] width 1372 height 596
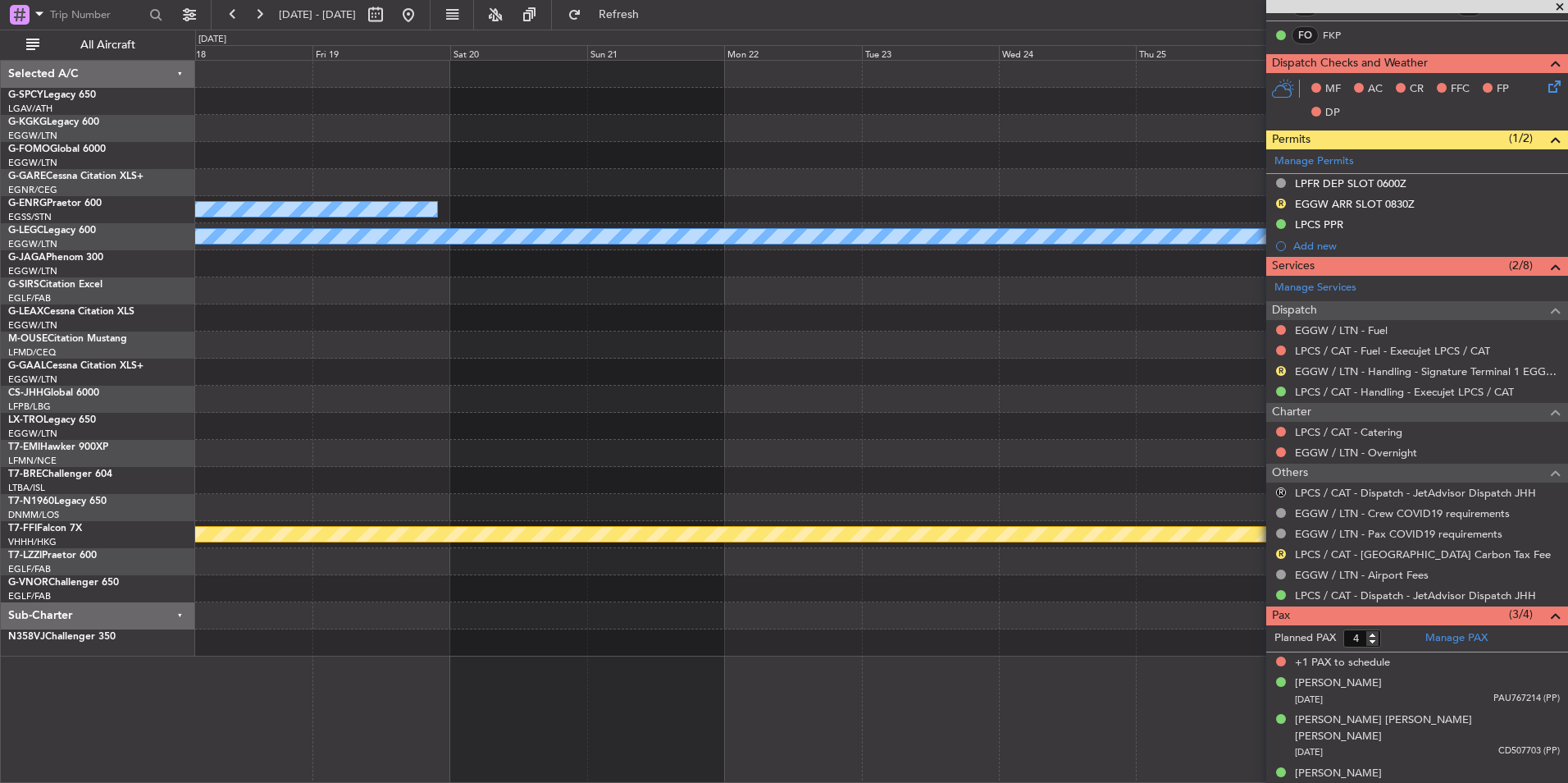
click at [360, 340] on div "Owner A/C Unavailable London (Luton) Planned Maint Dusseldorf Planned Maint Gen…" at bounding box center [881, 358] width 1372 height 596
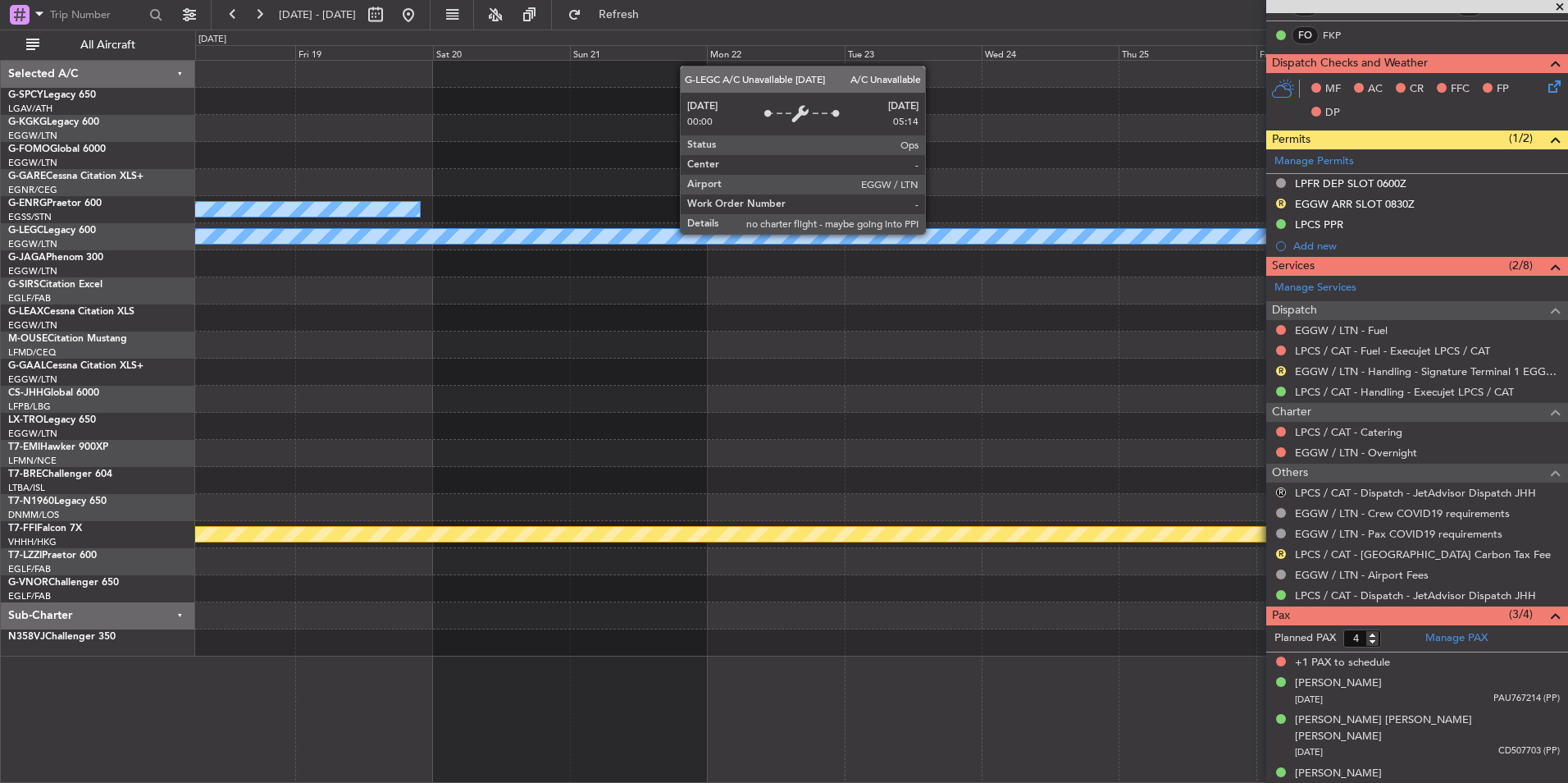
click at [269, 263] on div "Owner A/C Unavailable London (Luton) Planned Maint Dusseldorf Planned Maint Gen…" at bounding box center [881, 358] width 1372 height 596
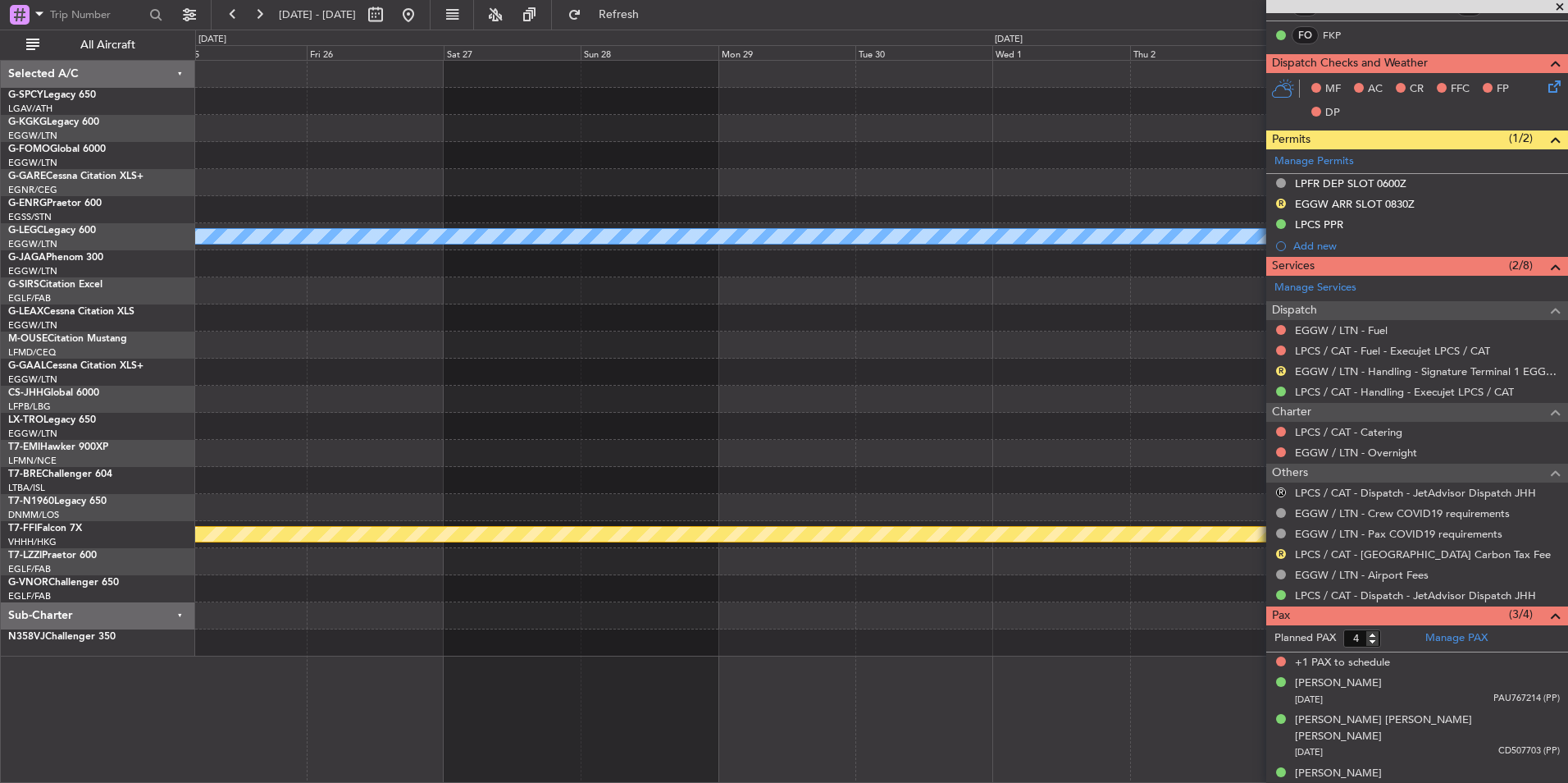
click at [445, 348] on div at bounding box center [881, 345] width 1372 height 27
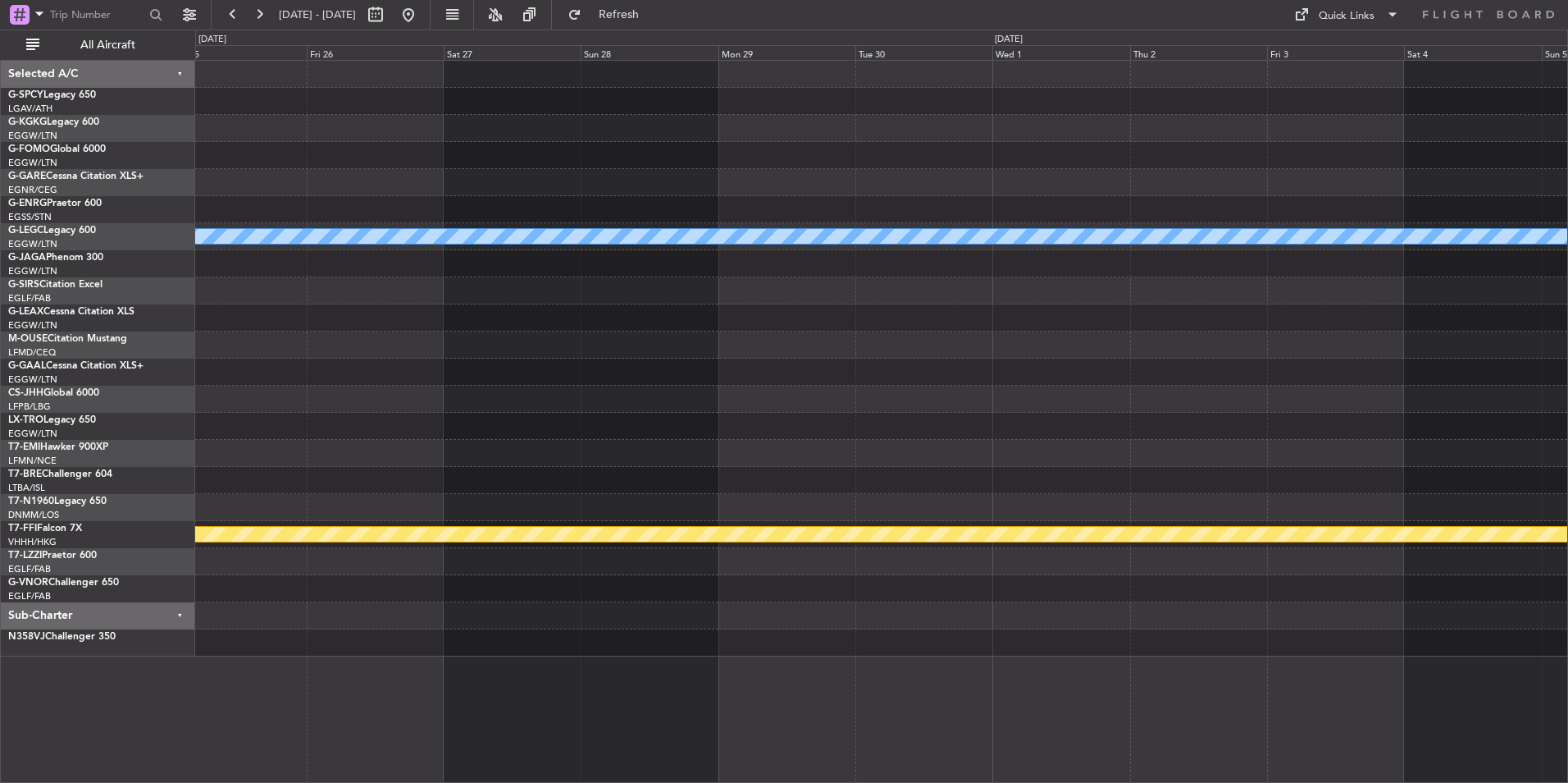
scroll to position [0, 0]
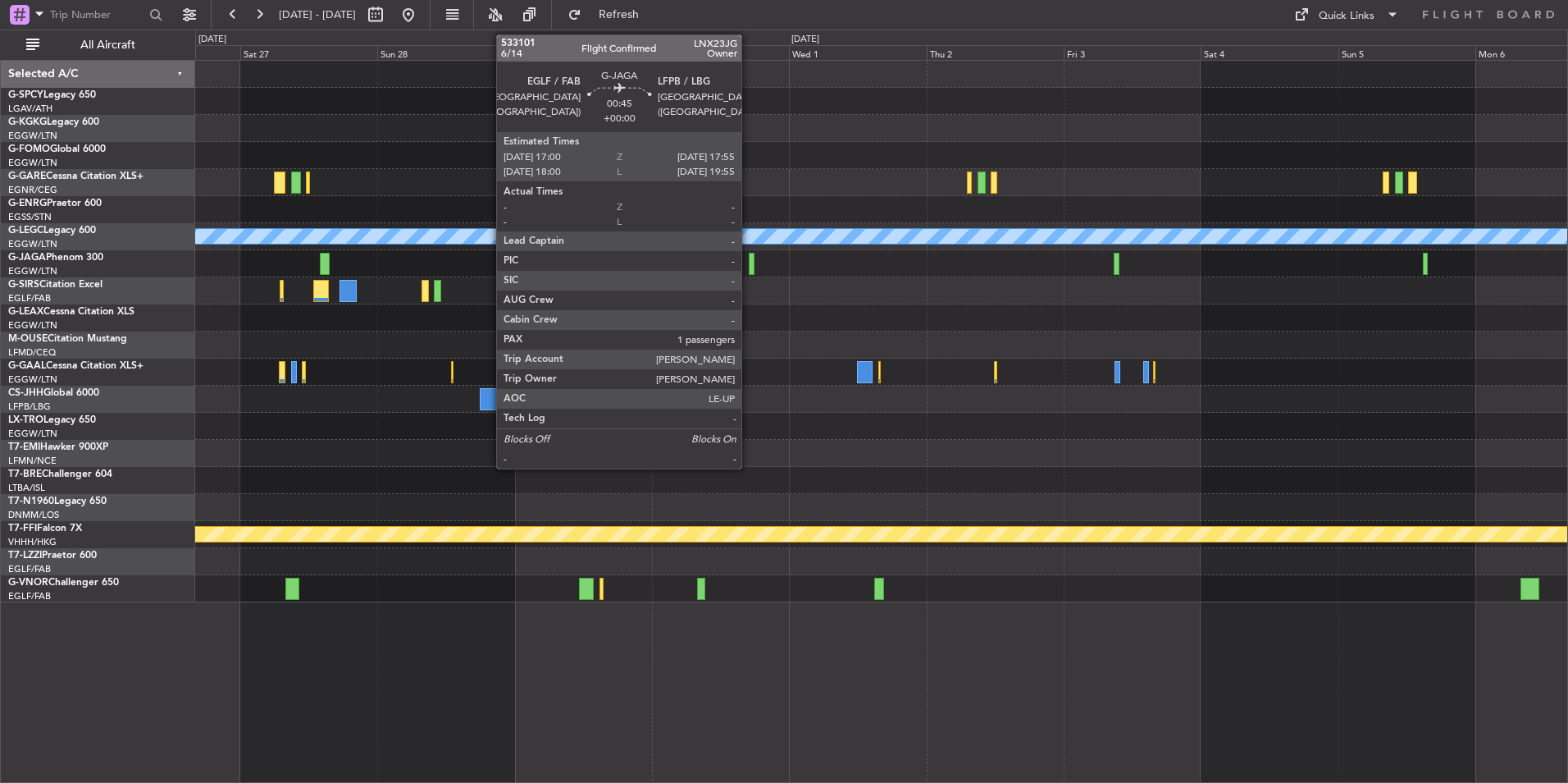
click at [749, 269] on div at bounding box center [752, 263] width 5 height 22
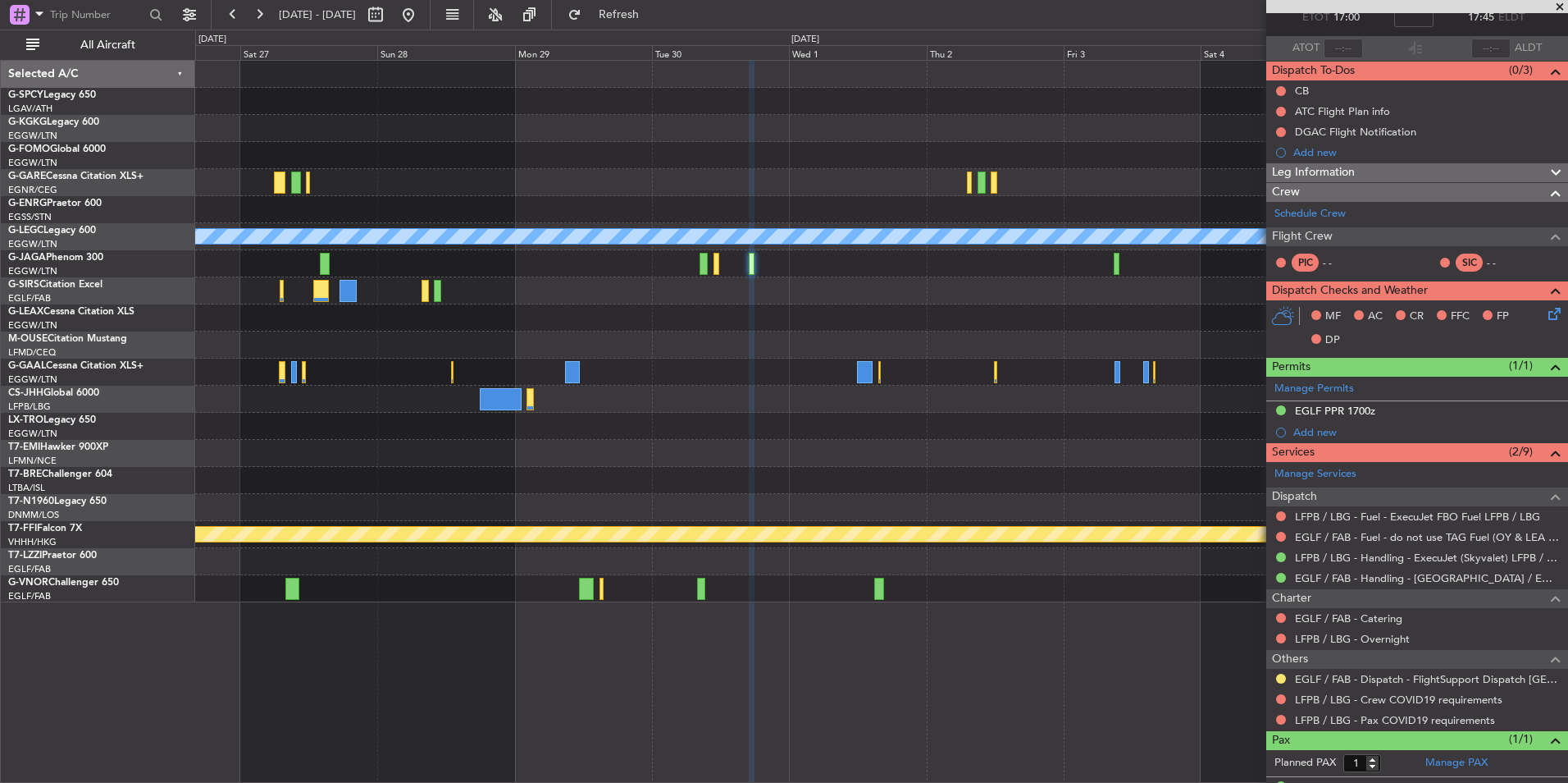
scroll to position [129, 0]
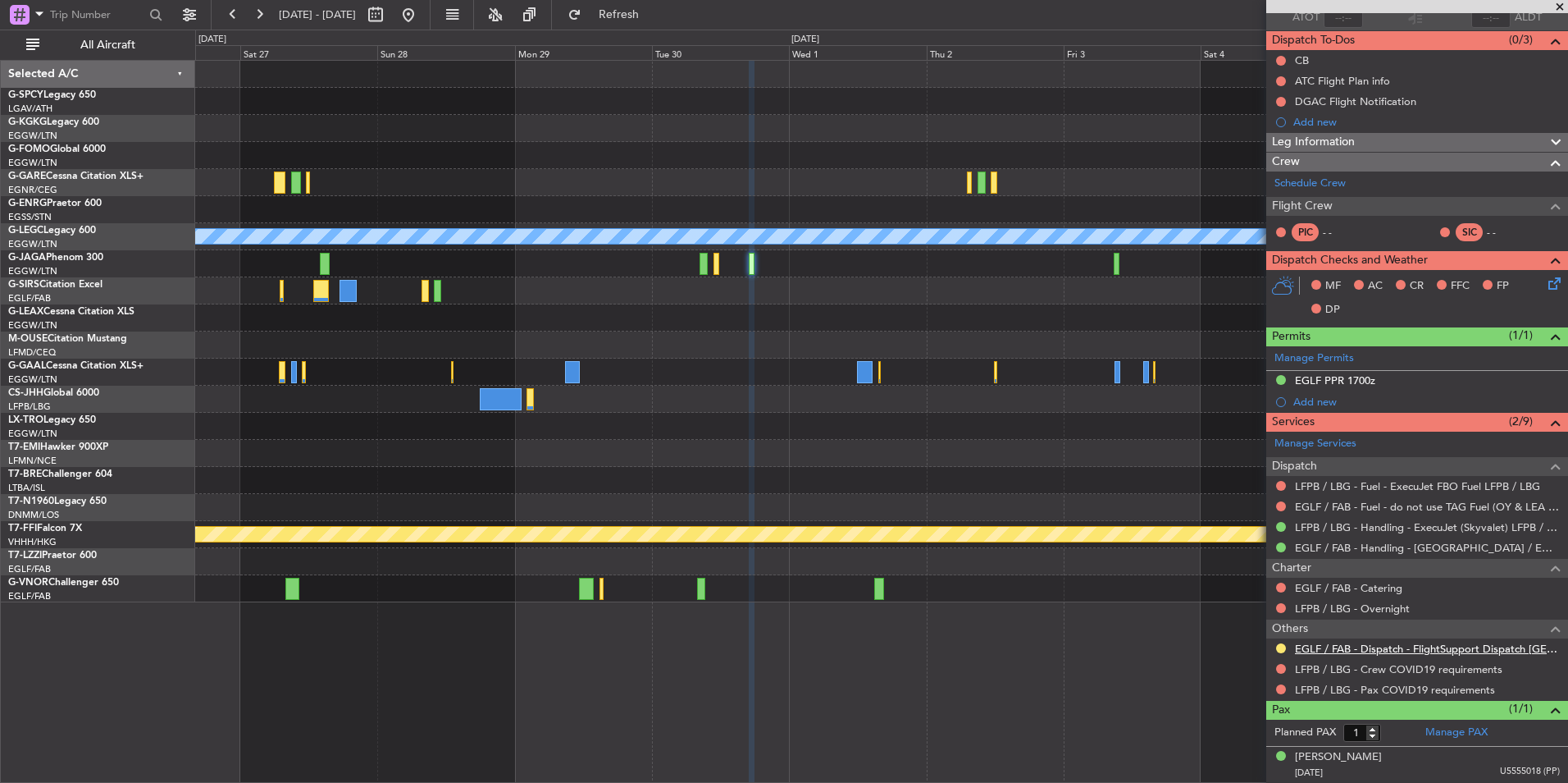
click at [1418, 654] on link "EGLF / FAB - Dispatch - FlightSupport Dispatch UK" at bounding box center [1427, 649] width 265 height 14
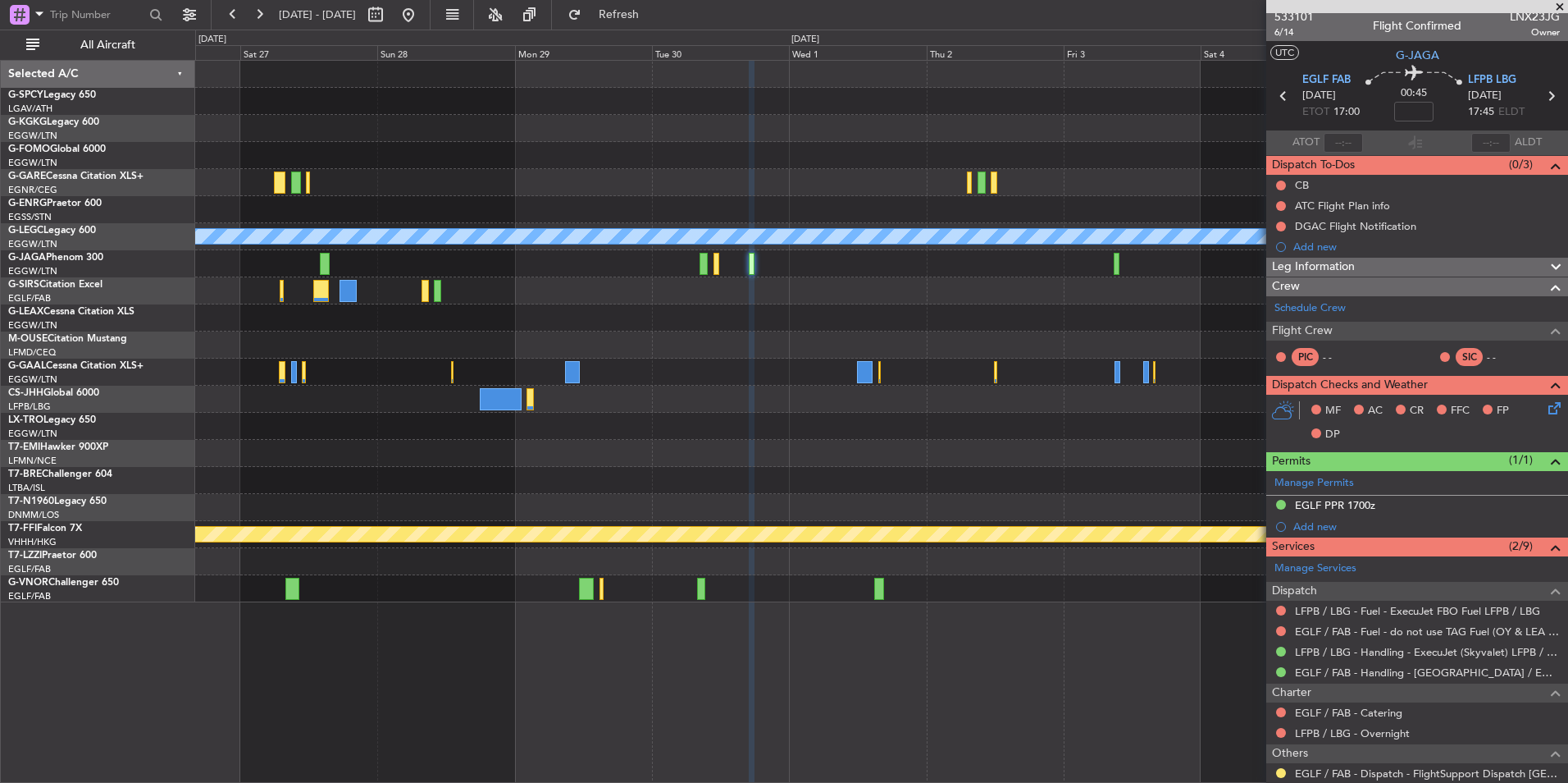
scroll to position [0, 0]
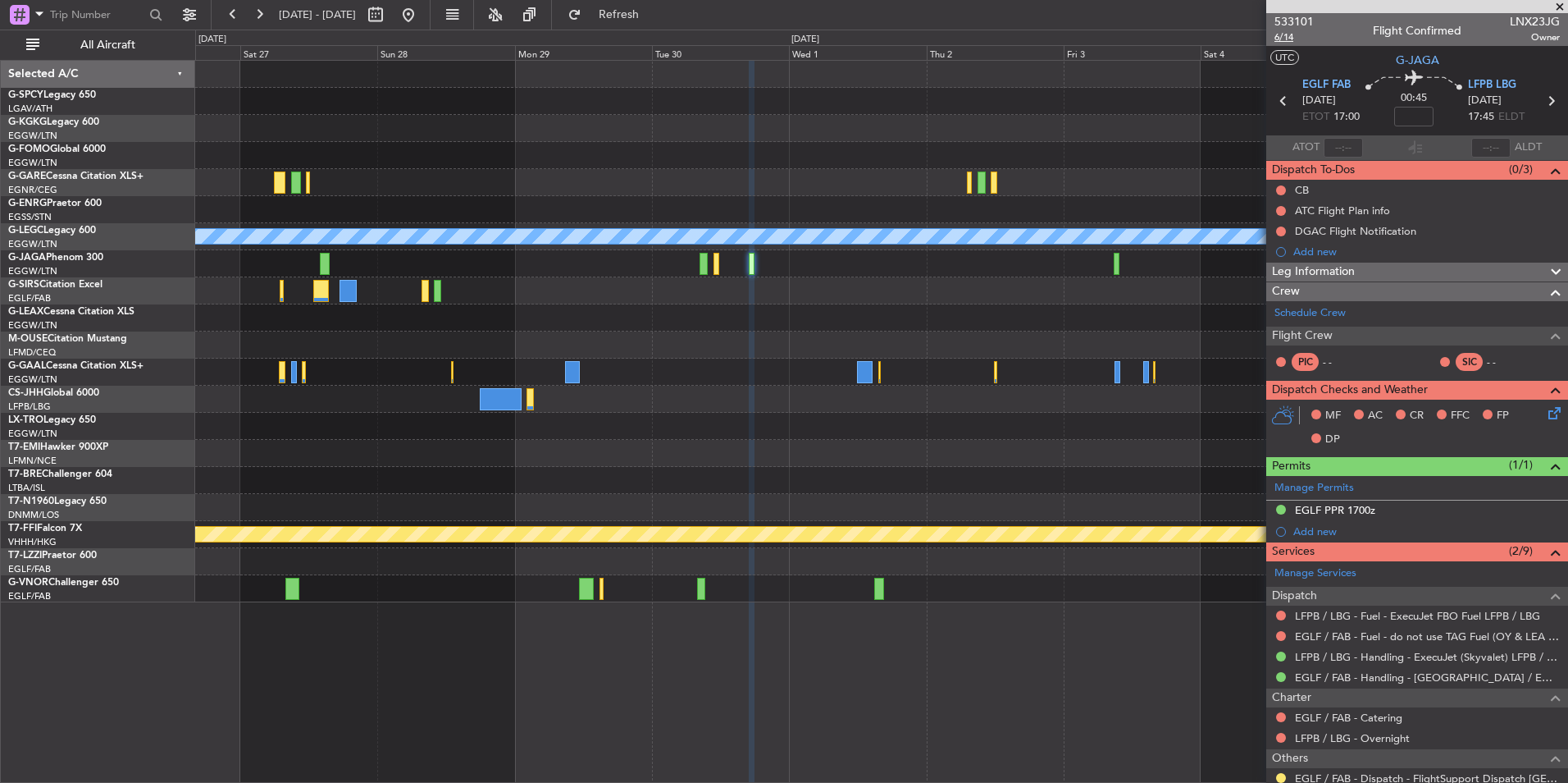
click at [1286, 43] on span "6/14" at bounding box center [1294, 37] width 39 height 14
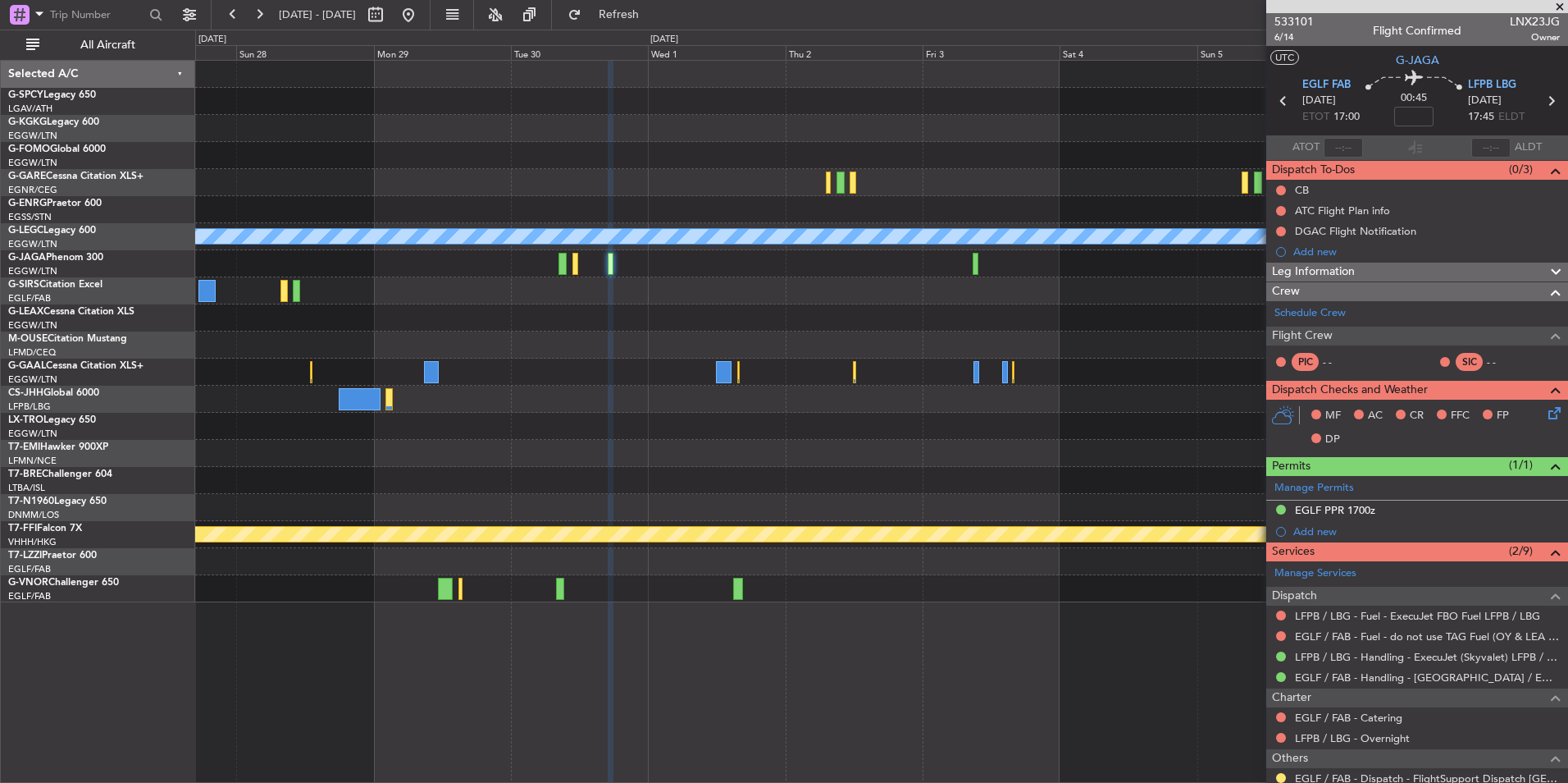
click at [799, 322] on div at bounding box center [881, 317] width 1372 height 27
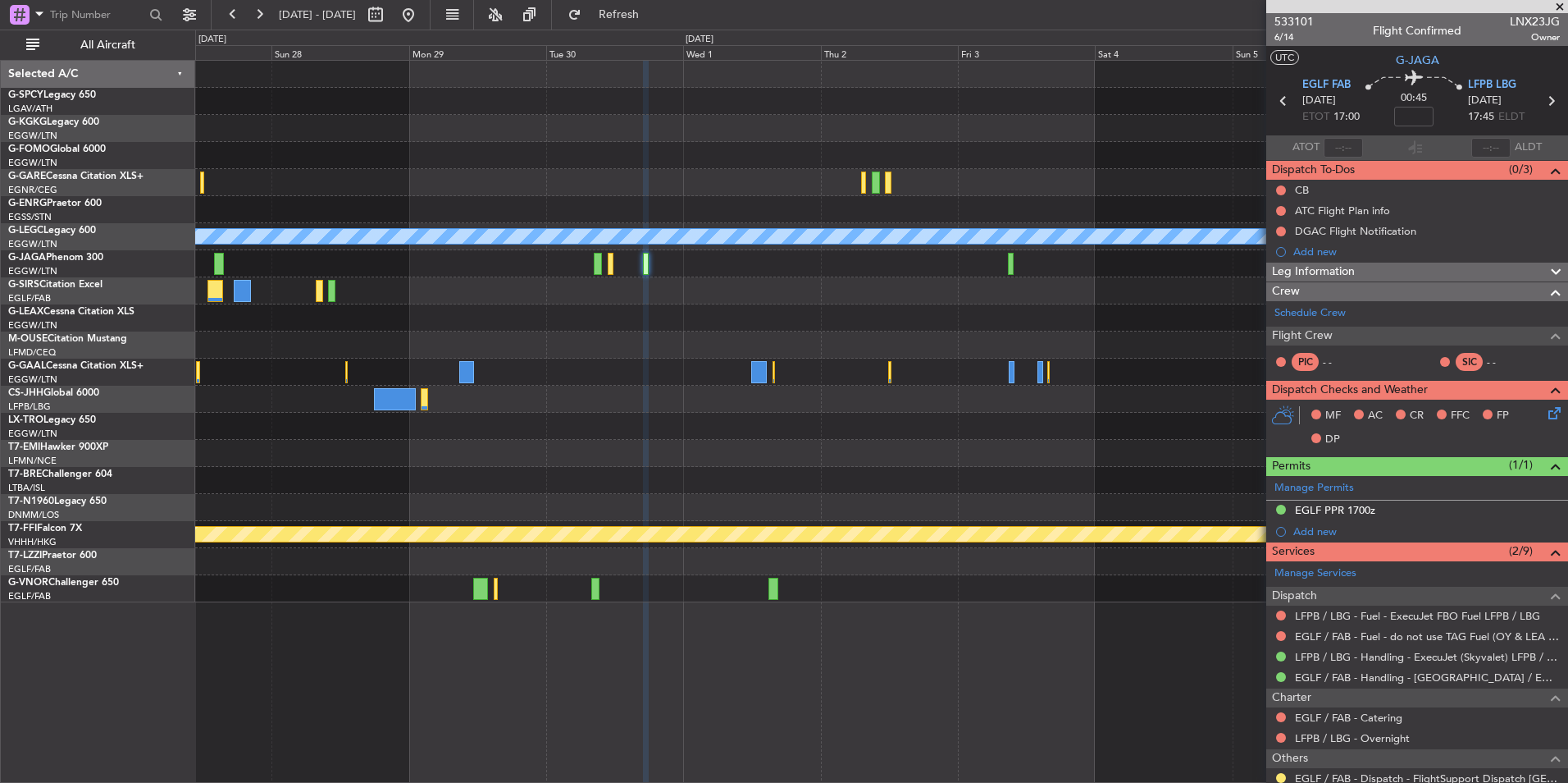
click at [861, 250] on div at bounding box center [881, 263] width 1372 height 27
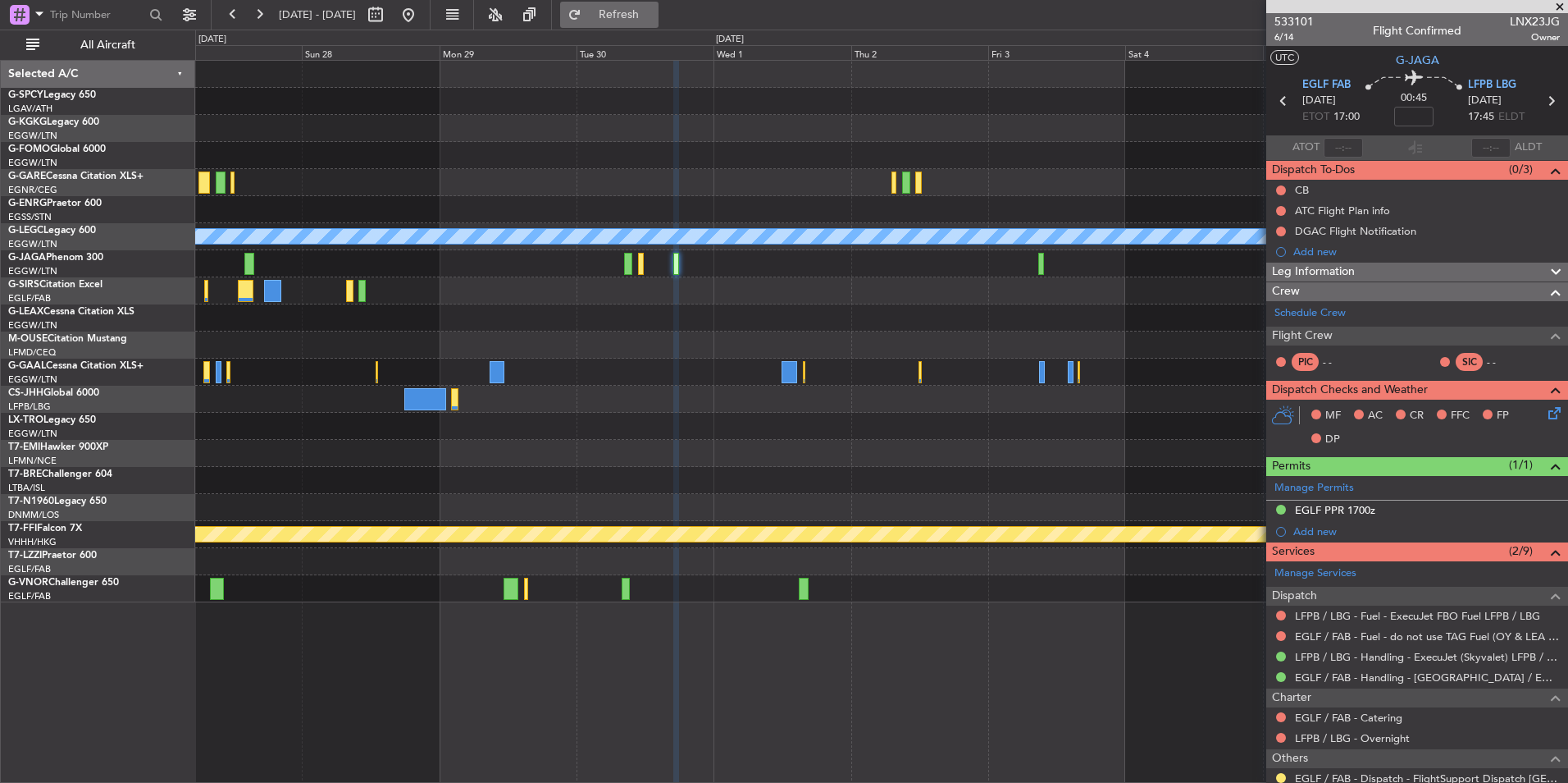
click at [653, 20] on span "Refresh" at bounding box center [620, 14] width 69 height 12
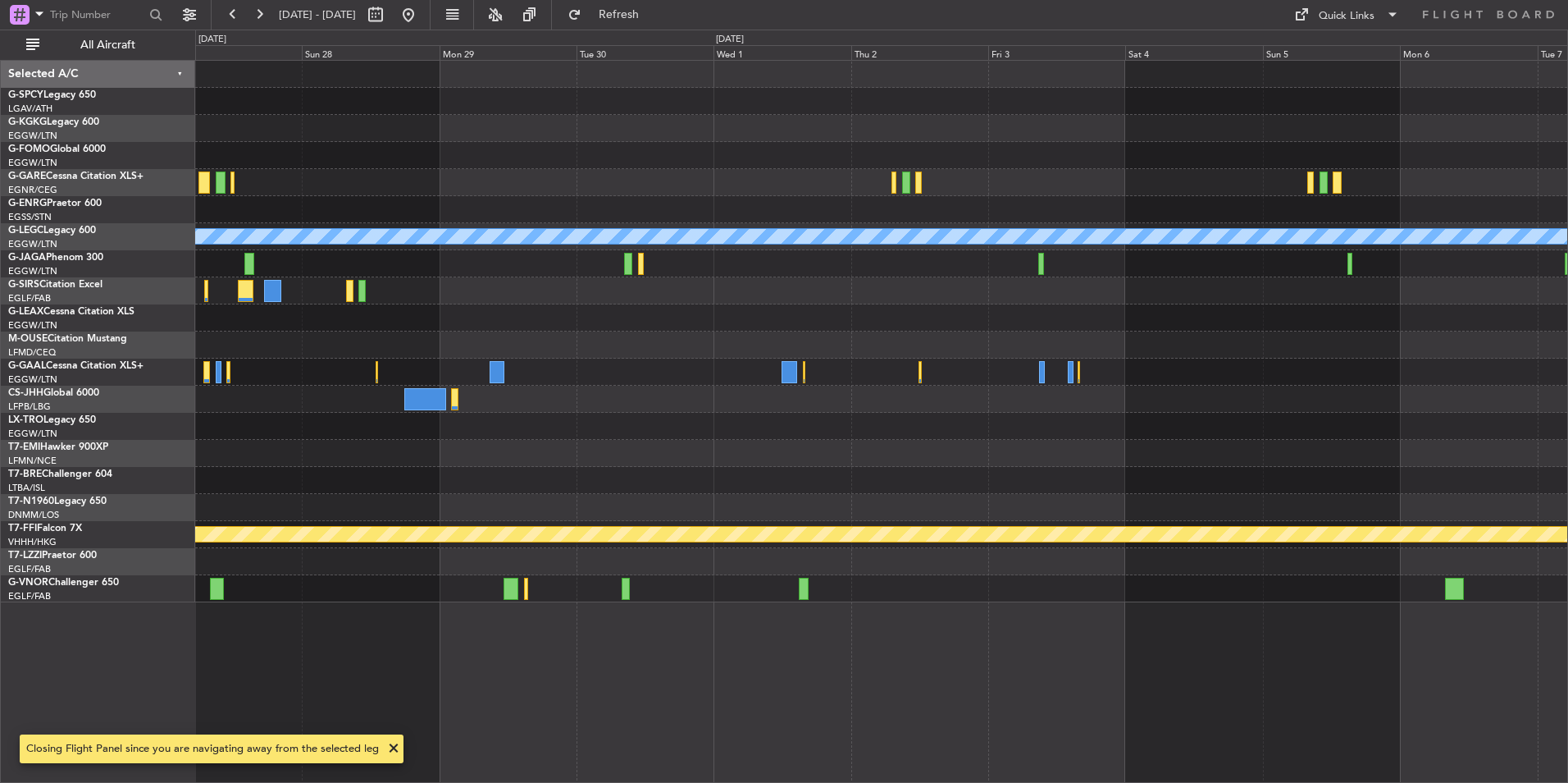
click at [623, 266] on div at bounding box center [881, 263] width 1372 height 27
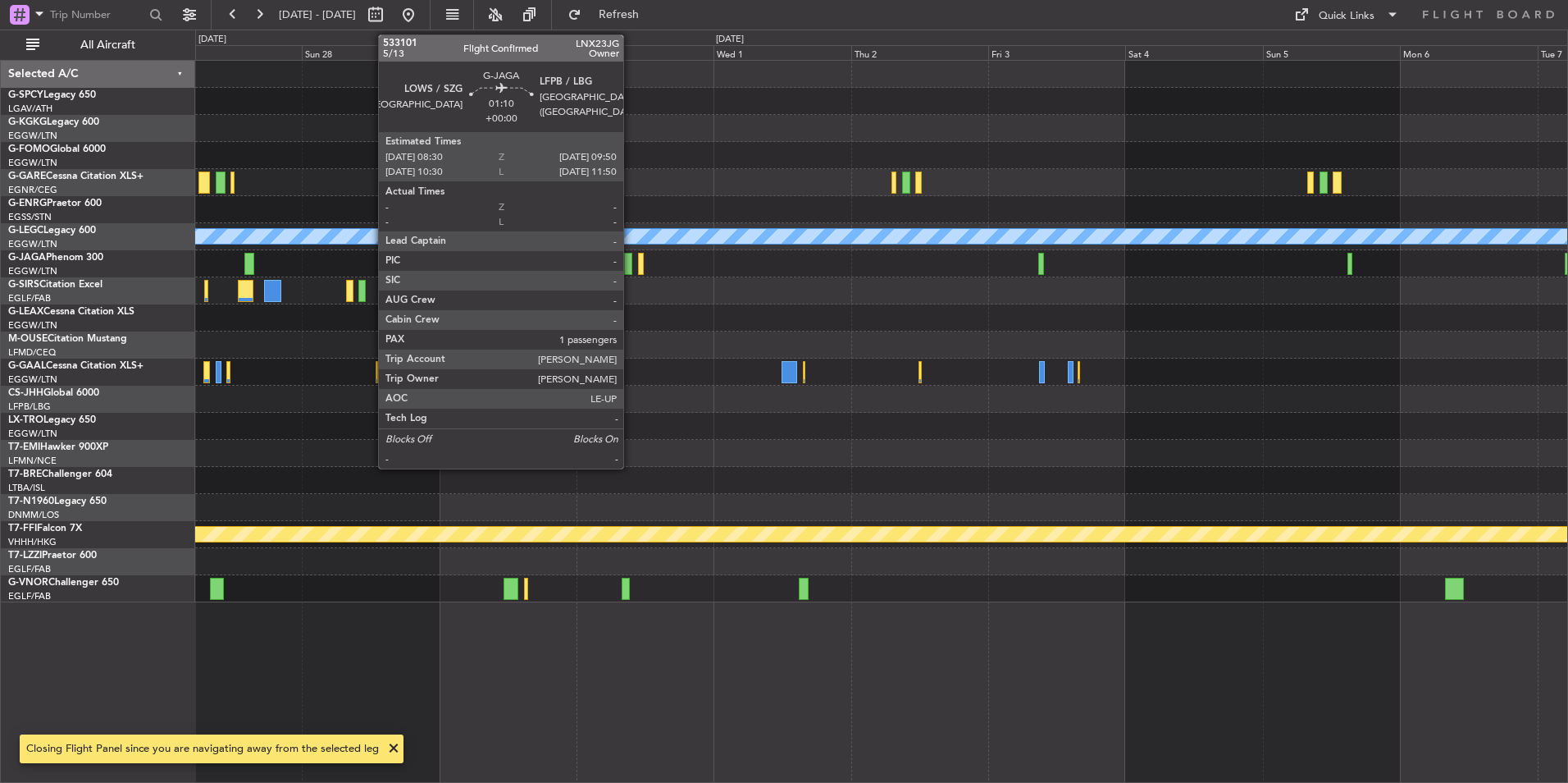
click at [631, 266] on div at bounding box center [628, 263] width 8 height 22
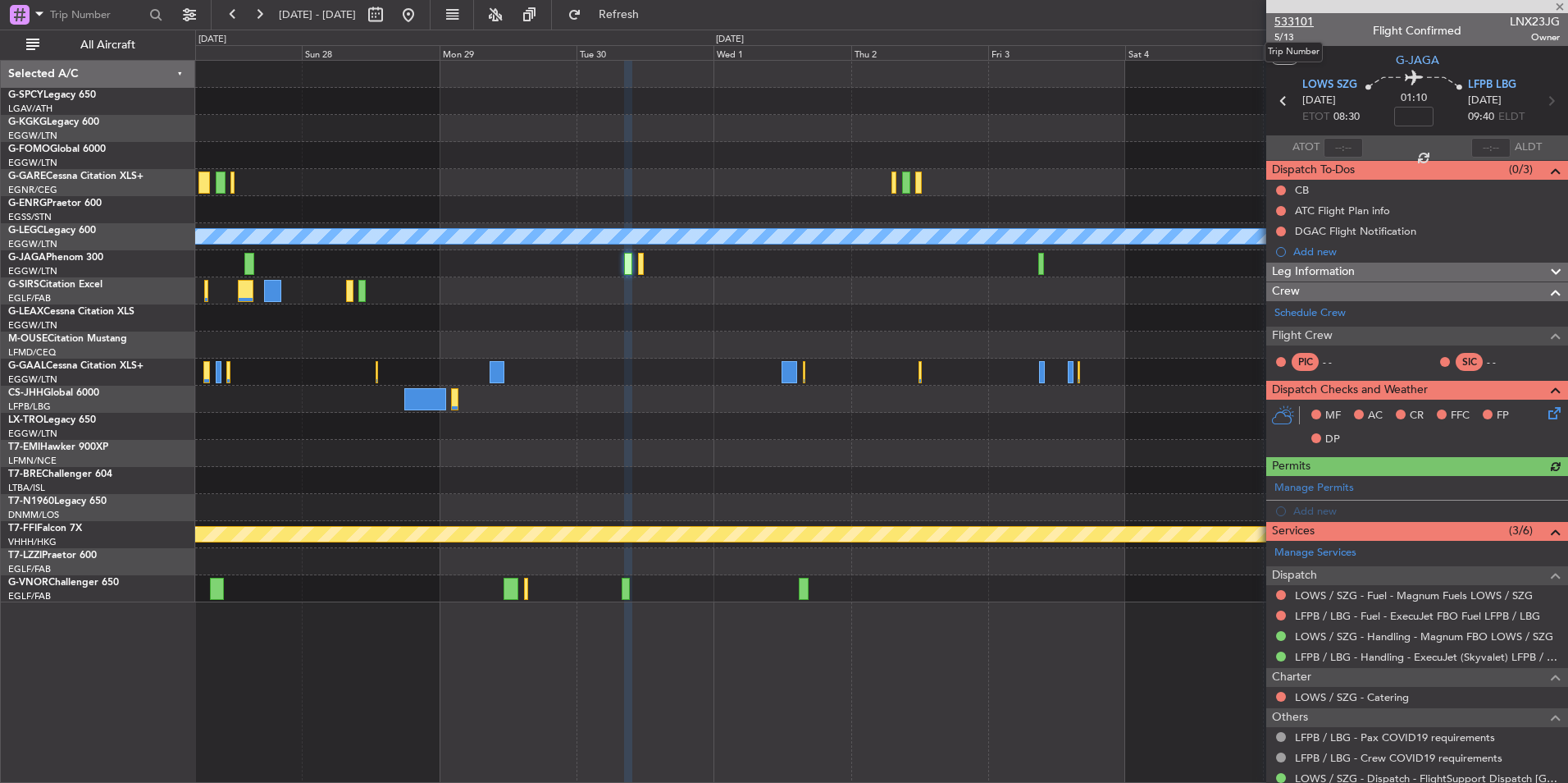
click at [1297, 20] on span "533101" at bounding box center [1294, 21] width 39 height 17
click at [422, 12] on button at bounding box center [409, 15] width 27 height 27
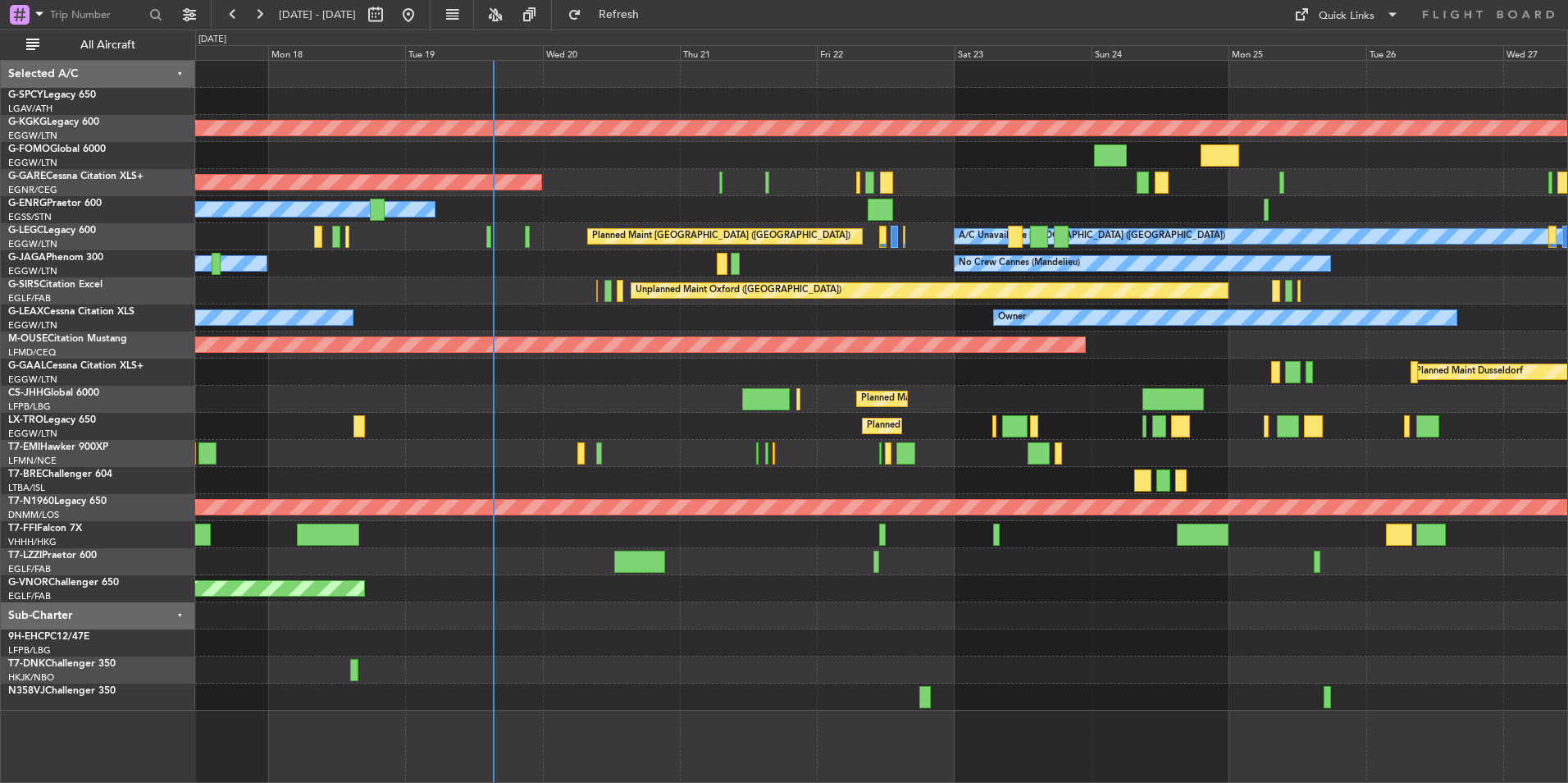
click at [700, 488] on div at bounding box center [881, 481] width 1372 height 27
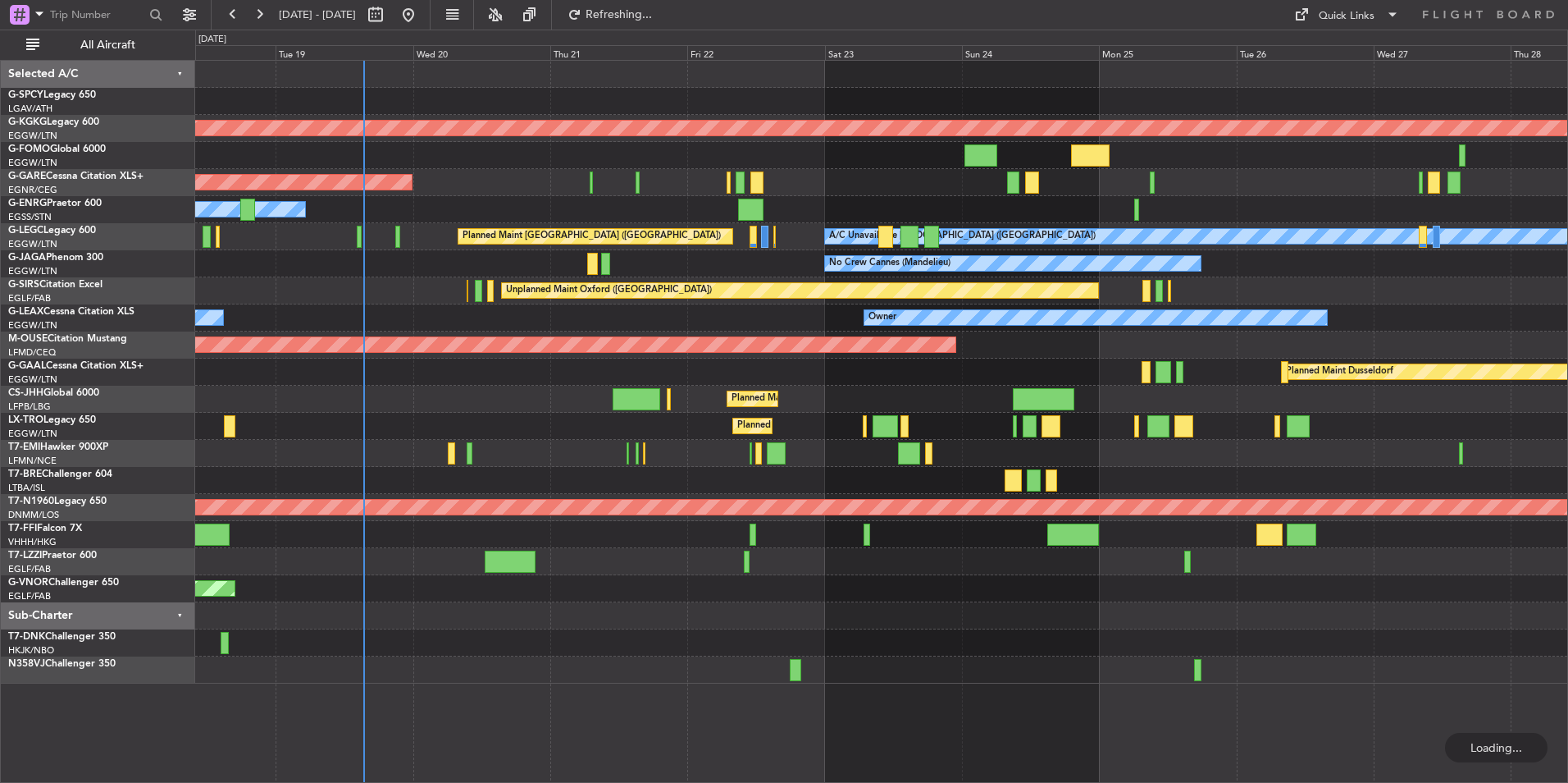
click at [958, 457] on div at bounding box center [881, 453] width 1372 height 27
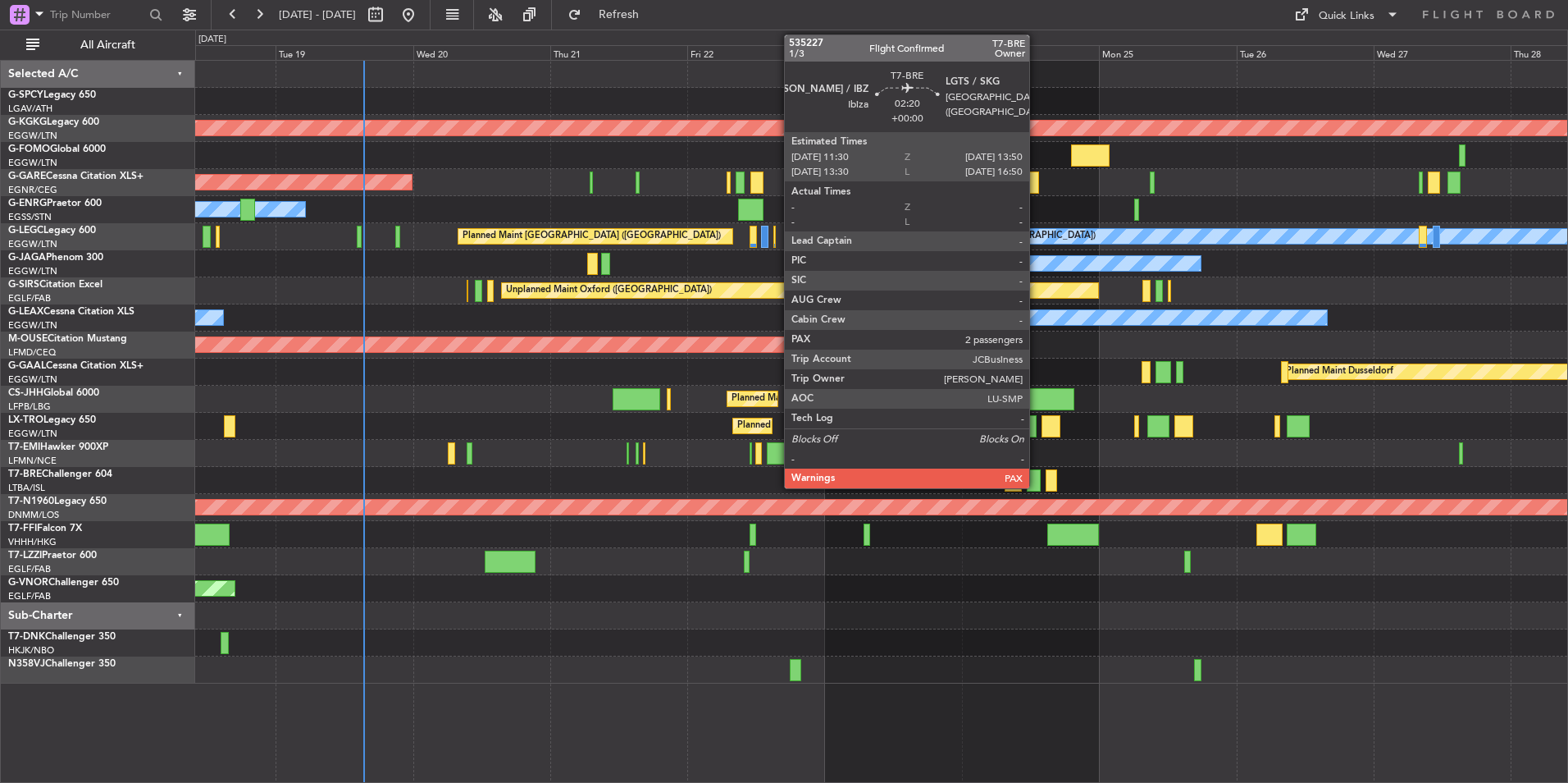
click at [1037, 480] on div at bounding box center [1034, 480] width 14 height 22
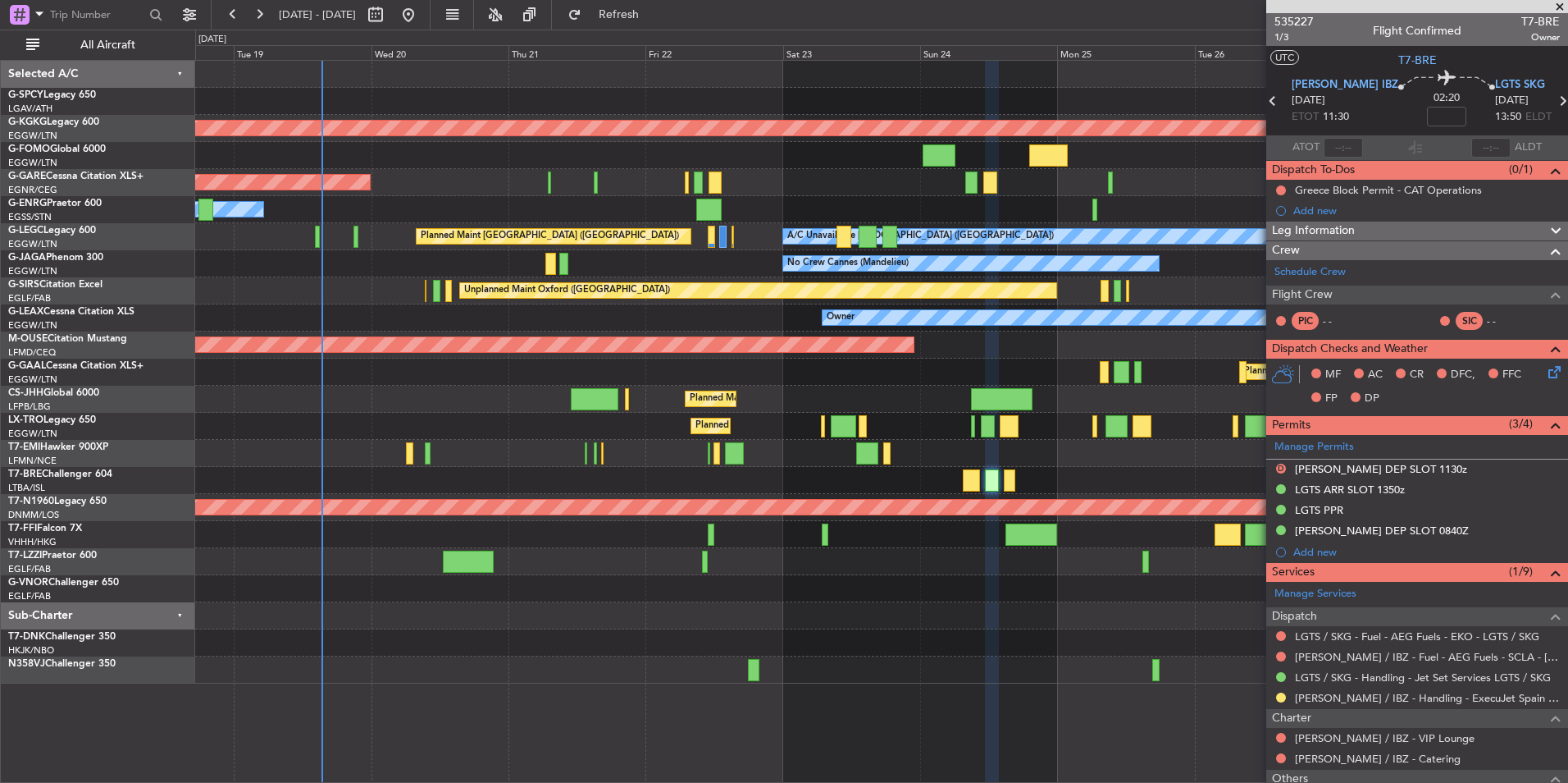
click at [503, 471] on div "AOG Maint Istanbul (Ataturk) Planned Maint Windsor Locks (Bradley Intl) Unplann…" at bounding box center [881, 372] width 1372 height 622
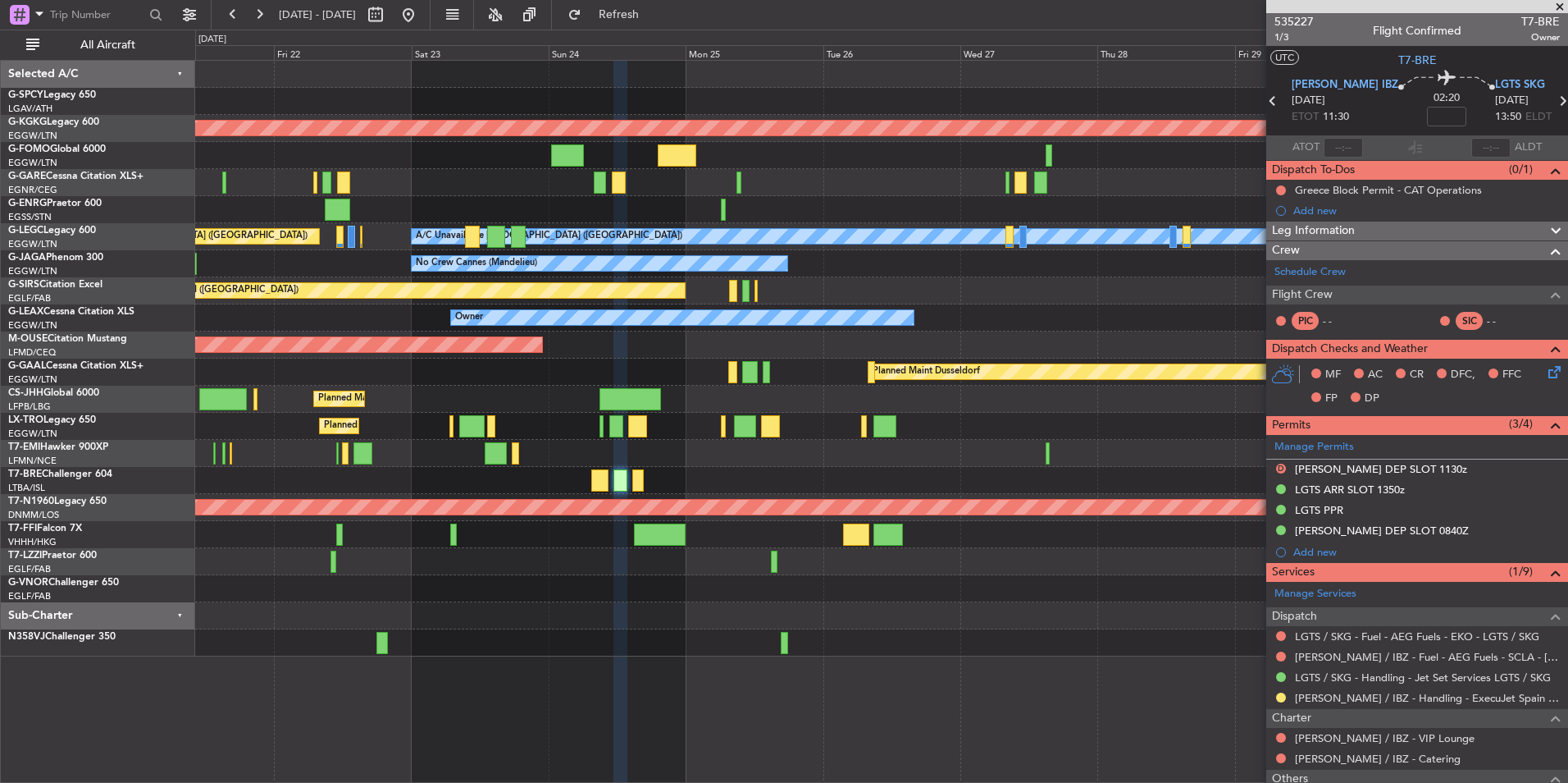
click at [698, 397] on div "Planned Maint [GEOGRAPHIC_DATA] ([GEOGRAPHIC_DATA])" at bounding box center [881, 399] width 1372 height 27
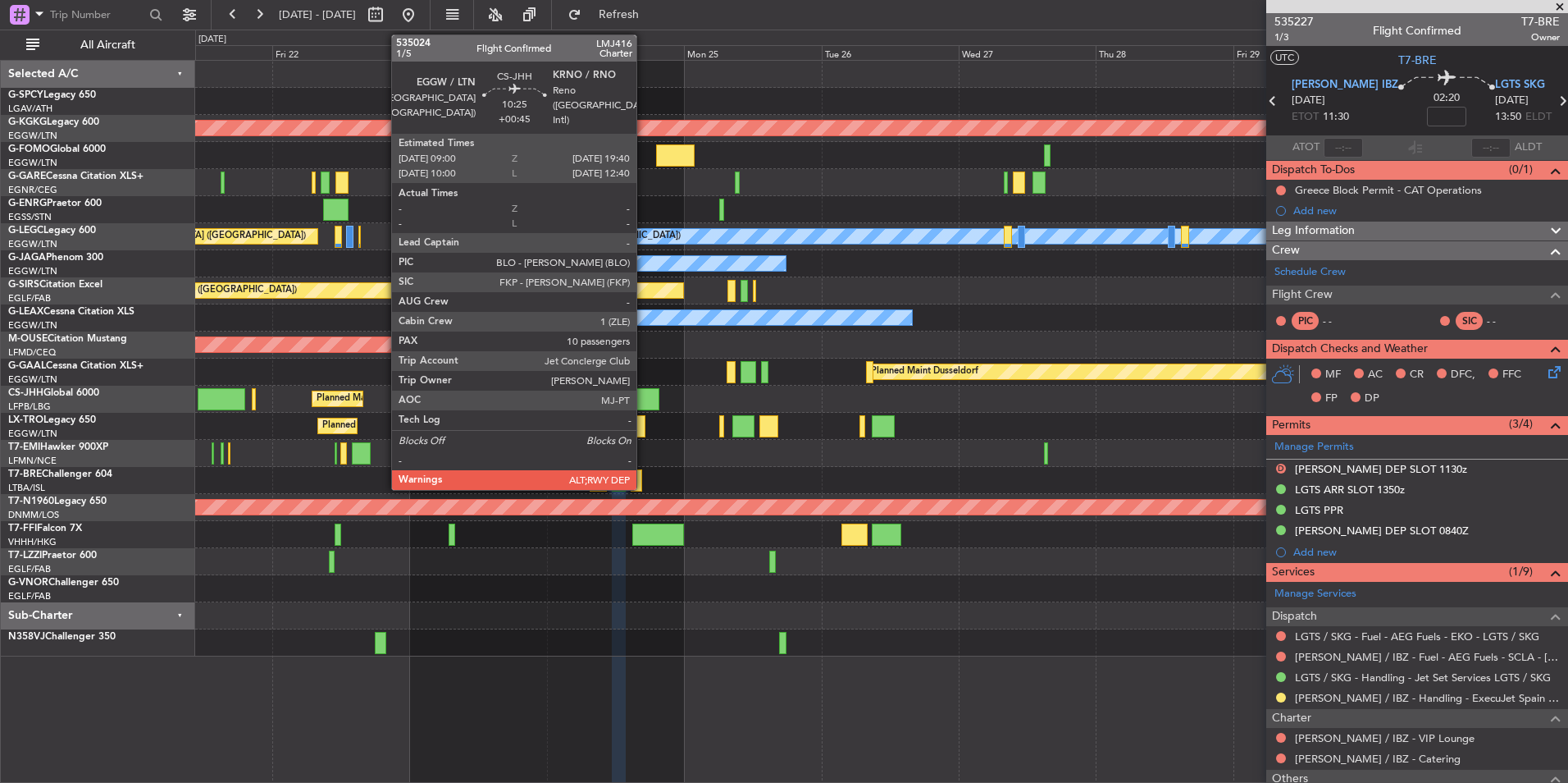
click at [642, 397] on div at bounding box center [628, 399] width 61 height 22
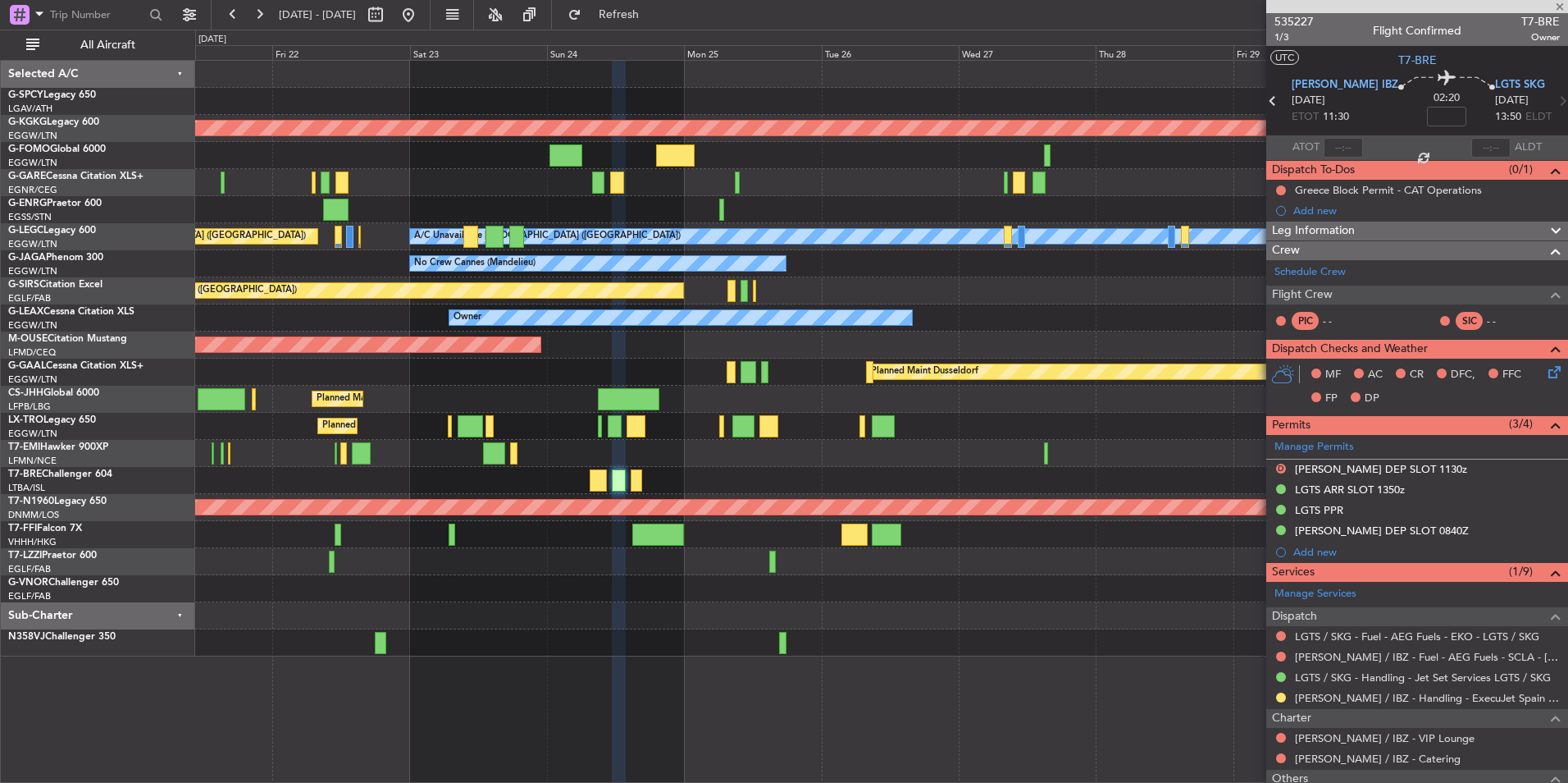
type input "+00:45"
type input "10"
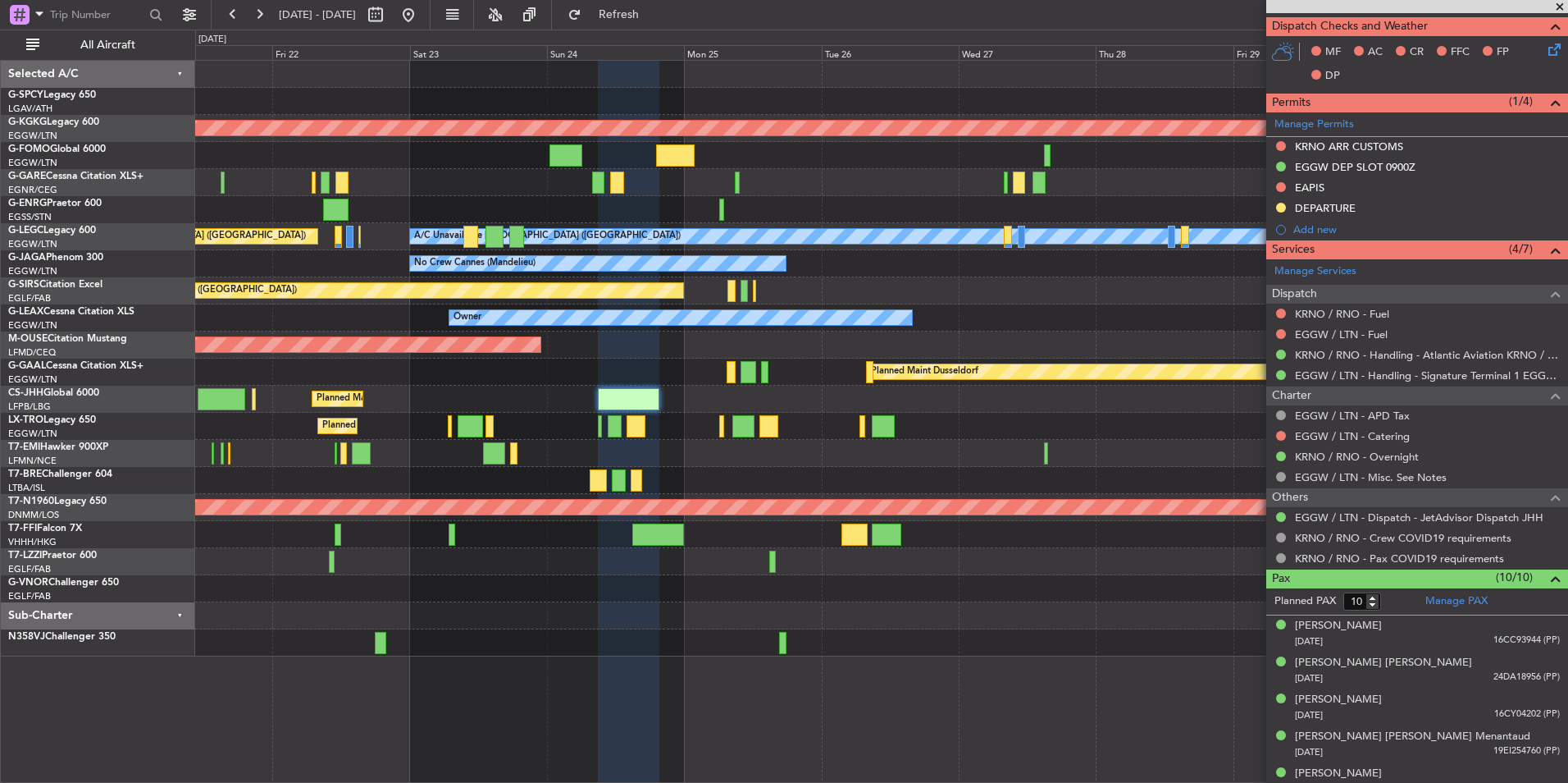
scroll to position [430, 0]
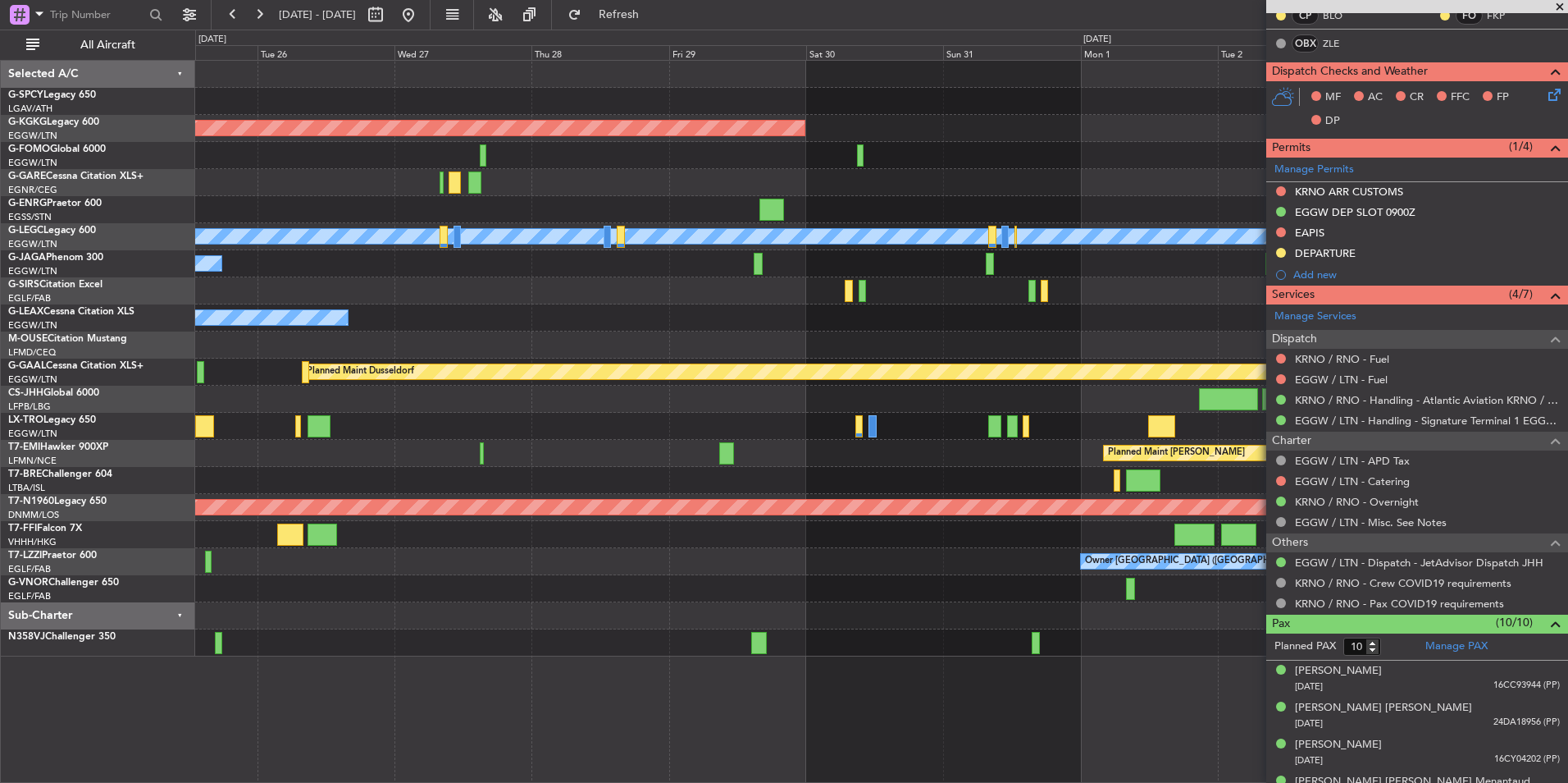
click at [337, 403] on div at bounding box center [881, 399] width 1372 height 27
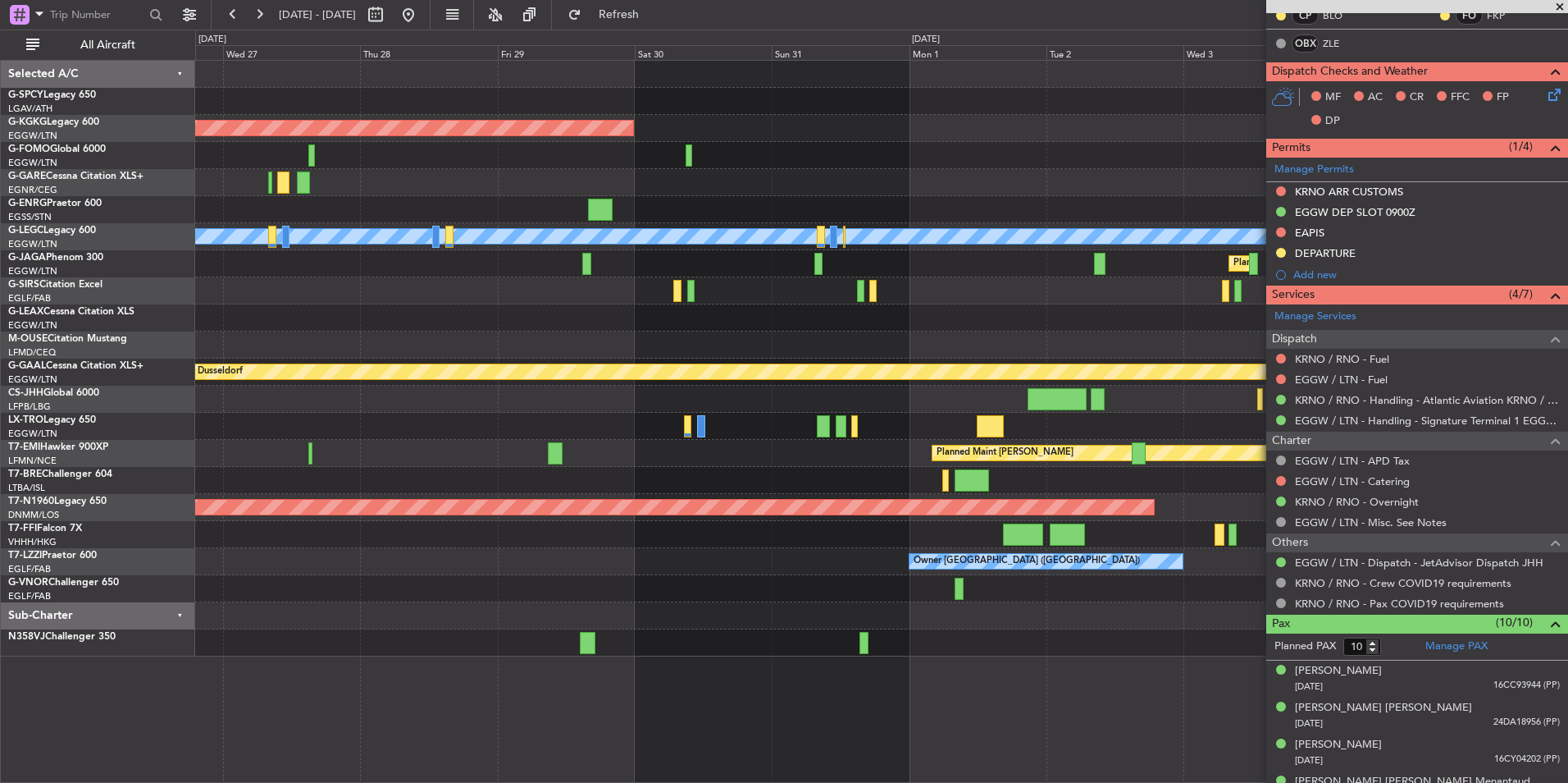
click at [700, 407] on div at bounding box center [881, 399] width 1372 height 27
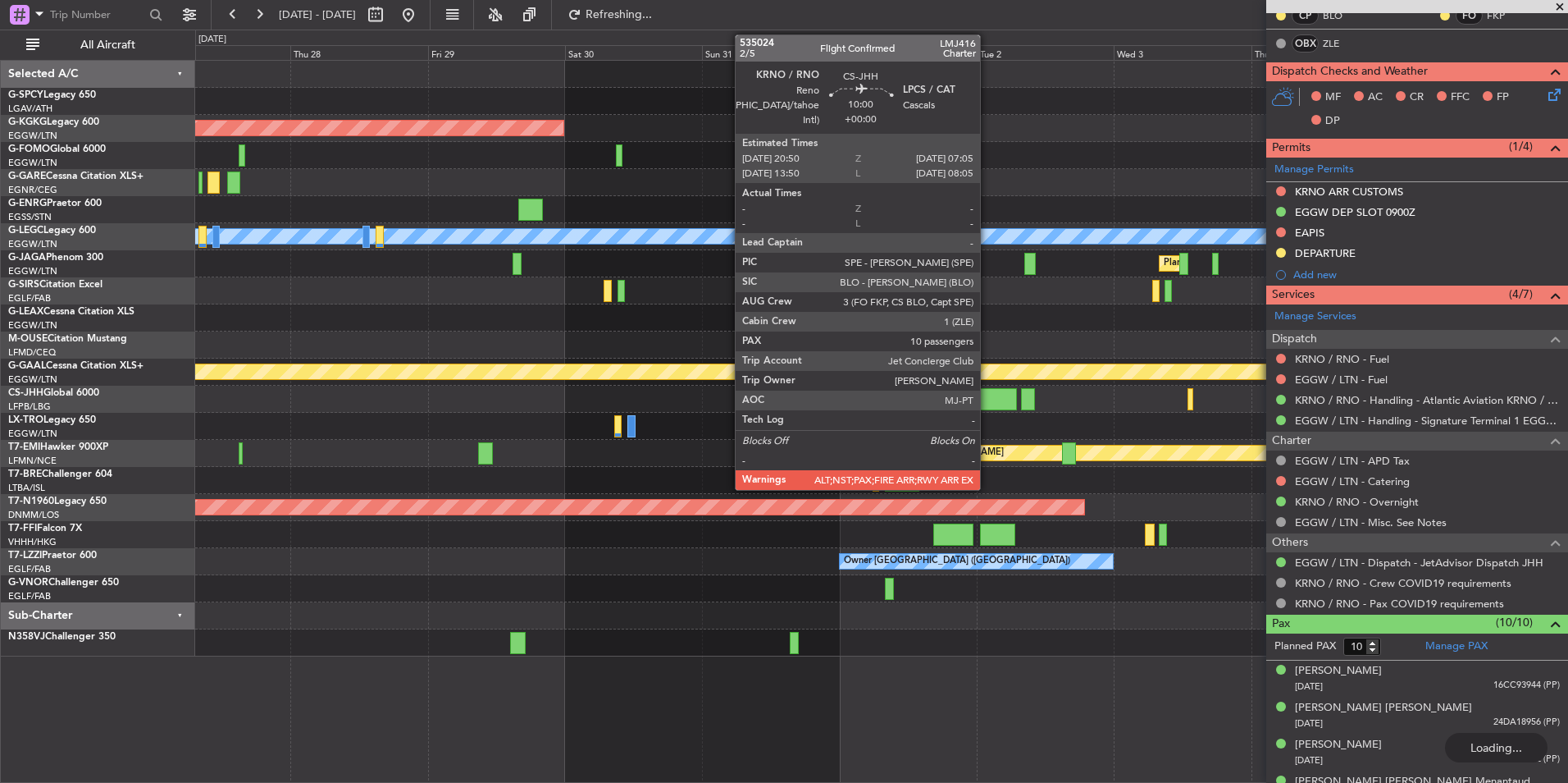
click at [987, 395] on div at bounding box center [987, 399] width 59 height 22
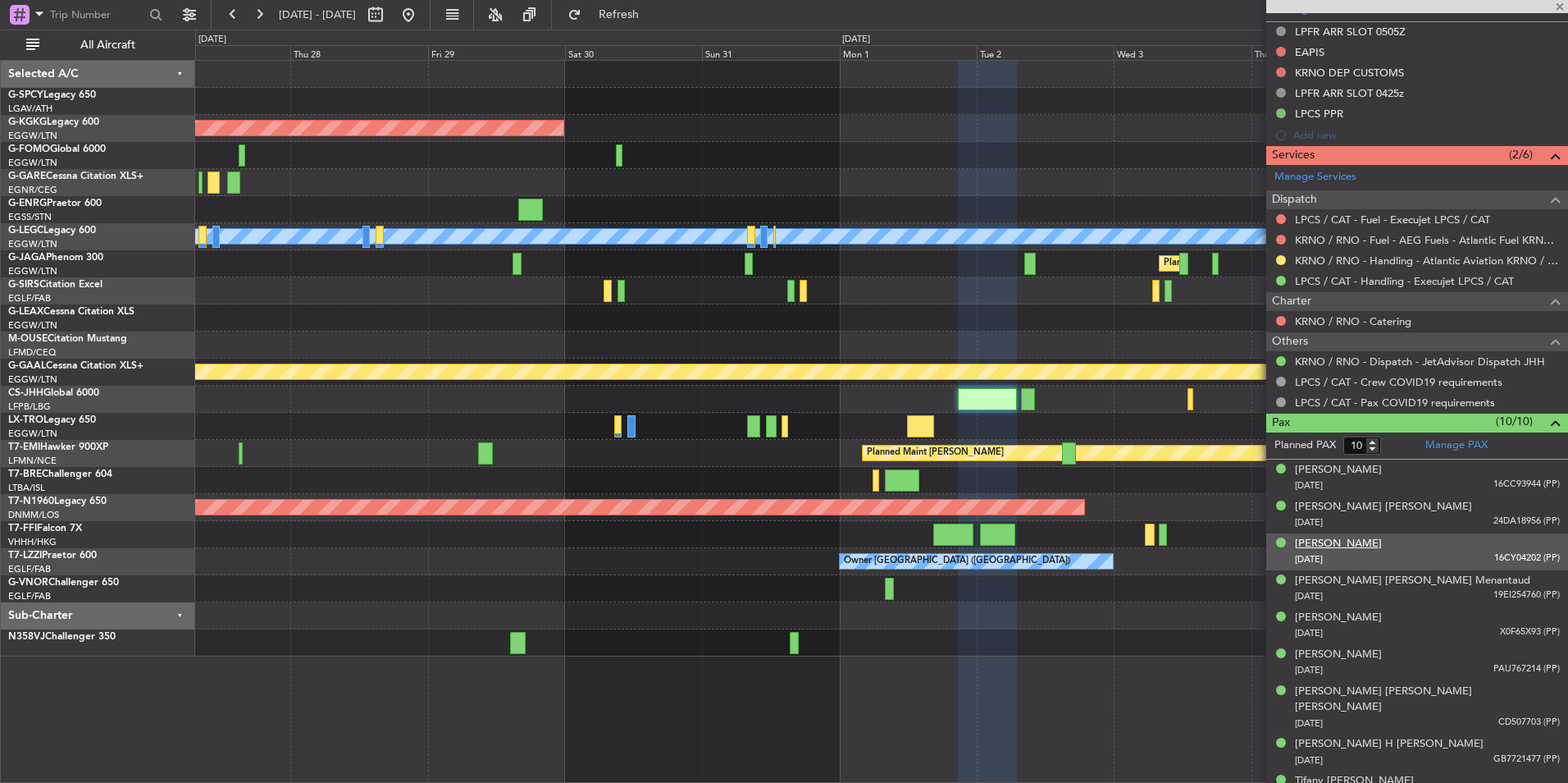
scroll to position [615, 0]
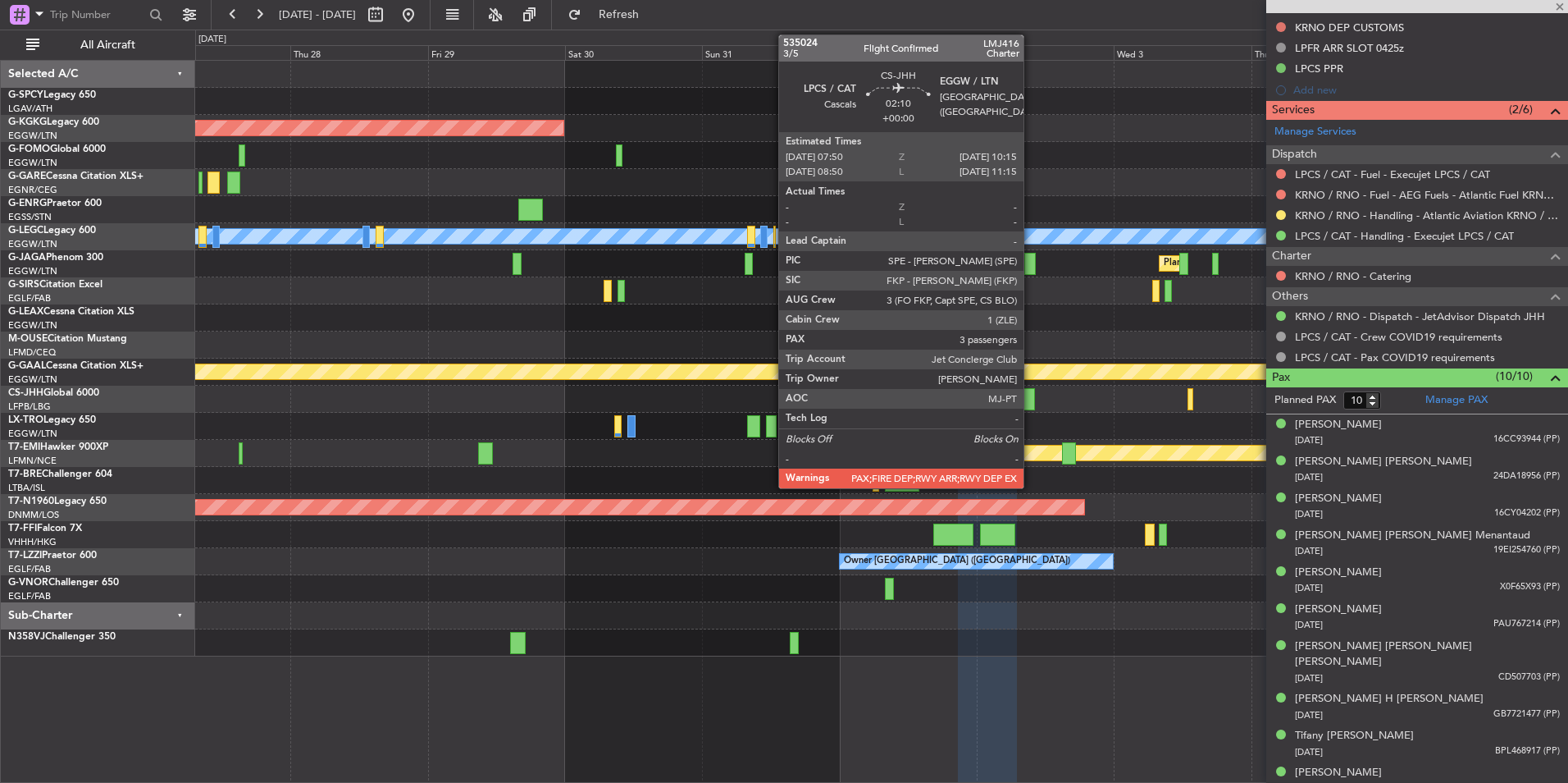
click at [1031, 405] on div at bounding box center [1028, 399] width 14 height 22
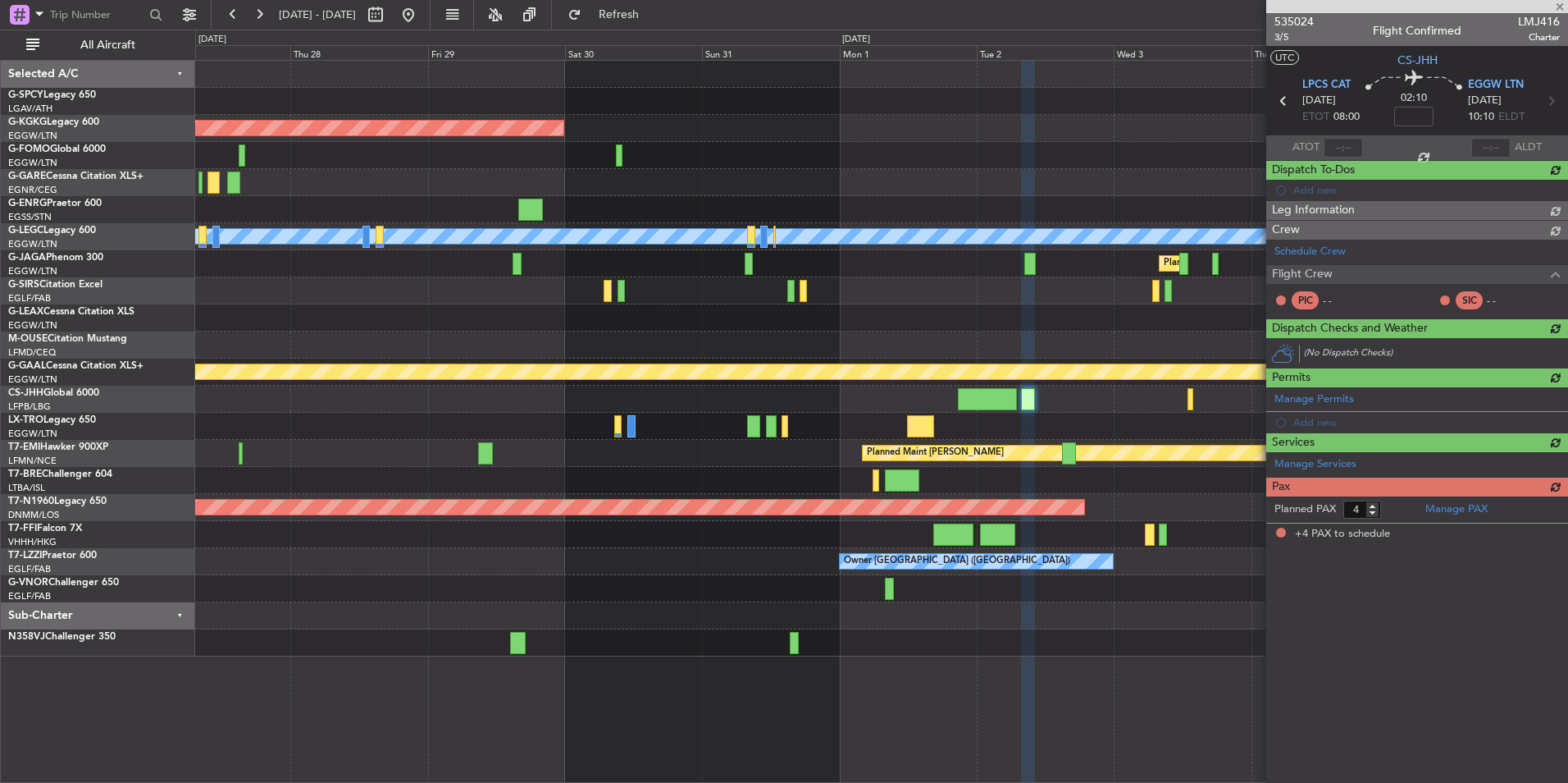
scroll to position [0, 0]
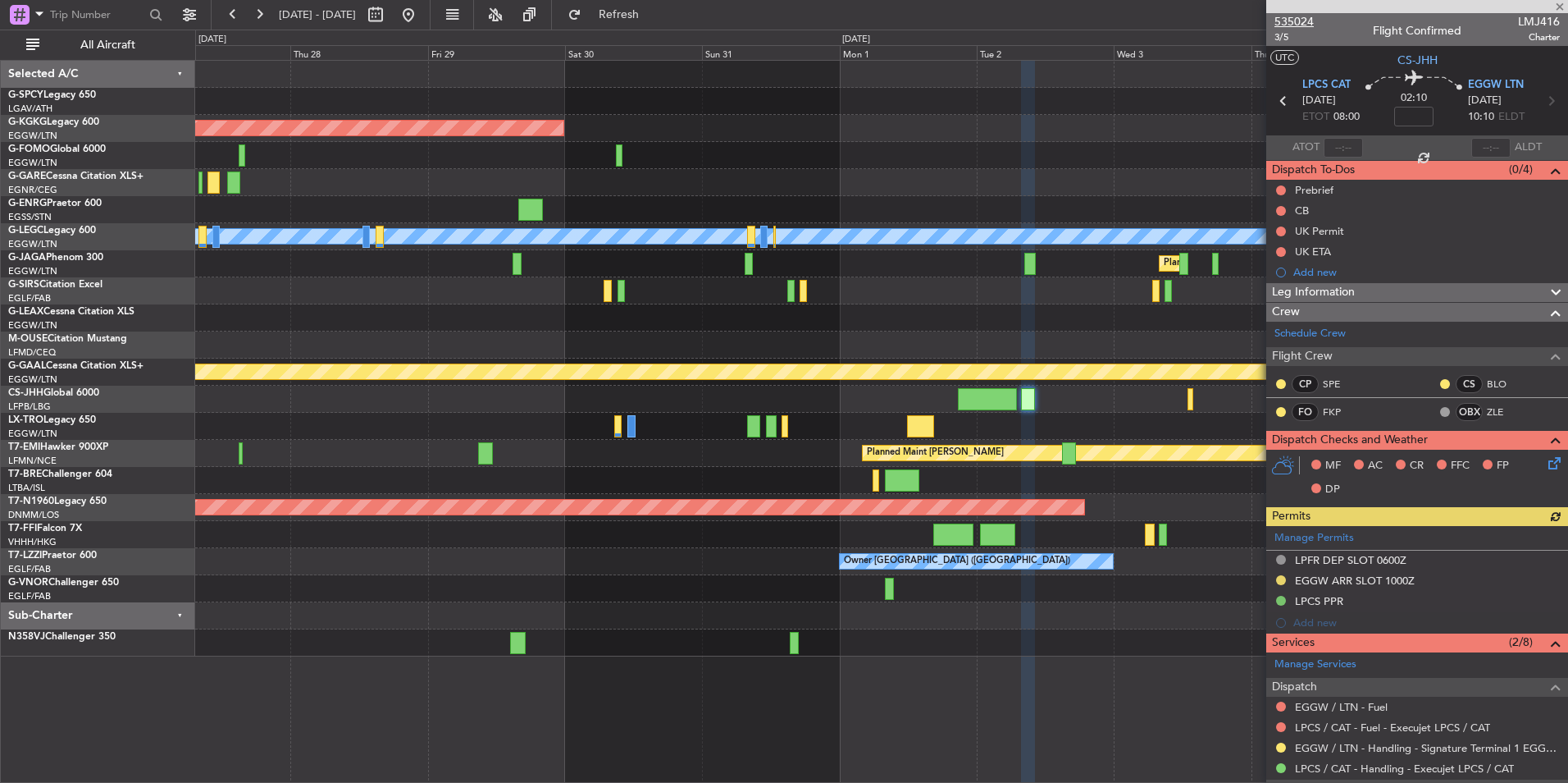
click at [1307, 25] on span "535024" at bounding box center [1294, 21] width 39 height 17
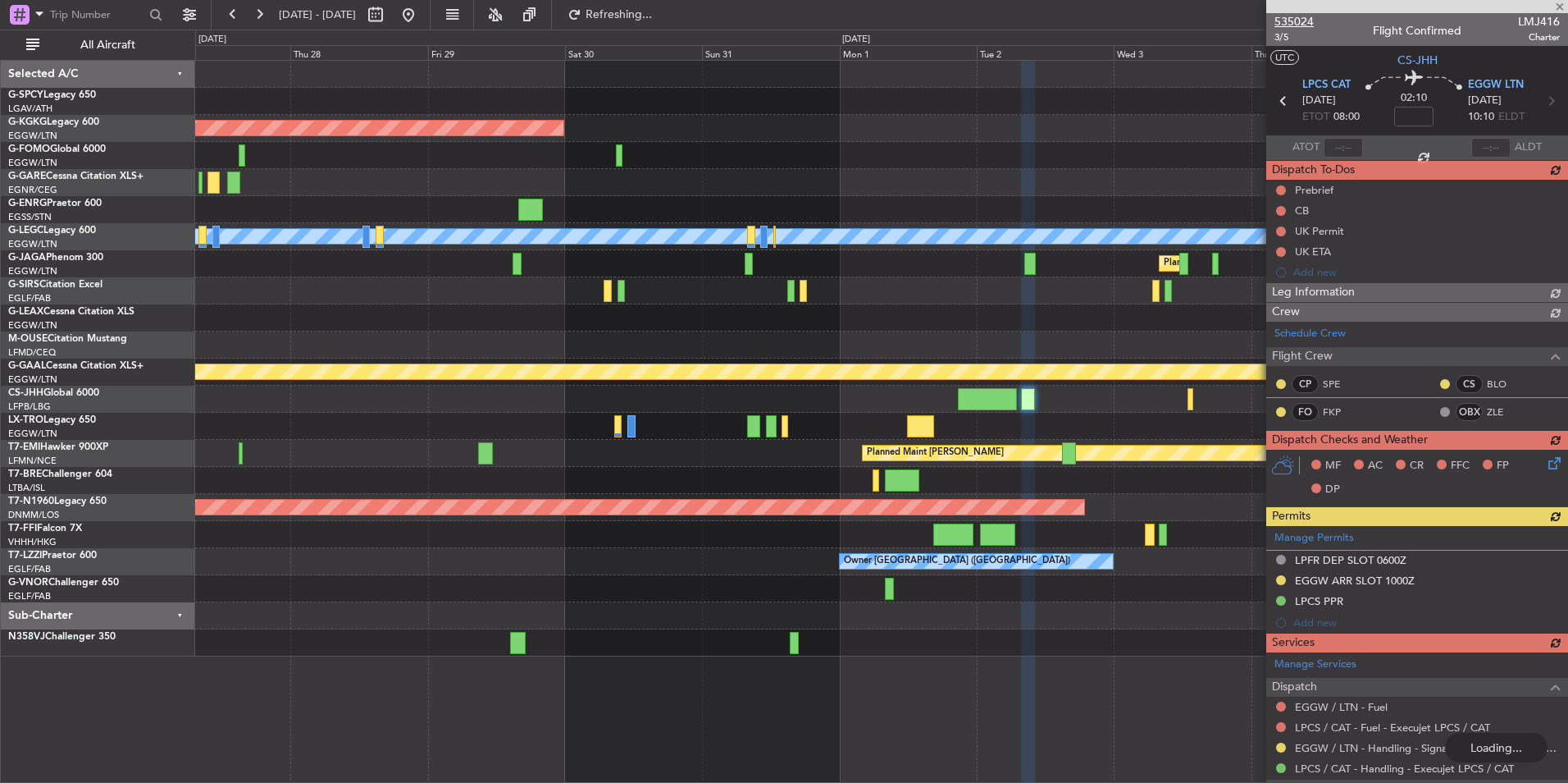
type input "3"
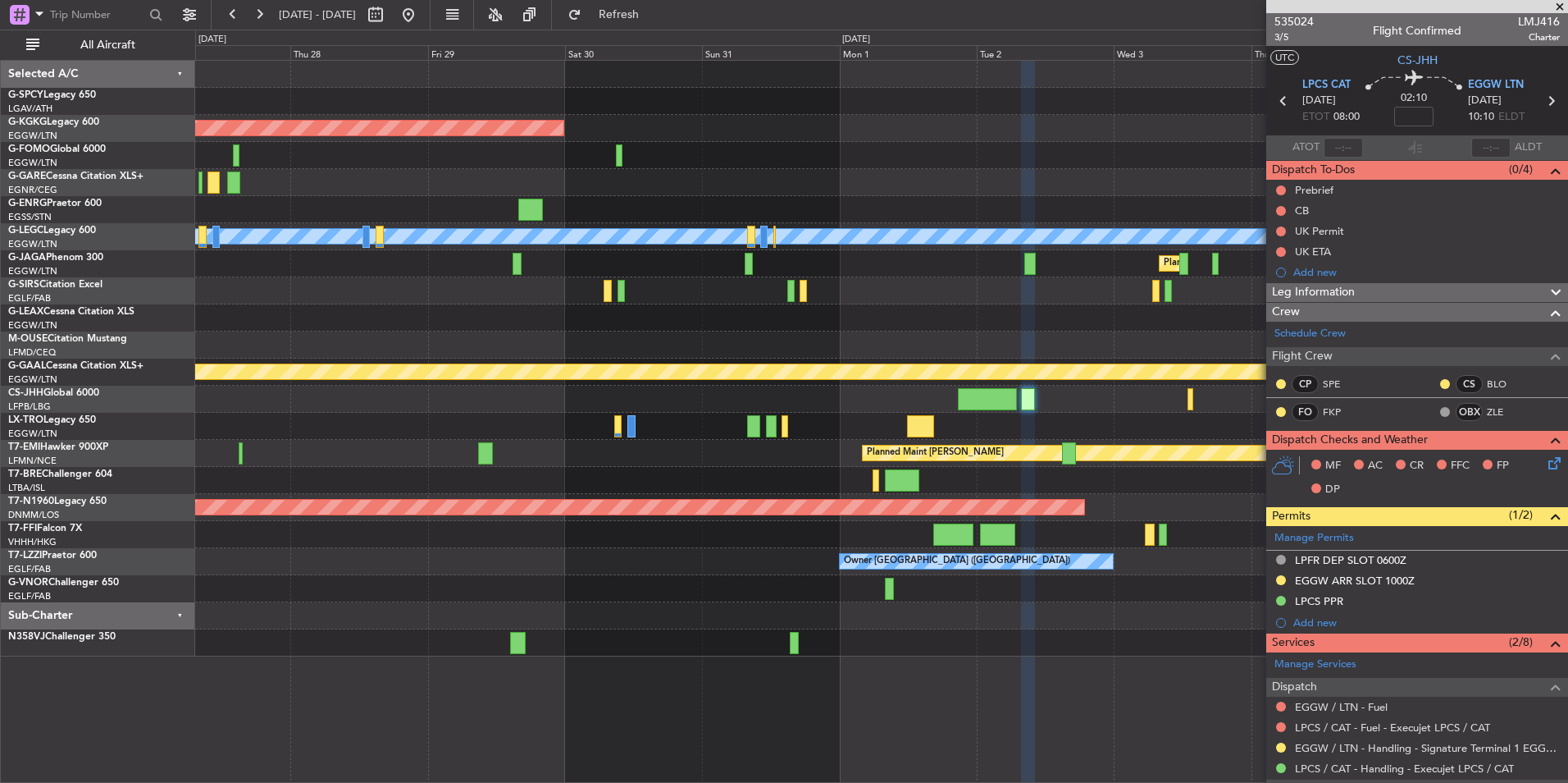
click at [27, 294] on div "AOG Maint Istanbul (Ataturk) Owner A/C Unavailable London (Luton) Planned Maint…" at bounding box center [784, 405] width 1568 height 753
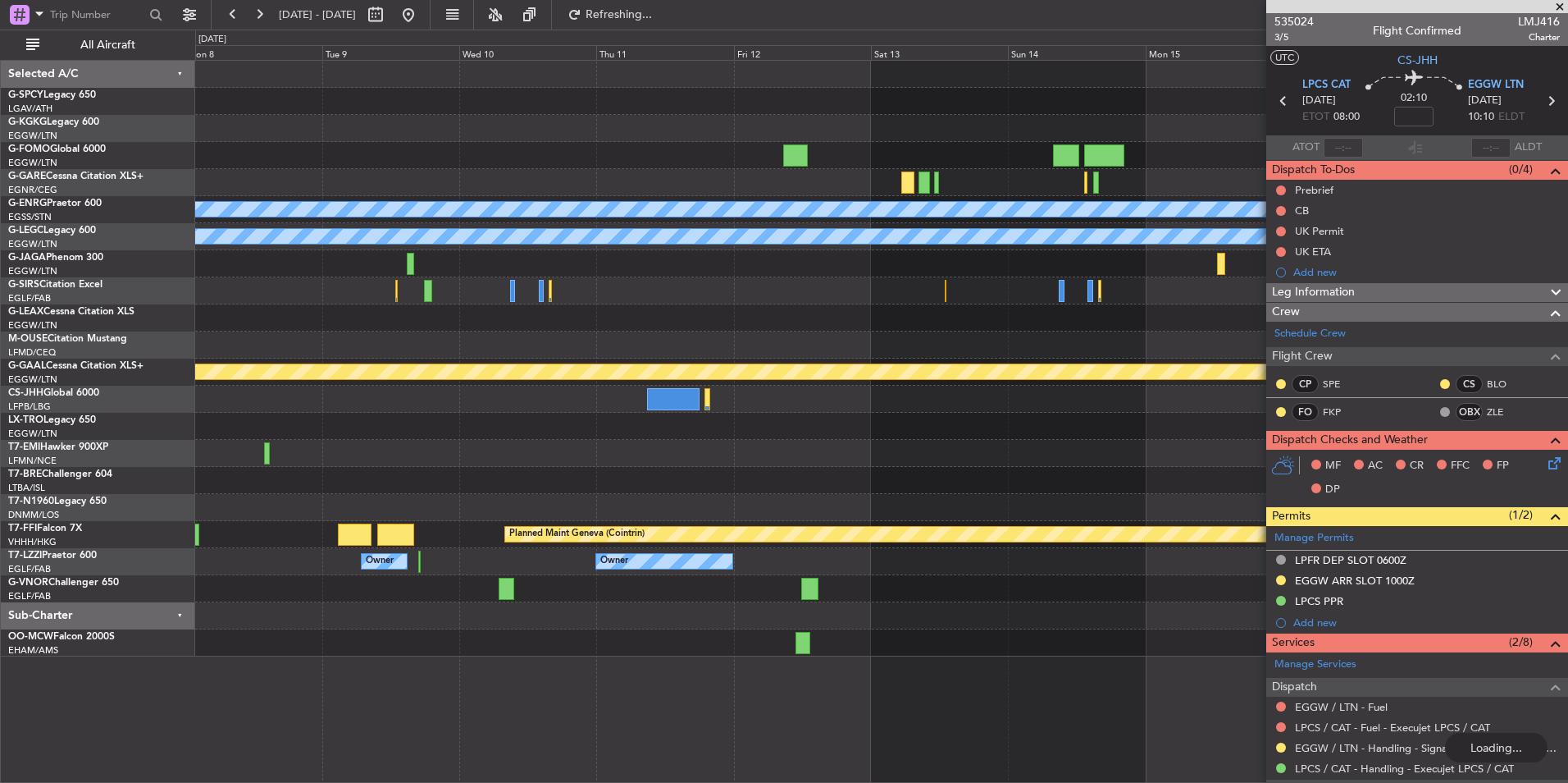
click at [3, 247] on div "Owner A/C Unavailable London (Luton) Planned Maint Dusseldorf Planned Maint Che…" at bounding box center [784, 405] width 1568 height 753
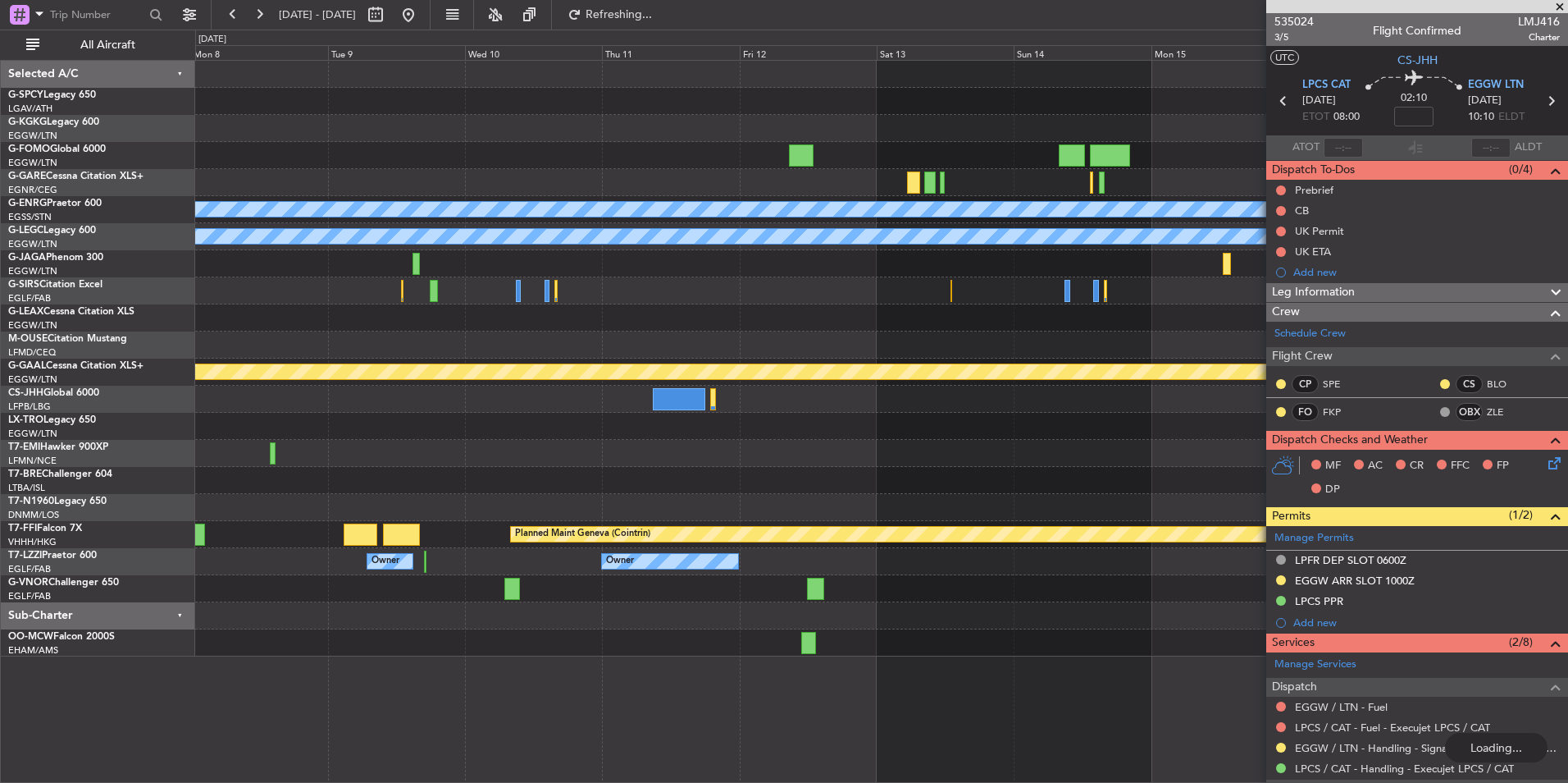
click at [15, 348] on div "Owner A/C Unavailable London (Luton) Planned Maint Dusseldorf Planned Maint Che…" at bounding box center [784, 405] width 1568 height 753
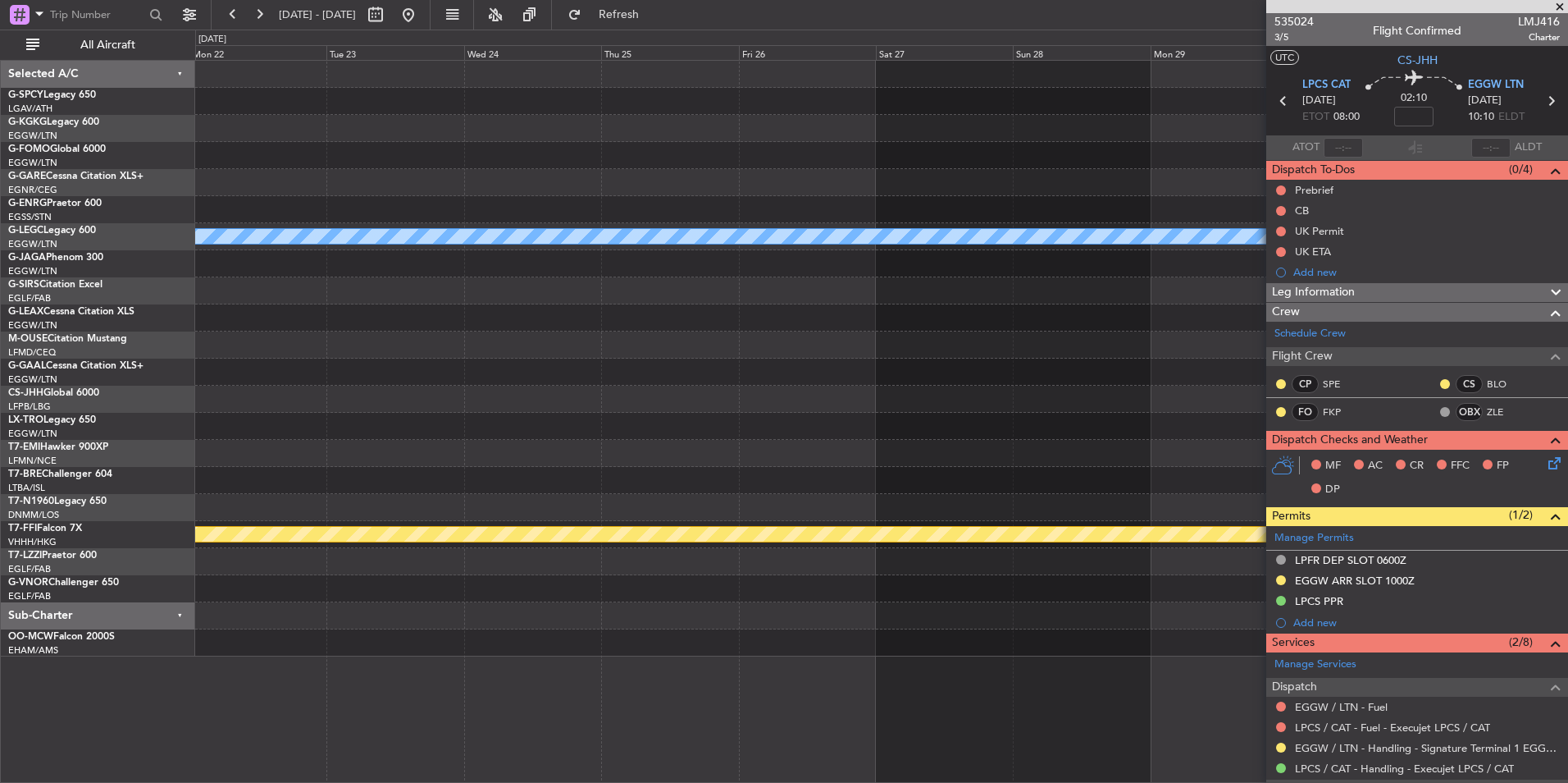
click at [217, 408] on div "Owner A/C Unavailable London (Luton) Planned Maint Geneva (Cointrin)" at bounding box center [881, 358] width 1372 height 596
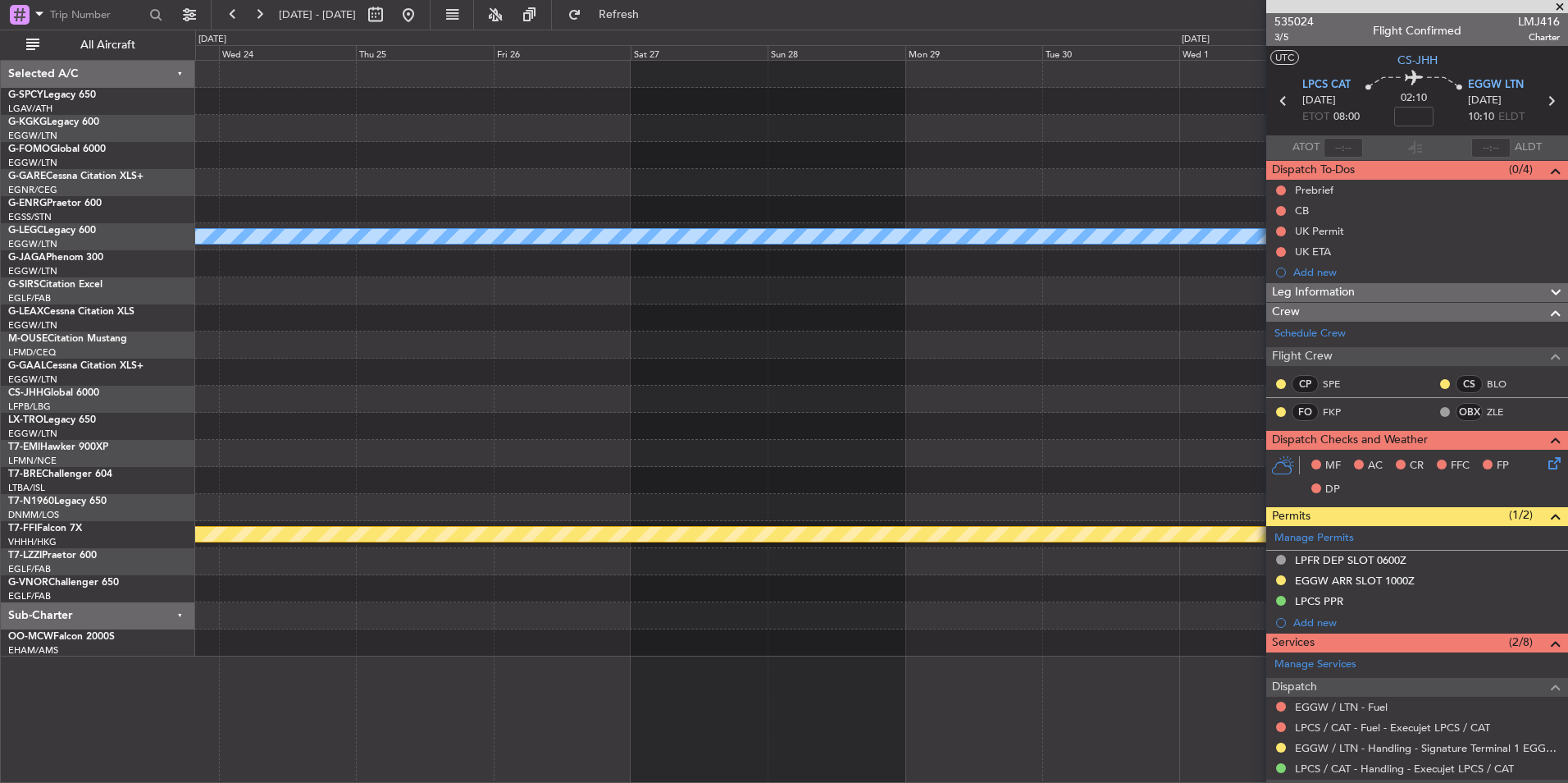
click at [90, 421] on div "A/C Unavailable London (Luton) Planned Maint Geneva (Cointrin) Selected A/C G-S…" at bounding box center [784, 405] width 1568 height 753
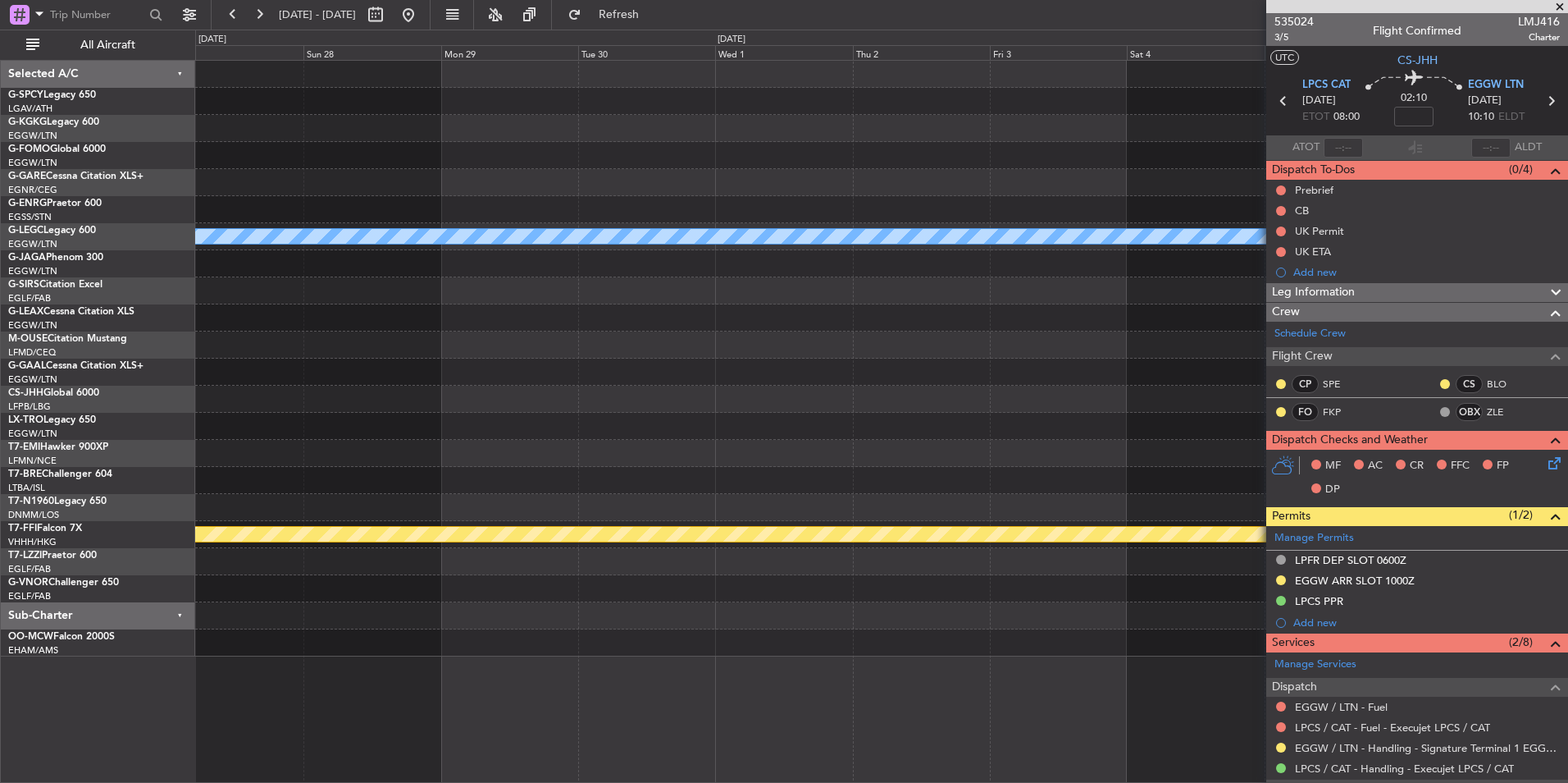
click at [729, 395] on div at bounding box center [881, 399] width 1372 height 27
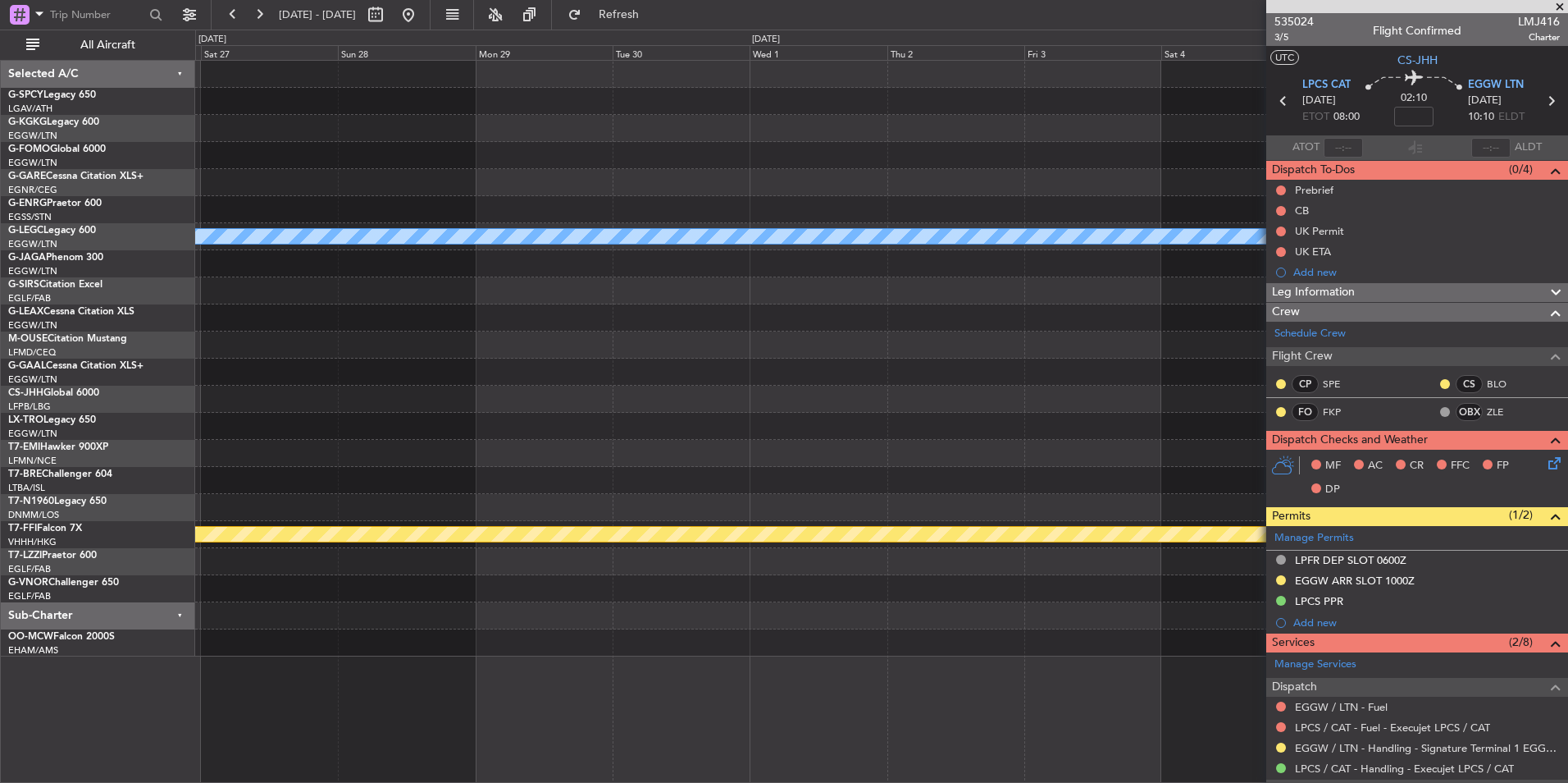
click at [755, 406] on div at bounding box center [881, 399] width 1372 height 27
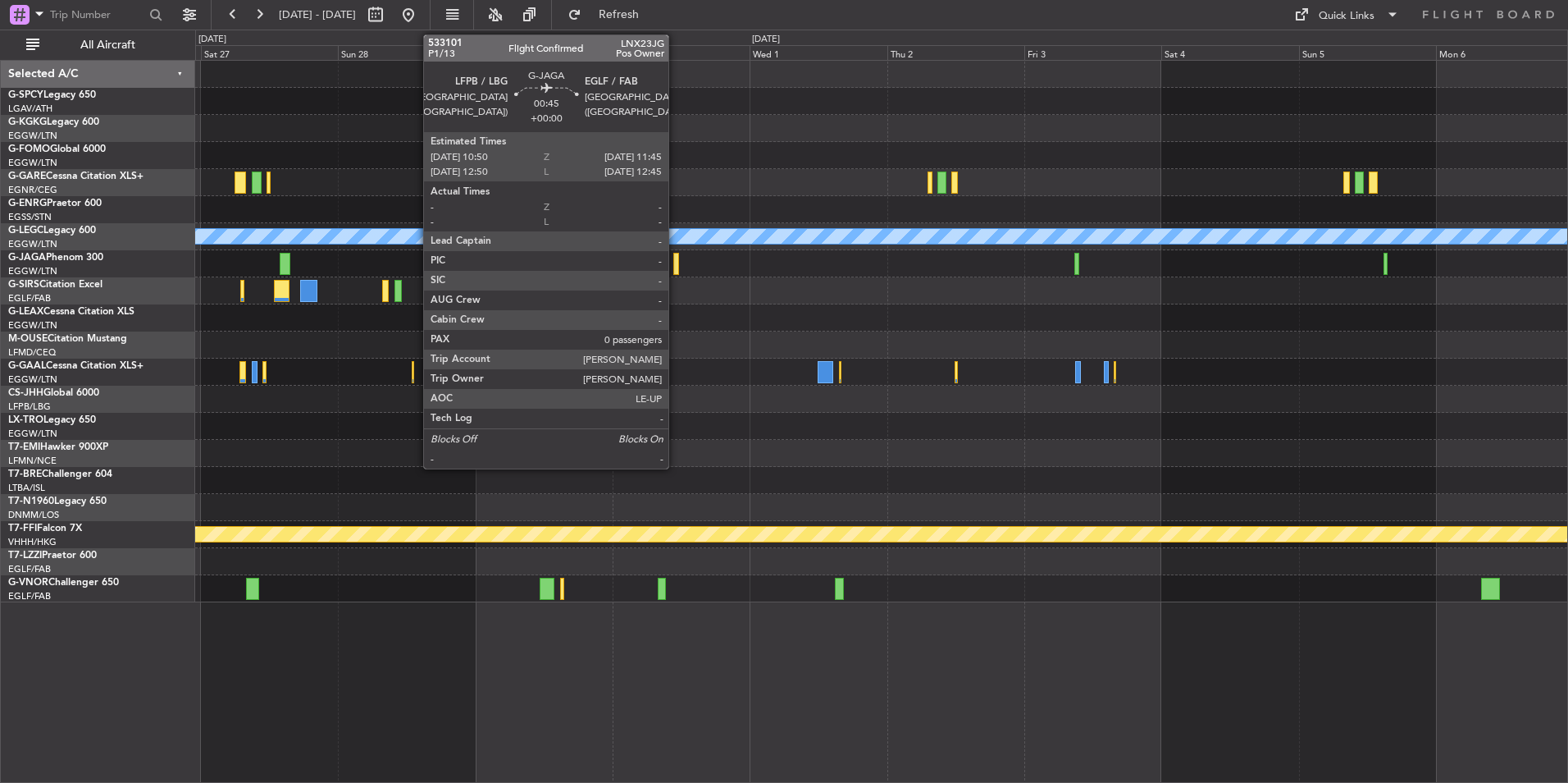
click at [675, 271] on div at bounding box center [676, 263] width 5 height 22
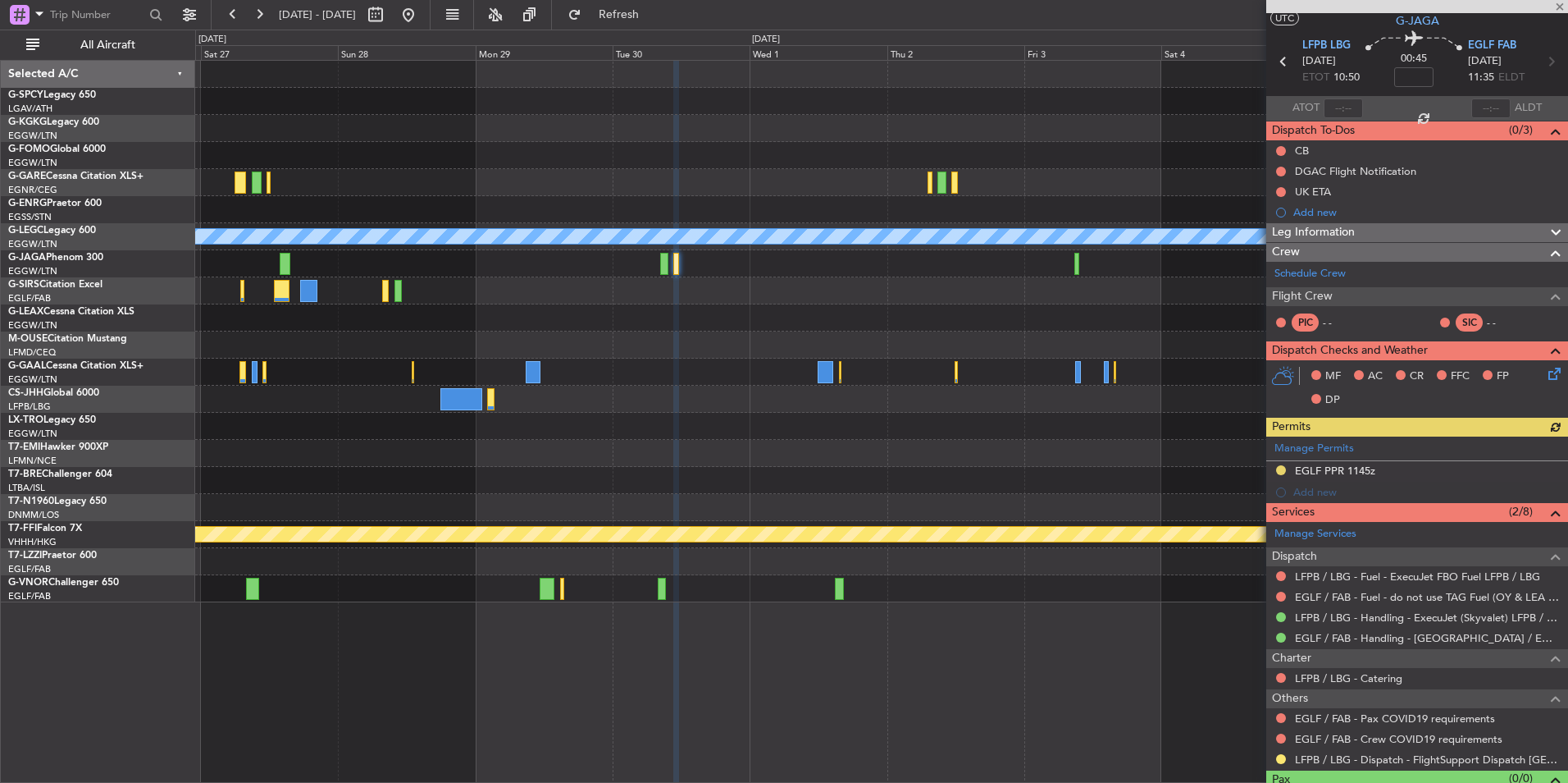
scroll to position [72, 0]
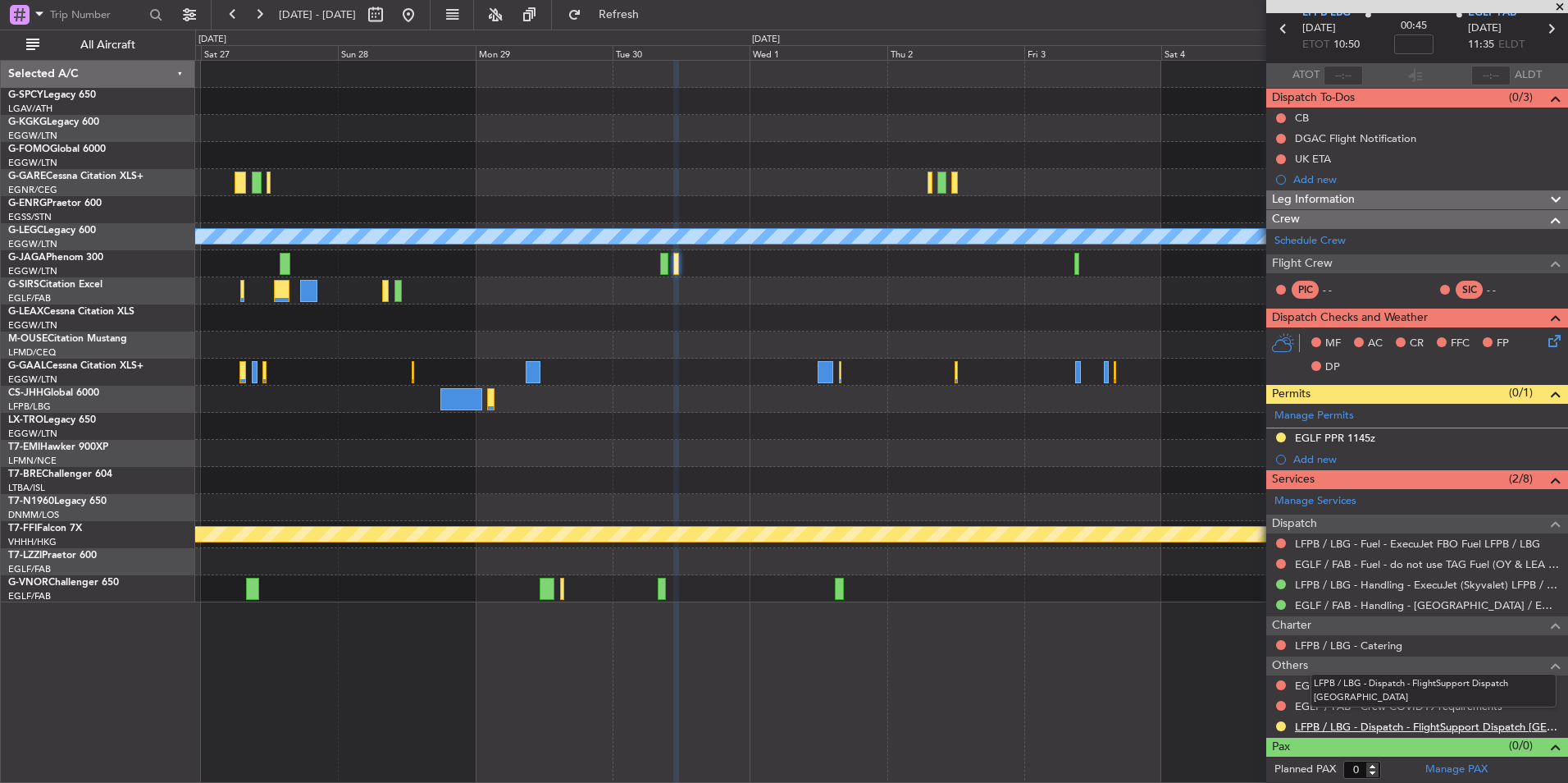
click at [1466, 724] on link "LFPB / LBG - Dispatch - FlightSupport Dispatch UK" at bounding box center [1427, 727] width 265 height 14
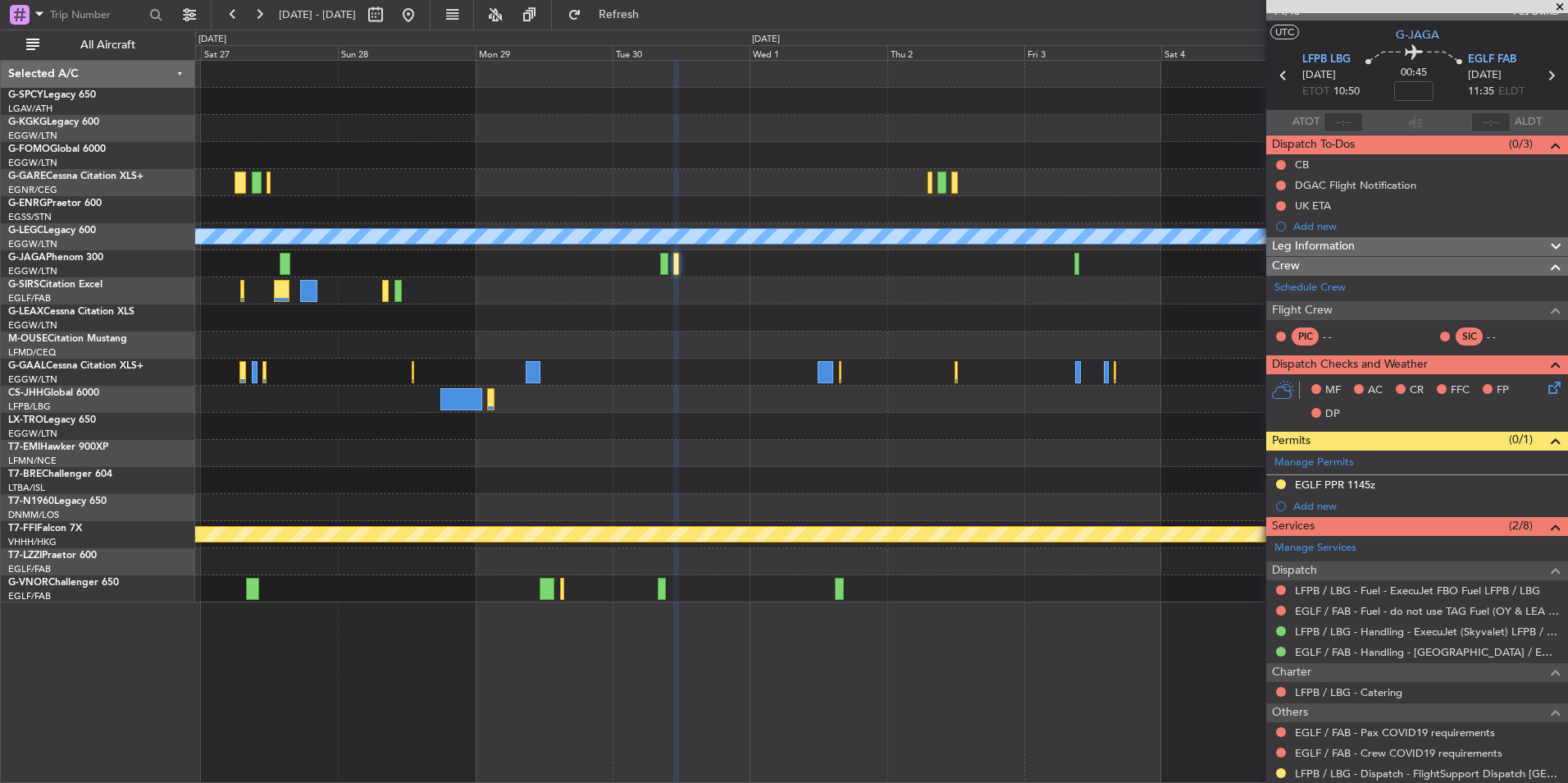
scroll to position [0, 0]
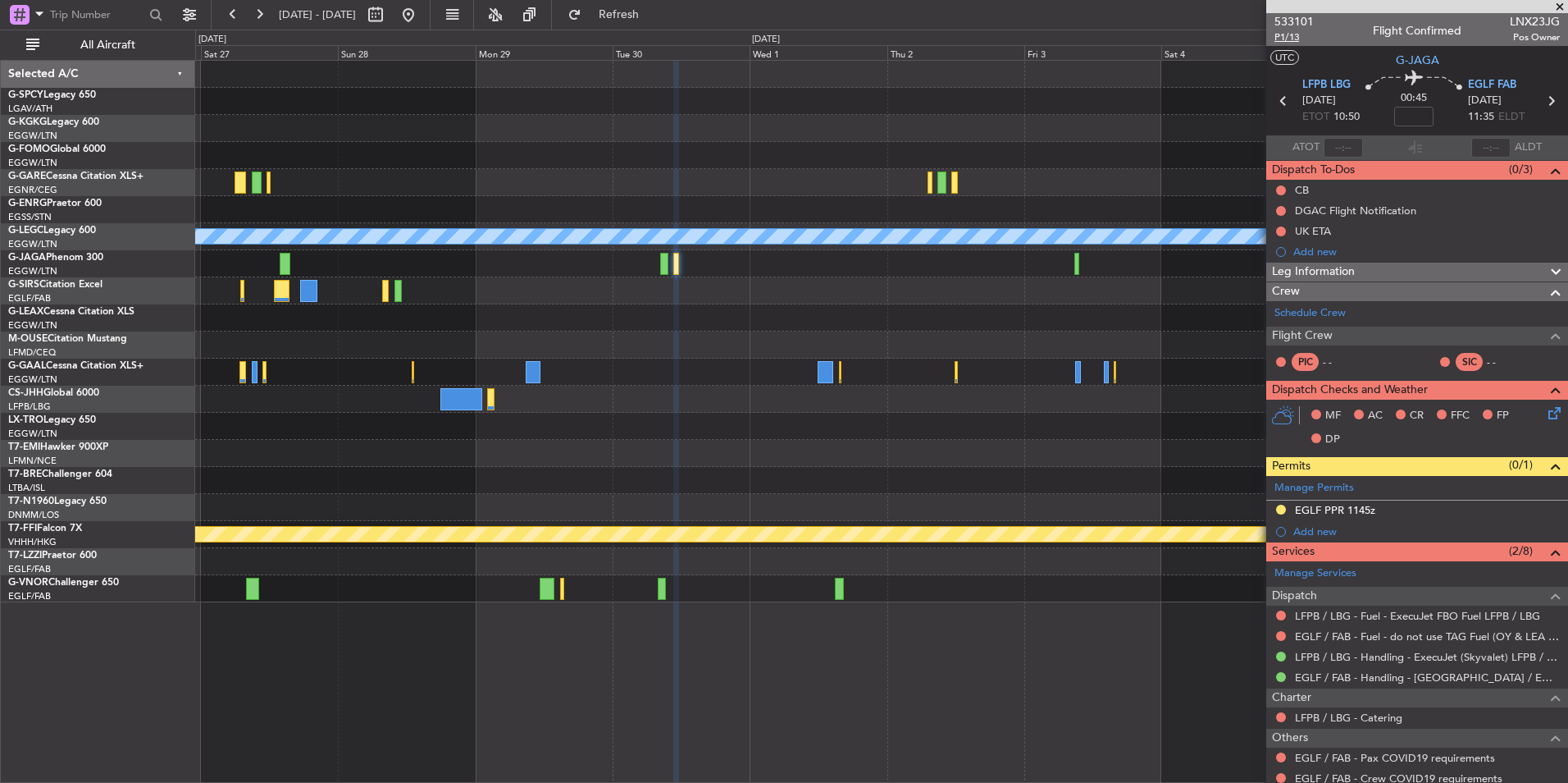
click at [1294, 43] on span "P1/13" at bounding box center [1294, 37] width 39 height 14
click at [637, 4] on button "Refresh" at bounding box center [609, 15] width 98 height 27
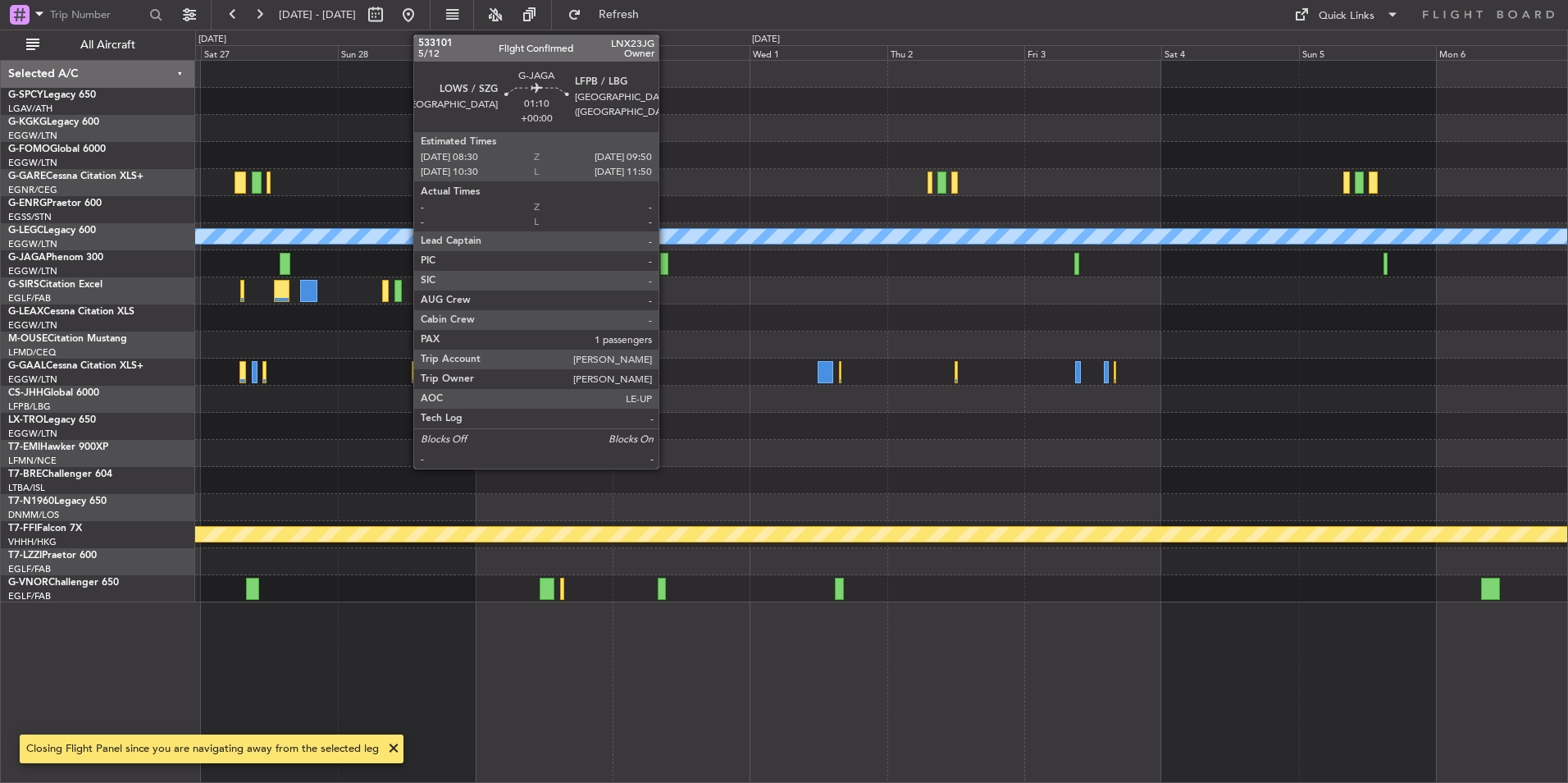
click at [666, 270] on div at bounding box center [664, 263] width 8 height 22
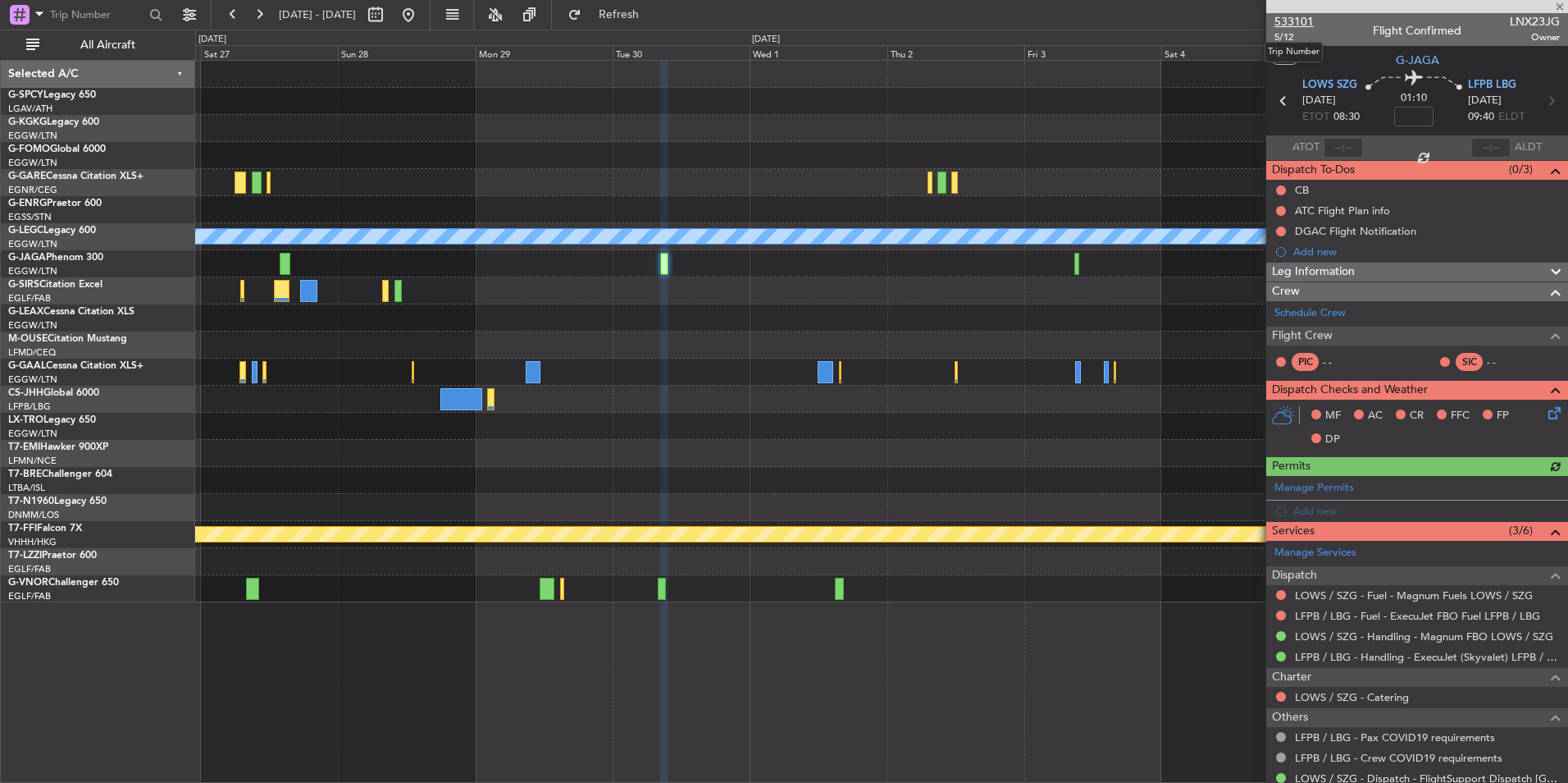
click at [1293, 26] on span "533101" at bounding box center [1294, 21] width 39 height 17
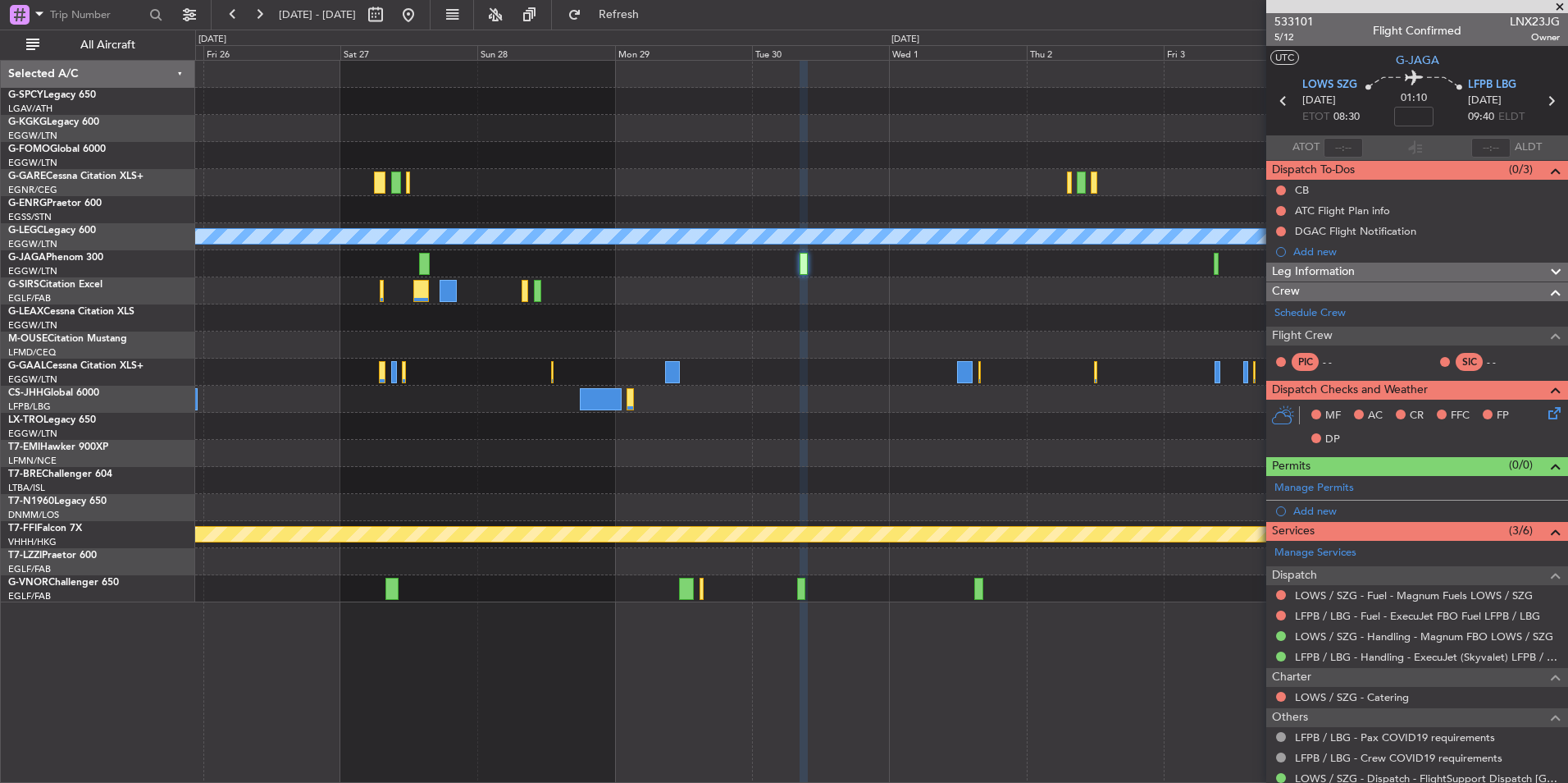
click at [835, 459] on div "A/C Unavailable London (Luton) Planned Maint Geneva (Cointrin)" at bounding box center [881, 331] width 1372 height 542
click at [422, 4] on button at bounding box center [409, 15] width 27 height 27
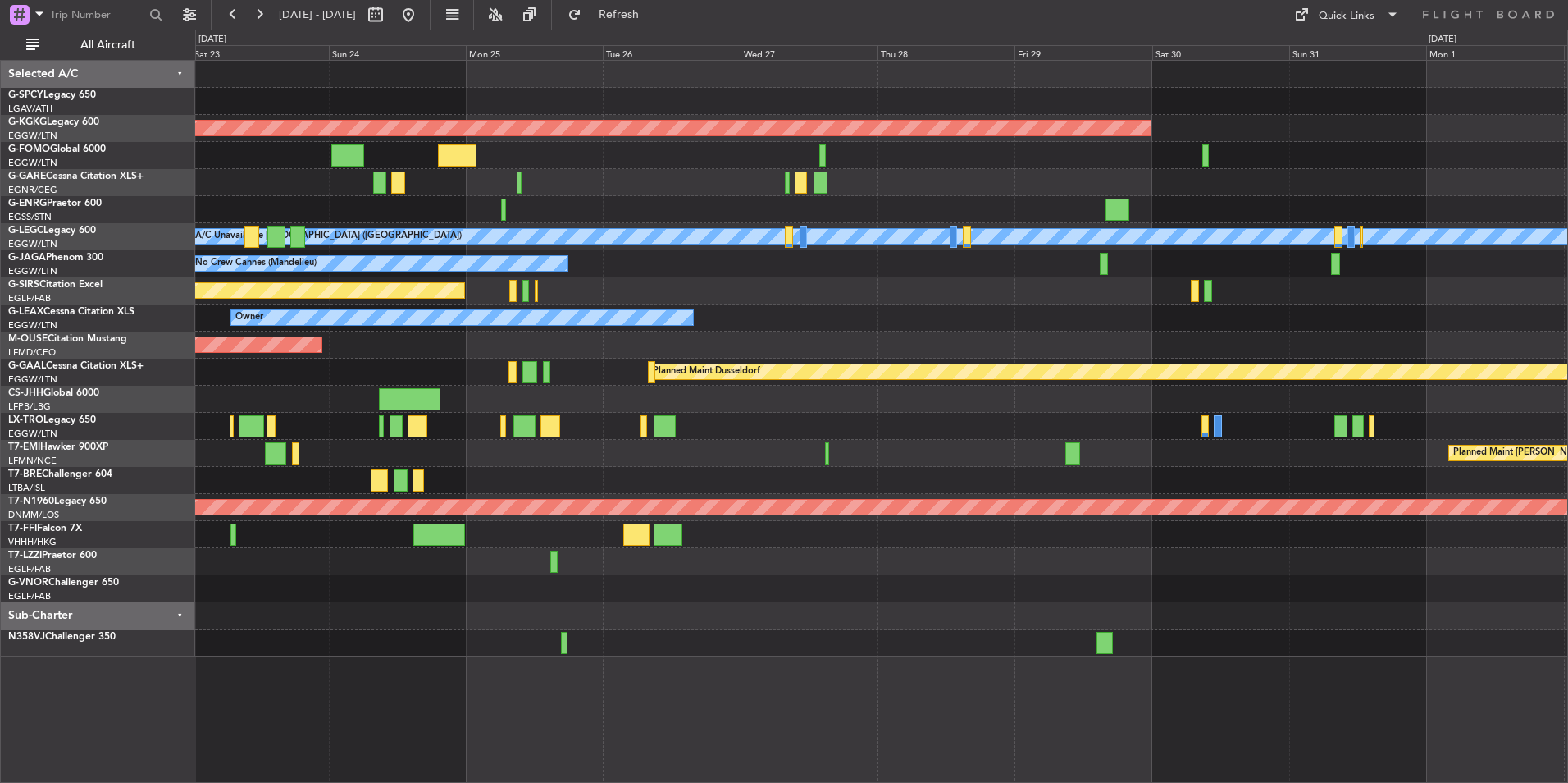
click at [481, 614] on div at bounding box center [881, 615] width 1372 height 27
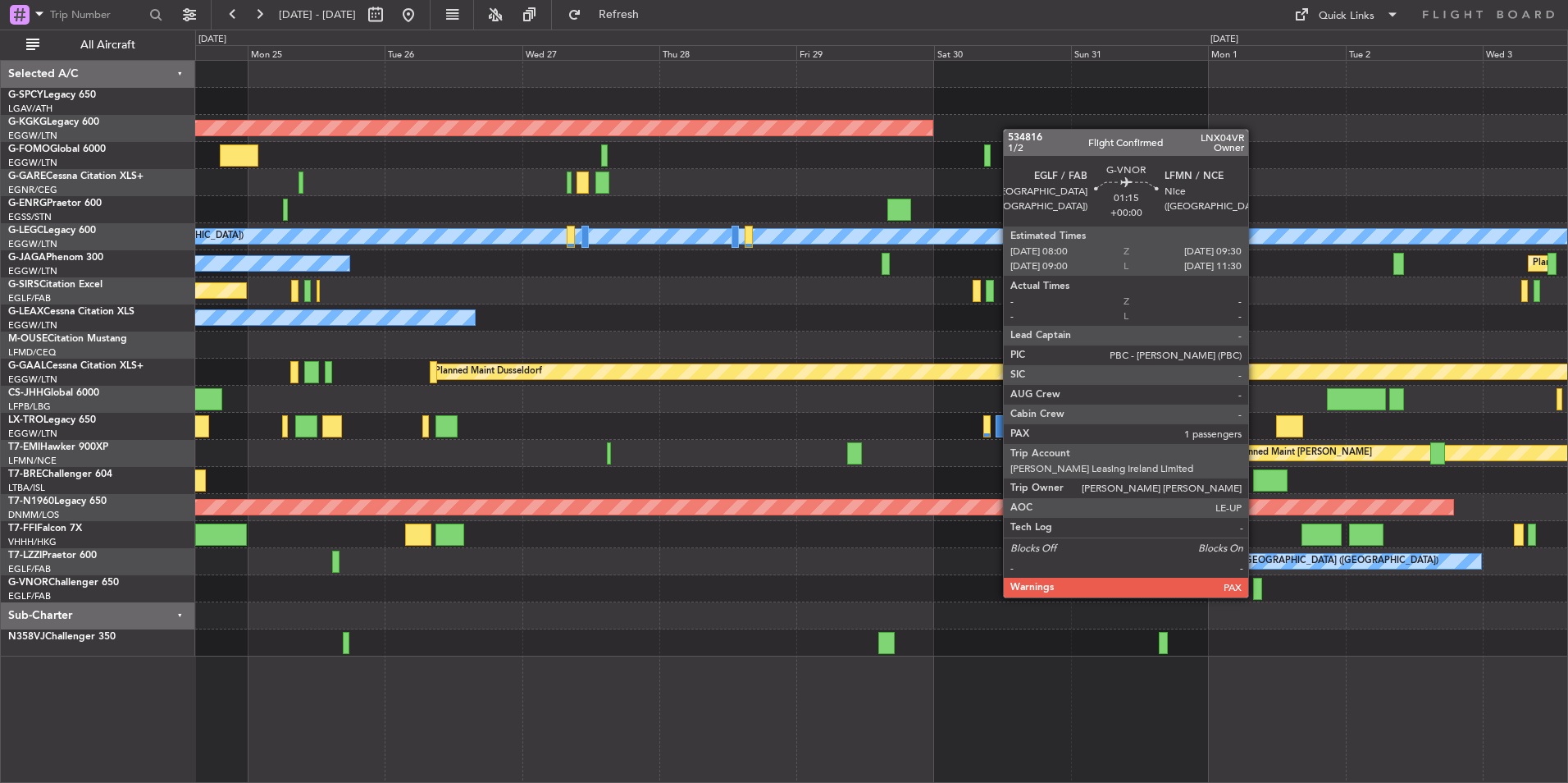
click at [1256, 581] on div at bounding box center [1258, 588] width 9 height 22
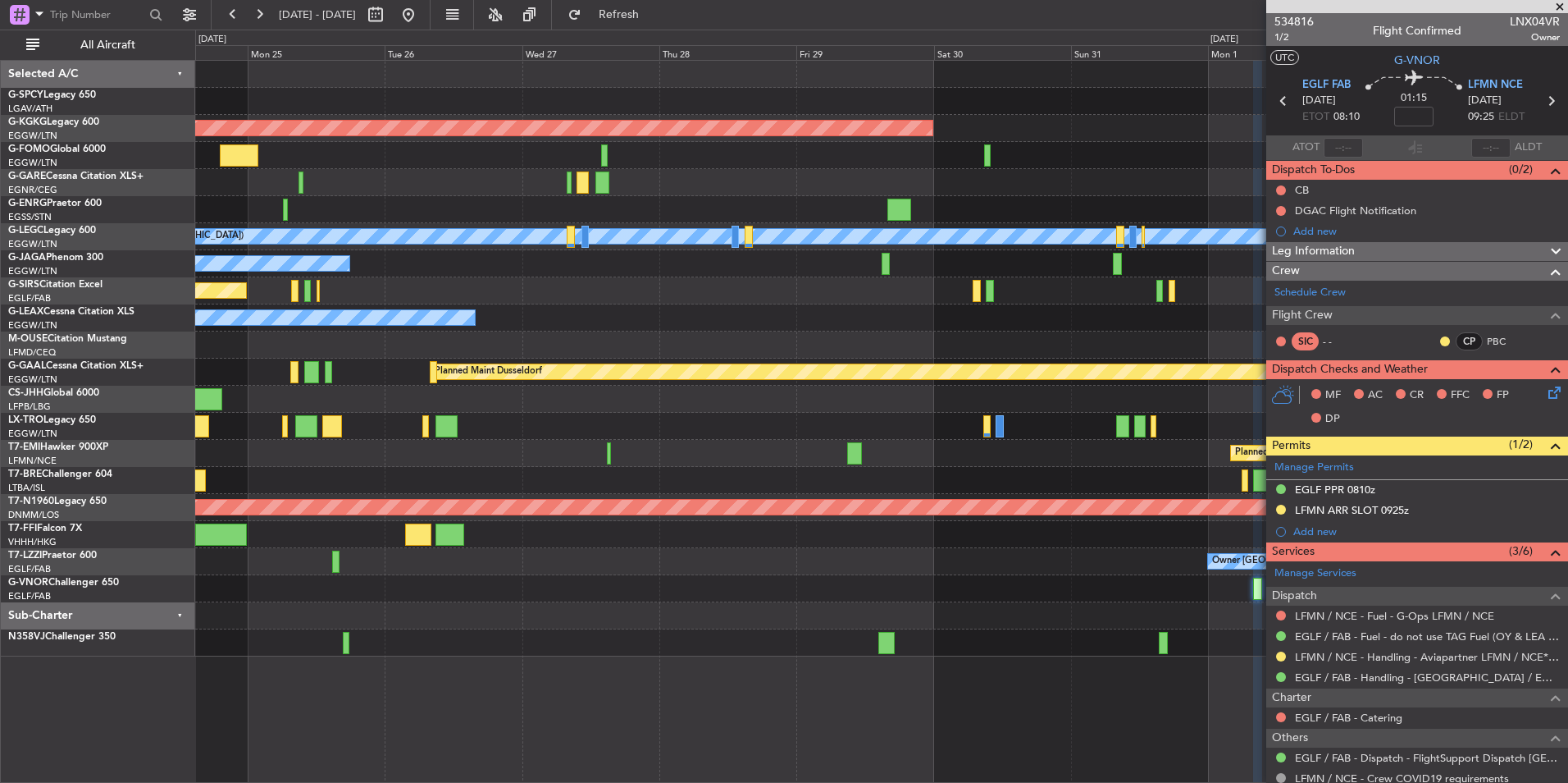
click at [1556, 5] on span at bounding box center [1560, 7] width 17 height 15
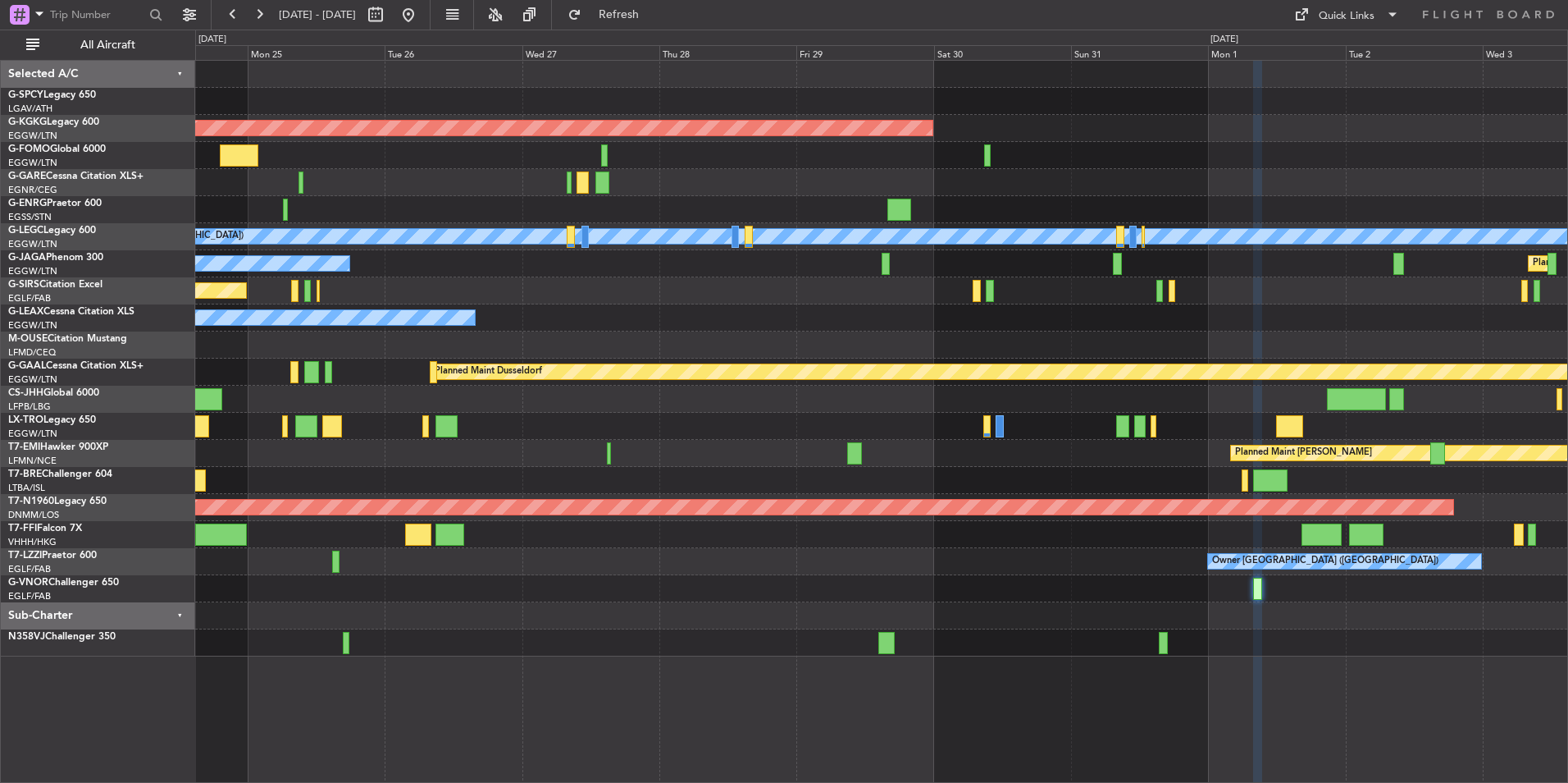
type input "0"
click at [422, 20] on button at bounding box center [409, 15] width 27 height 27
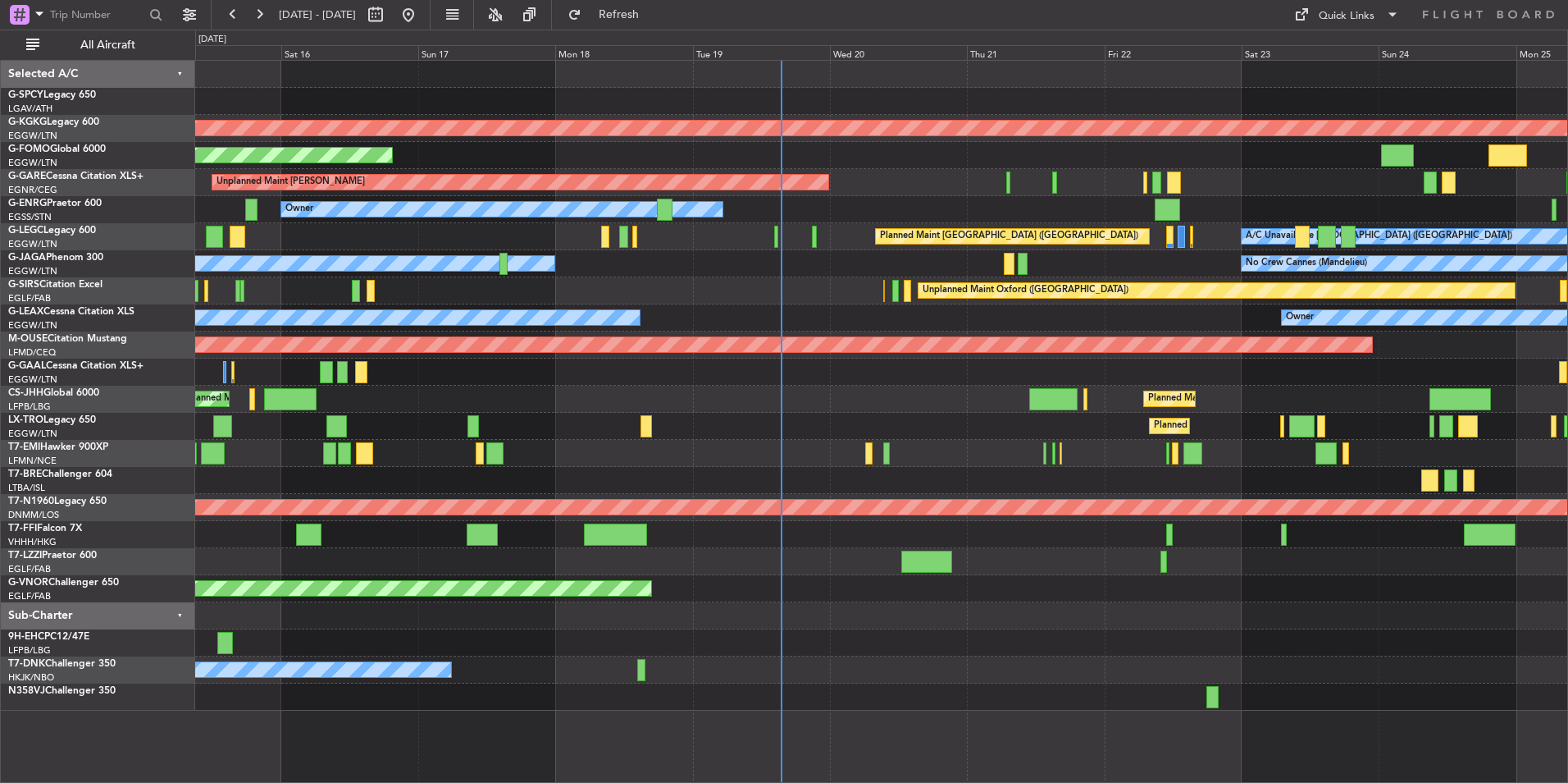
click at [1053, 472] on div "Planned Maint Warsaw ([GEOGRAPHIC_DATA])" at bounding box center [881, 481] width 1372 height 27
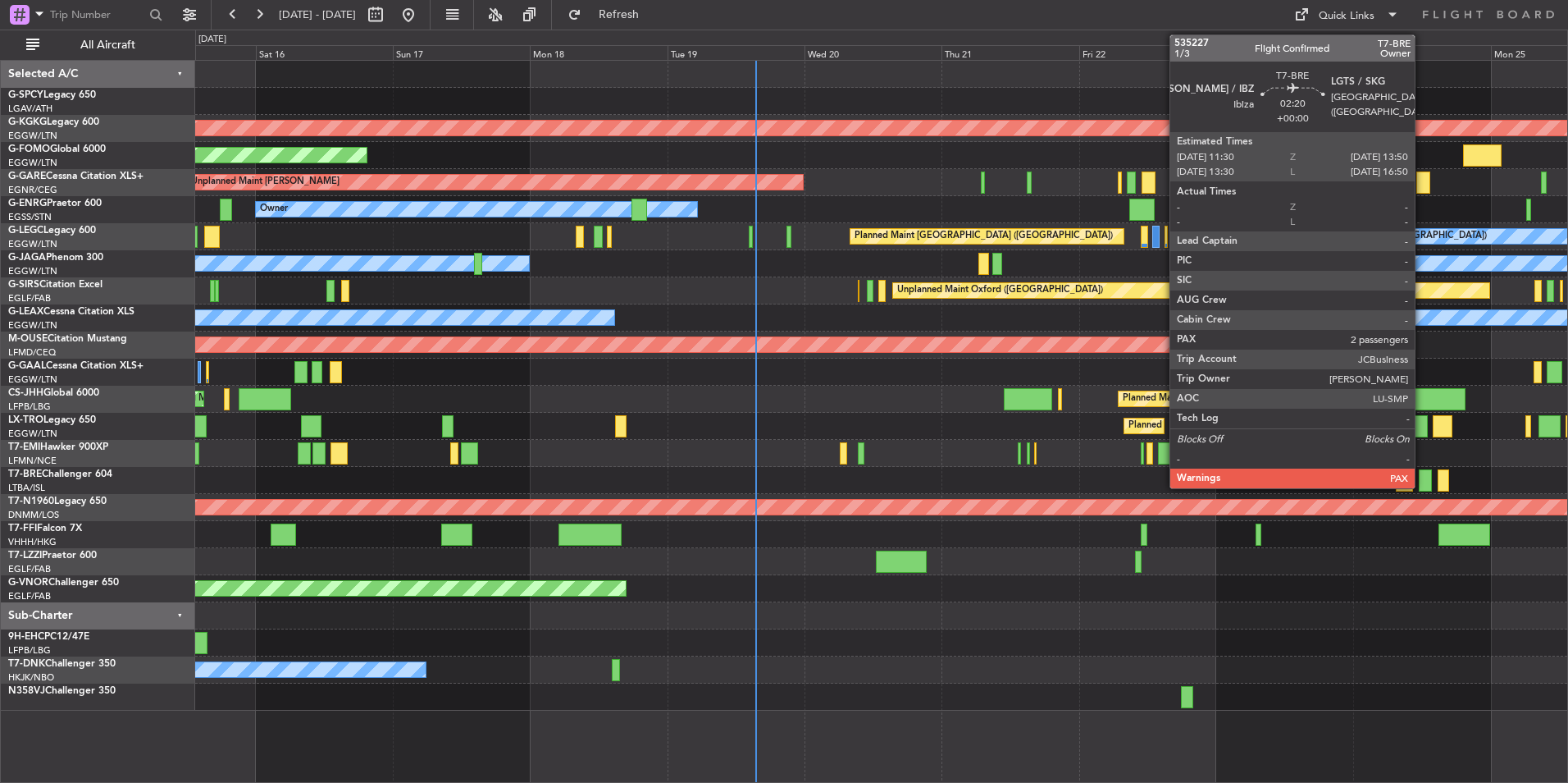
click at [1423, 479] on div at bounding box center [1426, 480] width 14 height 22
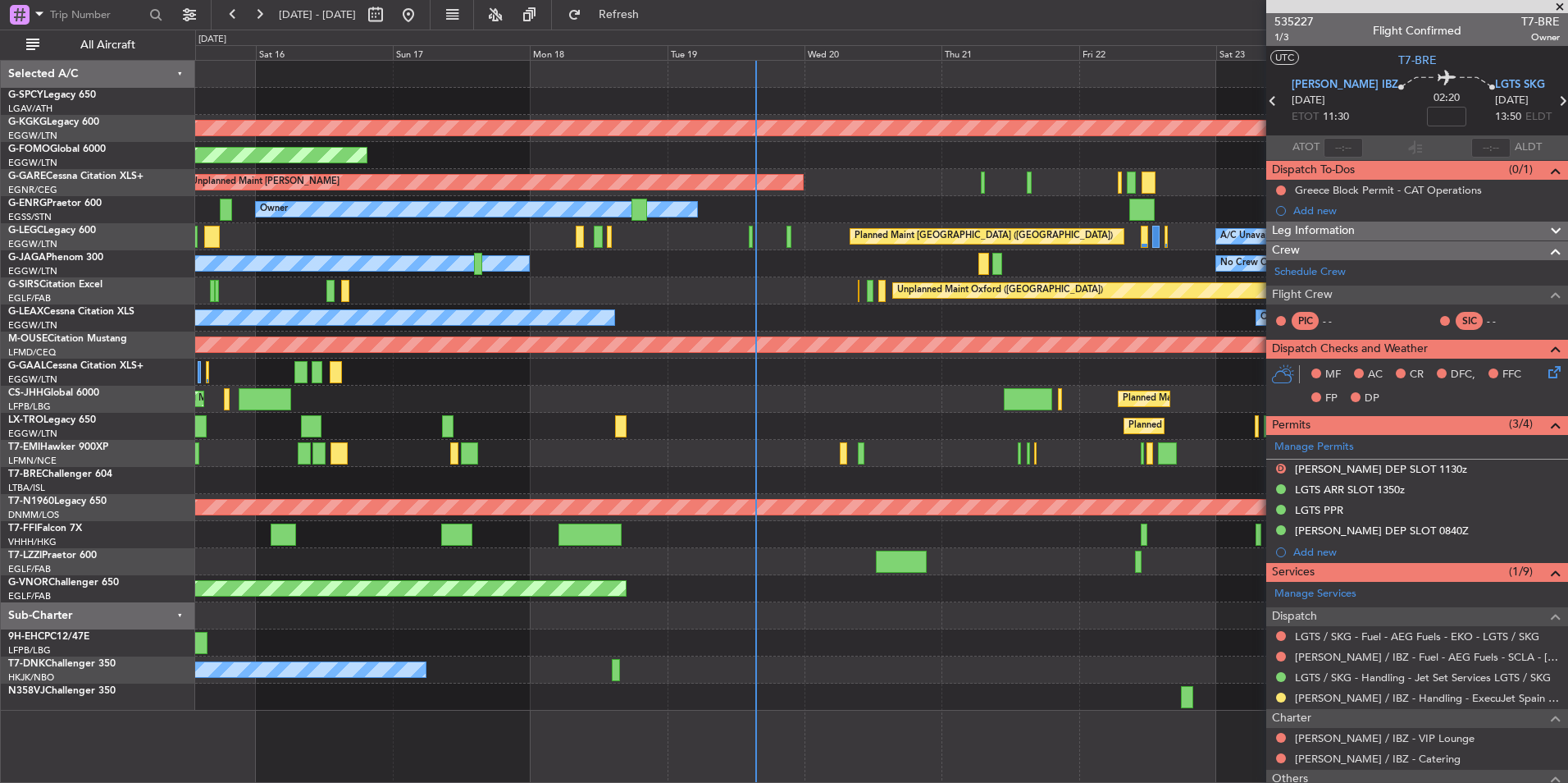
click at [1561, 9] on span at bounding box center [1560, 7] width 17 height 15
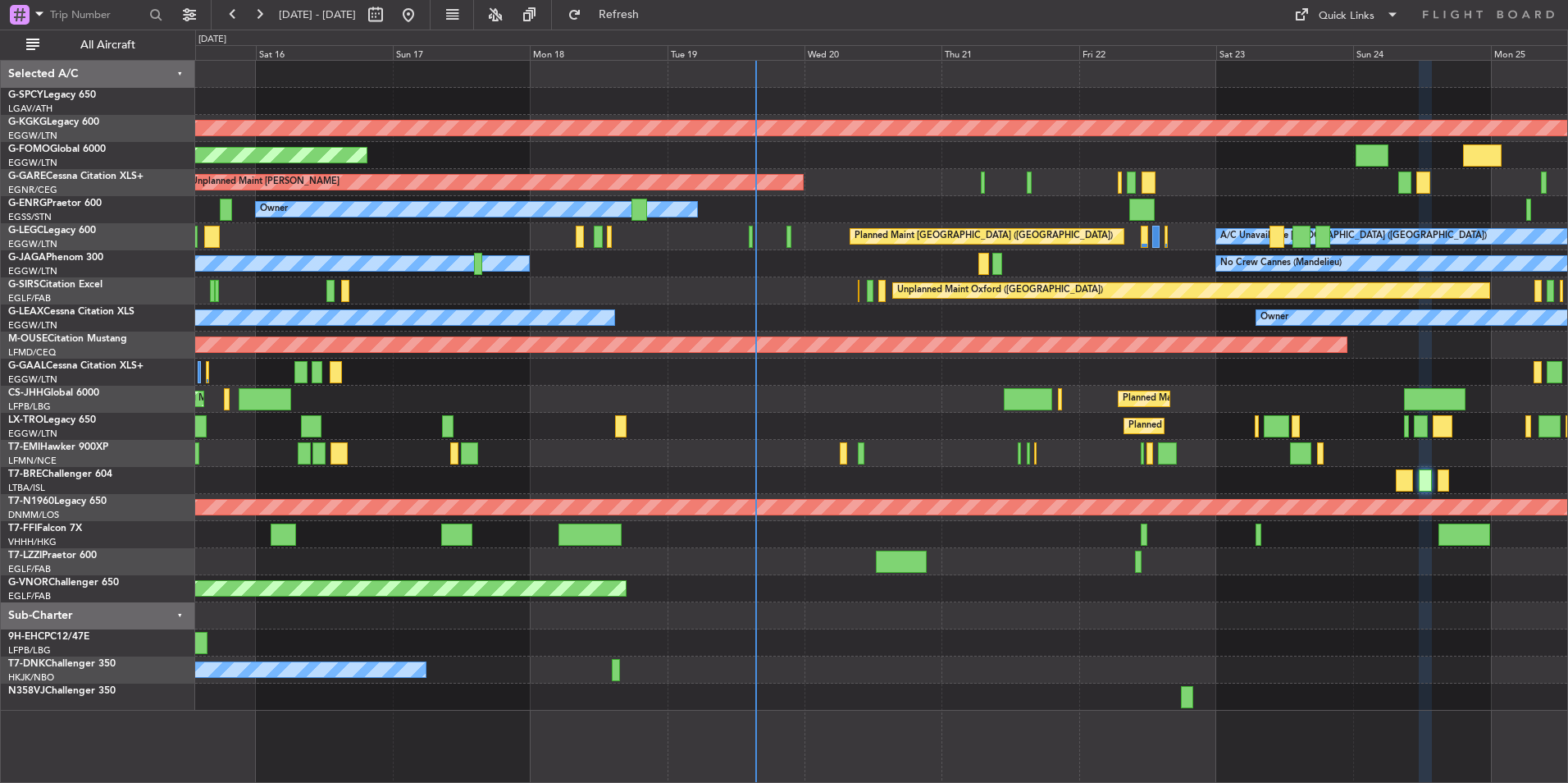
type input "0"
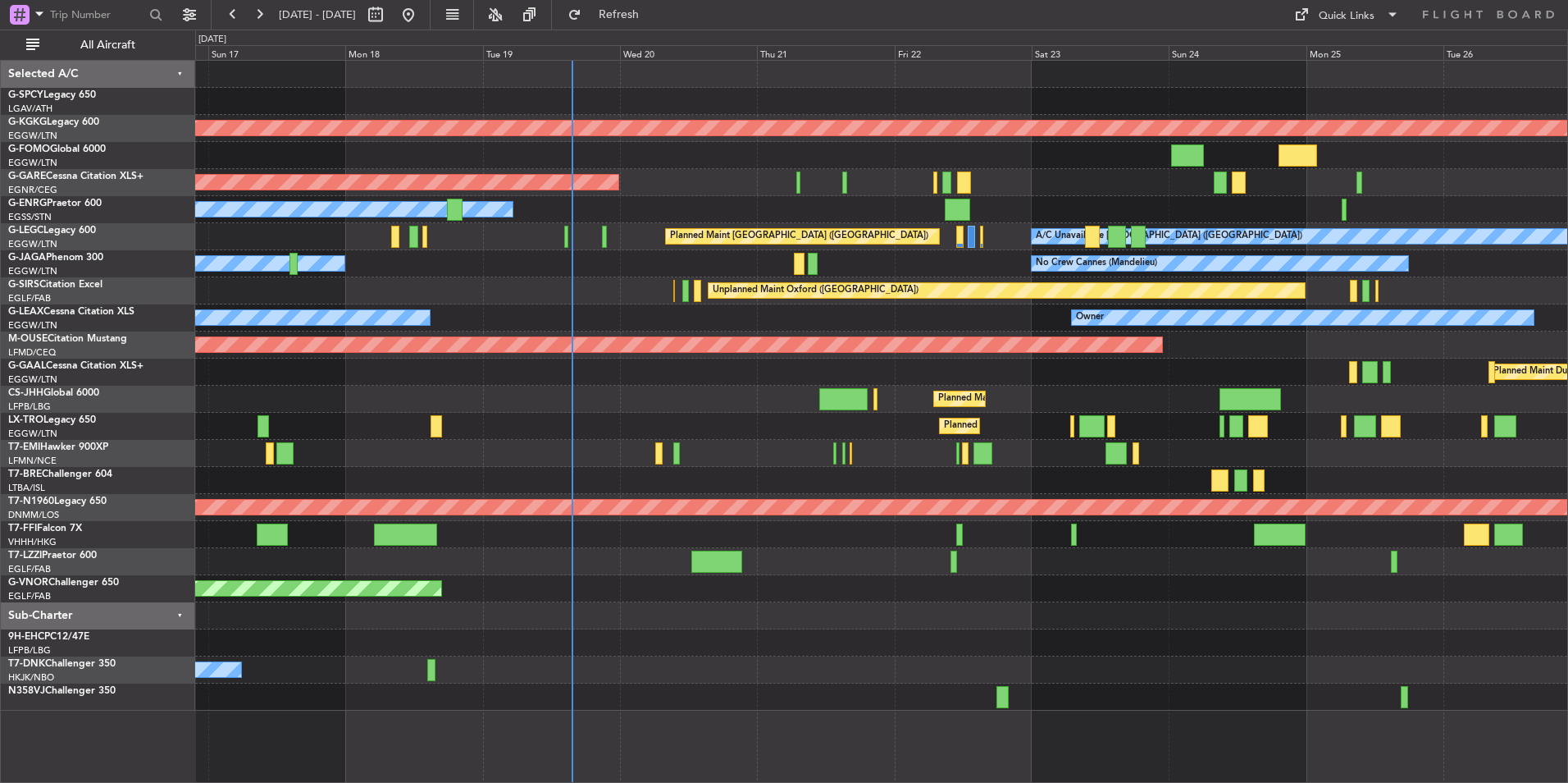
click at [787, 557] on div at bounding box center [881, 561] width 1372 height 27
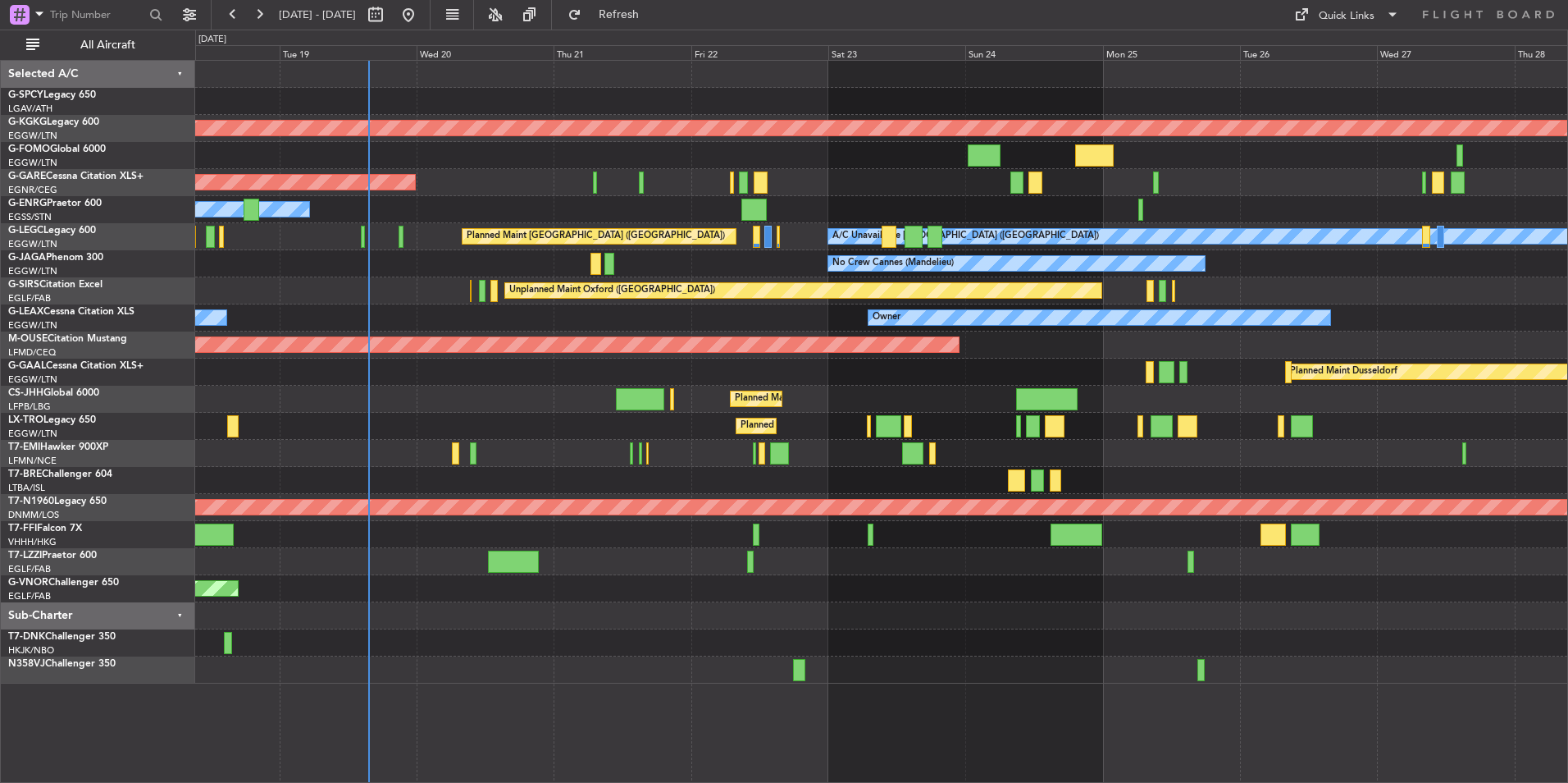
click at [763, 561] on div at bounding box center [881, 561] width 1372 height 27
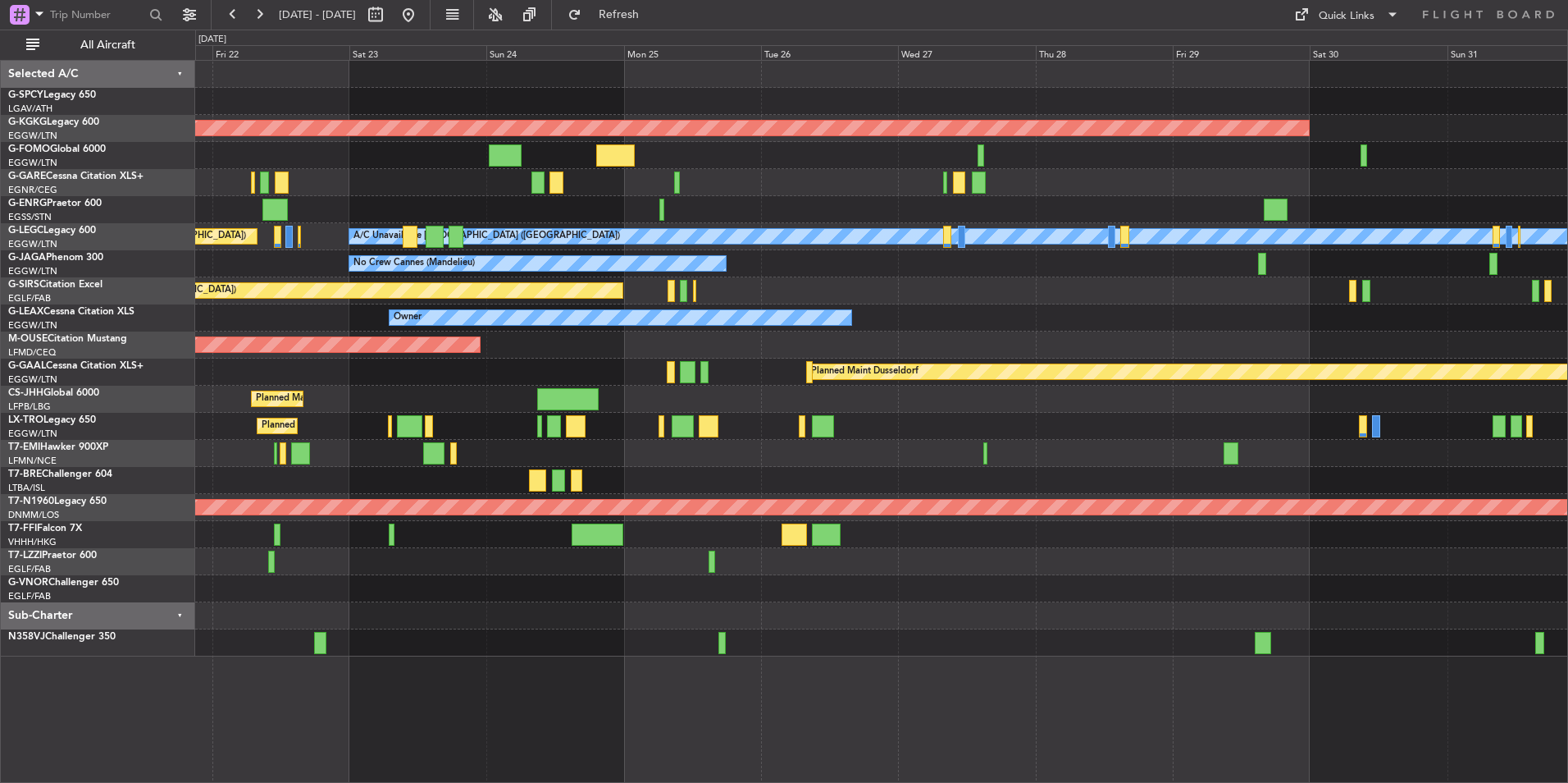
click at [718, 587] on div "AOG Maint Istanbul (Ataturk) Unplanned Maint Chester A/C Unavailable London (Lu…" at bounding box center [881, 358] width 1372 height 596
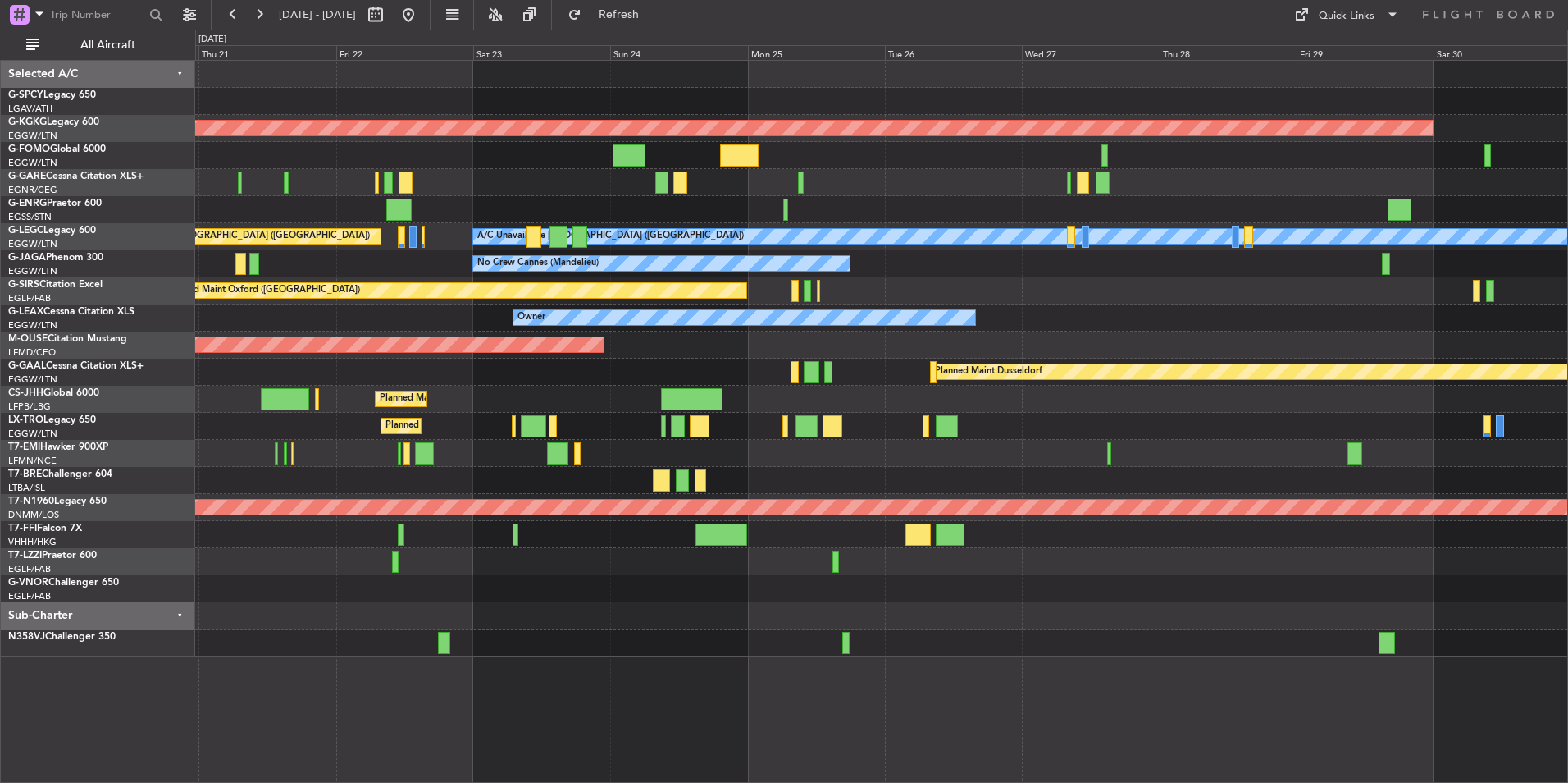
click at [979, 573] on div "AOG Maint Istanbul (Ataturk) Unplanned Maint Chester Owner A/C Unavailable Lond…" at bounding box center [881, 358] width 1372 height 596
